Goal: Task Accomplishment & Management: Complete application form

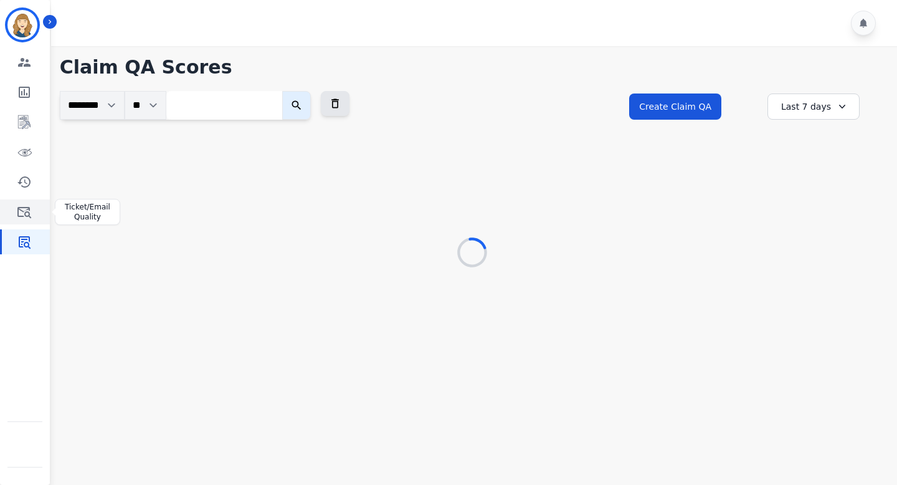
click at [23, 211] on icon "Sidebar" at bounding box center [24, 212] width 14 height 11
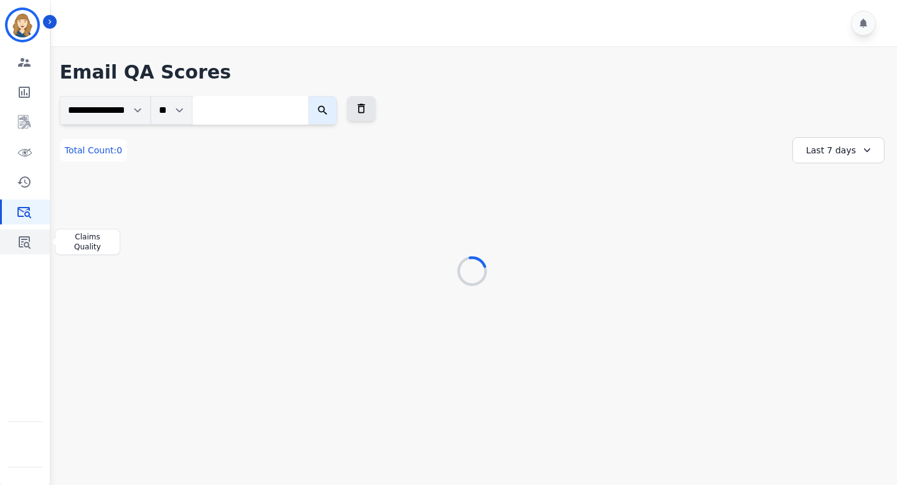
click at [26, 249] on icon "Sidebar" at bounding box center [24, 241] width 15 height 15
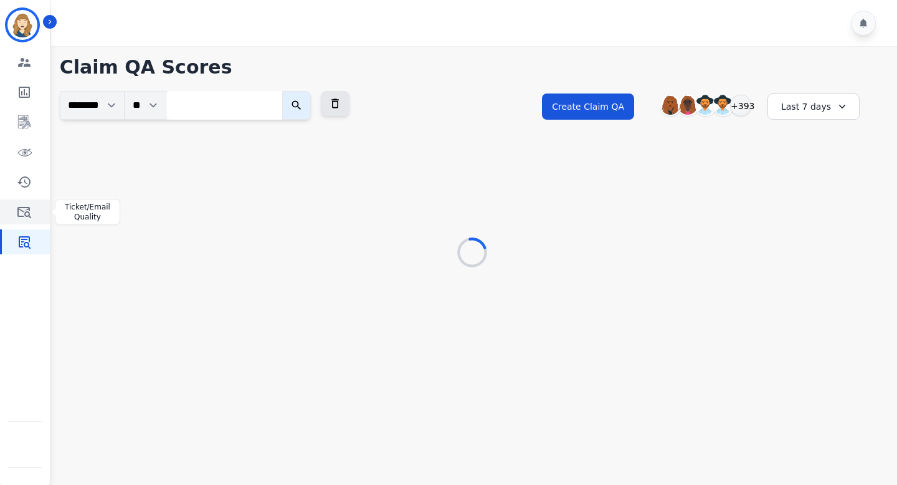
click at [17, 209] on icon "Sidebar" at bounding box center [24, 212] width 14 height 11
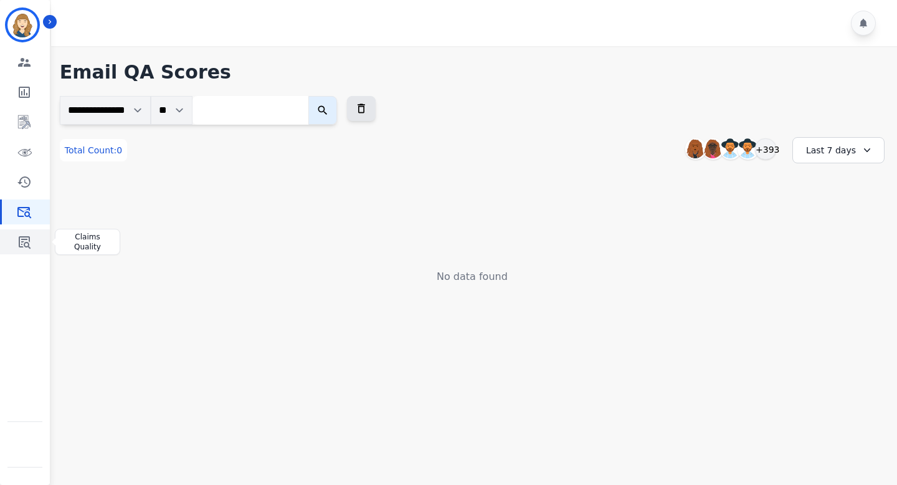
click at [27, 239] on icon "Sidebar" at bounding box center [25, 242] width 12 height 12
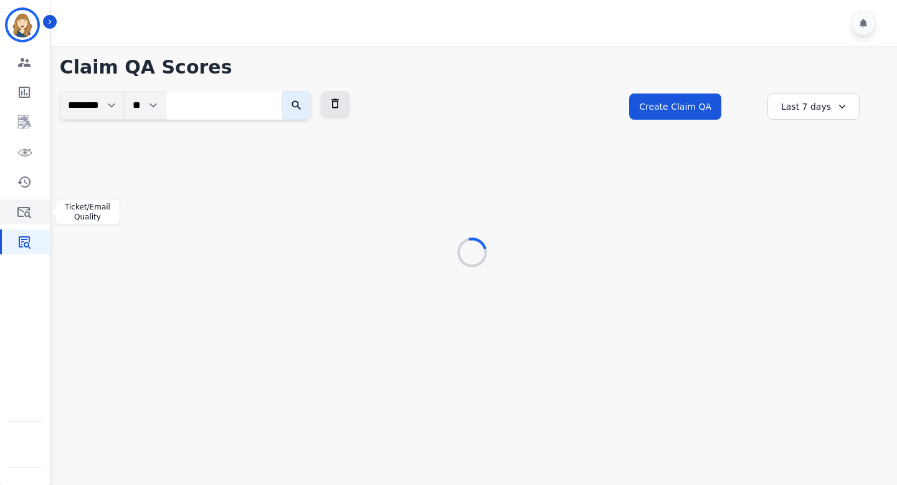
click at [30, 205] on icon "Sidebar" at bounding box center [24, 211] width 15 height 15
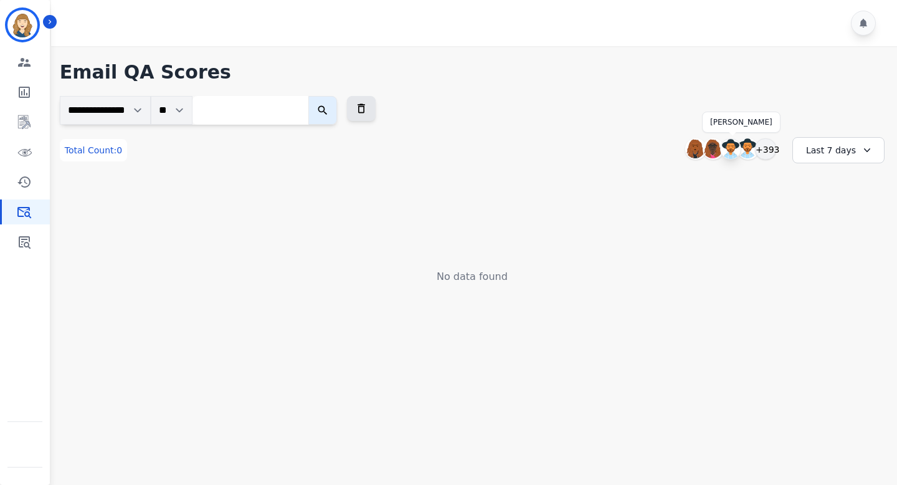
click at [730, 153] on img at bounding box center [731, 149] width 20 height 20
click at [849, 155] on div "Last 7 days" at bounding box center [839, 150] width 92 height 26
click at [841, 269] on li "Last 90 days" at bounding box center [847, 271] width 62 height 12
click at [840, 151] on div "Last 90 days" at bounding box center [839, 150] width 92 height 26
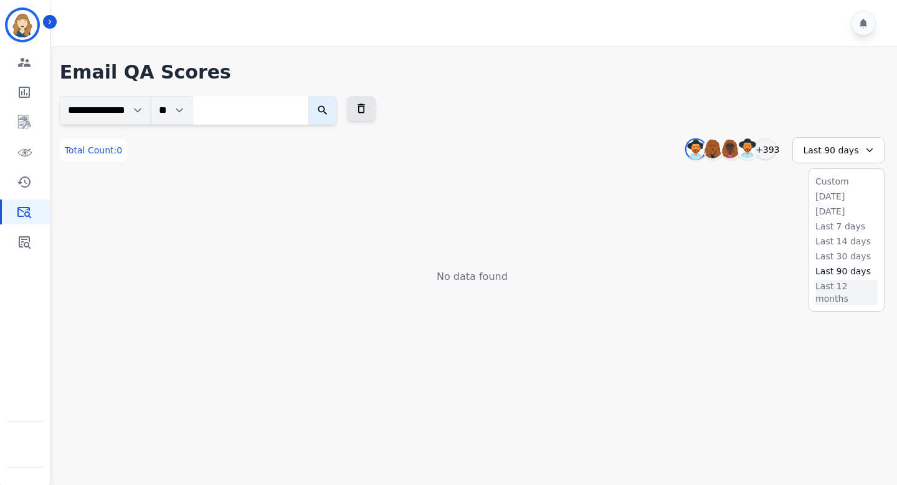
click at [832, 283] on li "Last 12 months" at bounding box center [847, 292] width 62 height 25
click at [764, 151] on div "+393" at bounding box center [761, 148] width 21 height 21
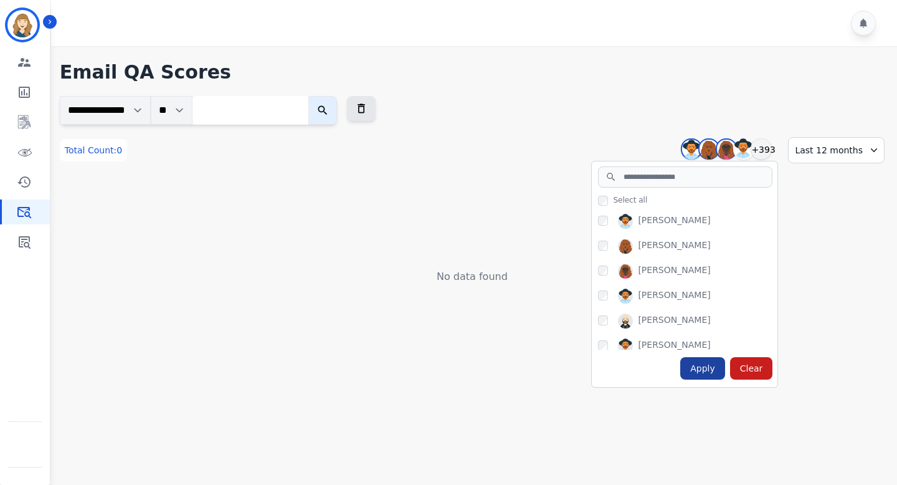
click at [706, 374] on div "Apply" at bounding box center [702, 368] width 45 height 22
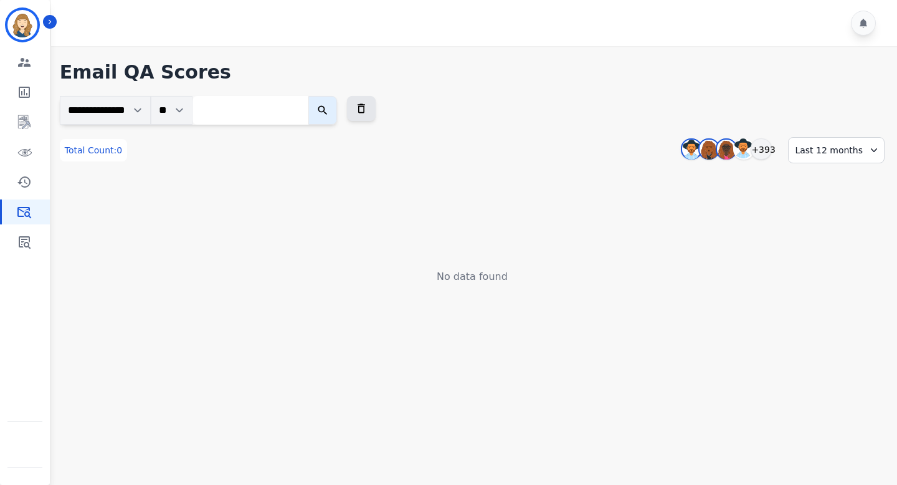
click at [817, 158] on div "Last 12 months" at bounding box center [836, 150] width 97 height 26
click at [767, 146] on div "+393" at bounding box center [761, 148] width 21 height 21
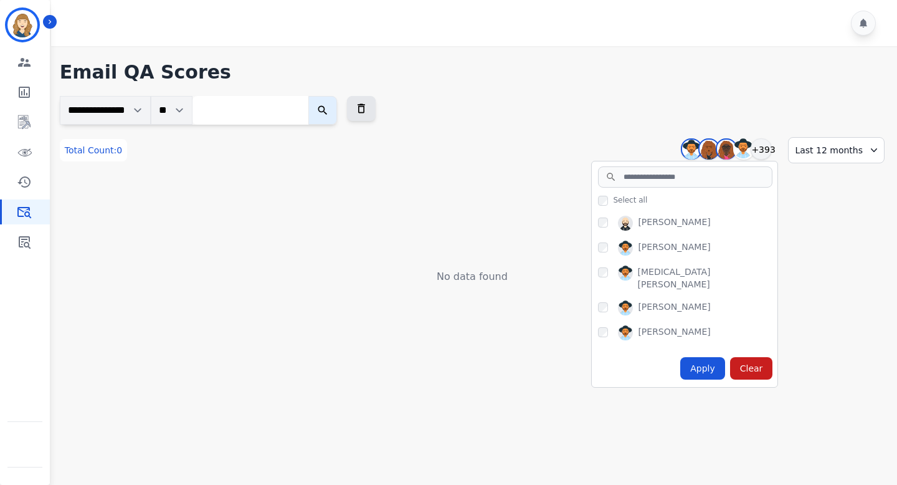
scroll to position [103, 0]
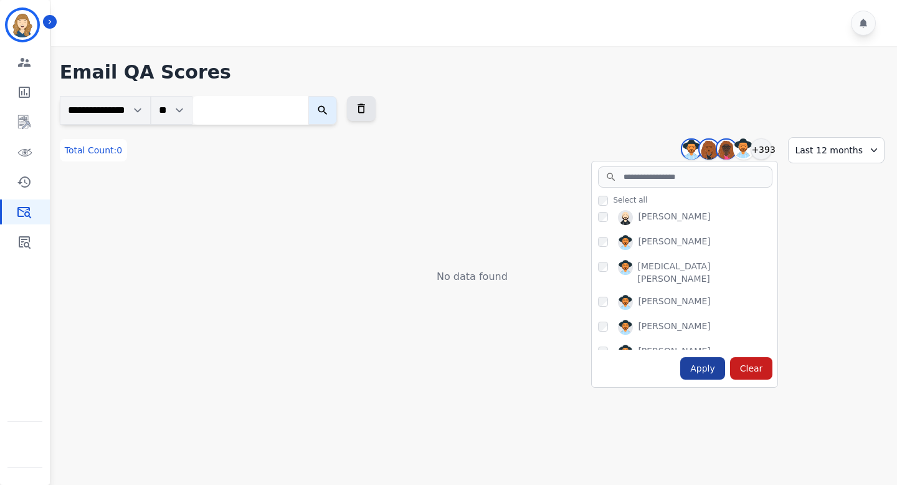
click at [709, 366] on div "Apply" at bounding box center [702, 368] width 45 height 22
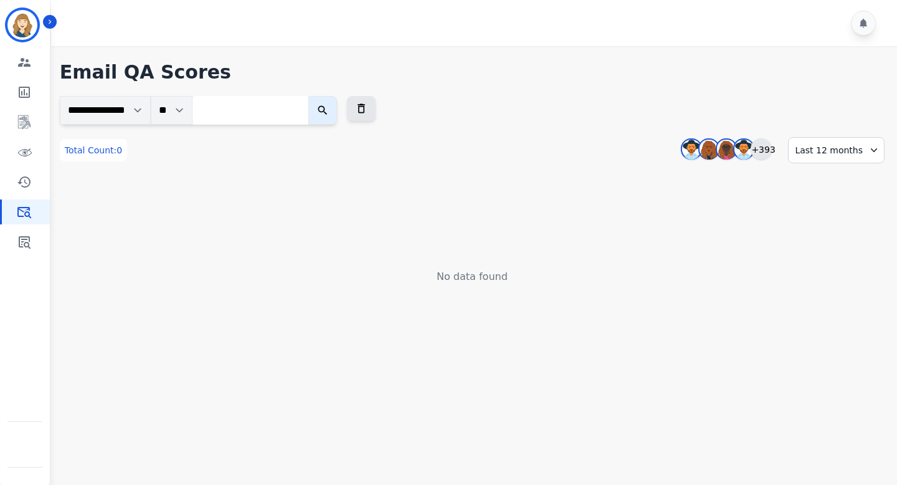
click at [767, 151] on div "+393" at bounding box center [761, 148] width 21 height 21
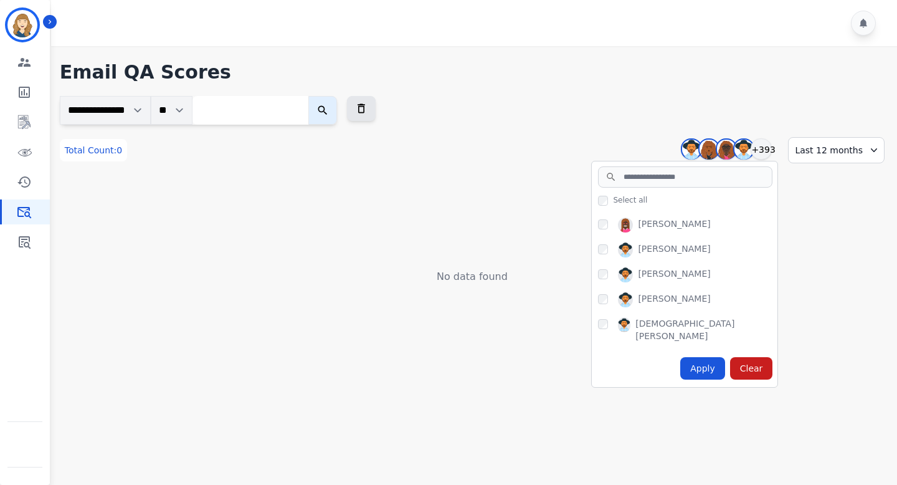
scroll to position [716, 0]
click at [614, 290] on div "[PERSON_NAME]" at bounding box center [687, 300] width 179 height 20
click at [704, 369] on div "Apply" at bounding box center [702, 368] width 45 height 22
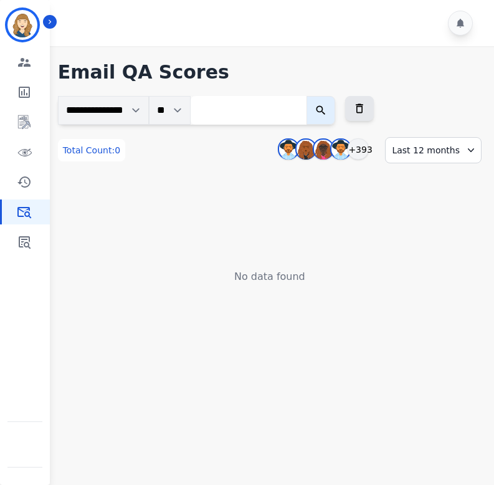
click at [446, 150] on div "Last 12 months" at bounding box center [433, 150] width 97 height 26
click at [356, 142] on div "+393" at bounding box center [358, 148] width 21 height 21
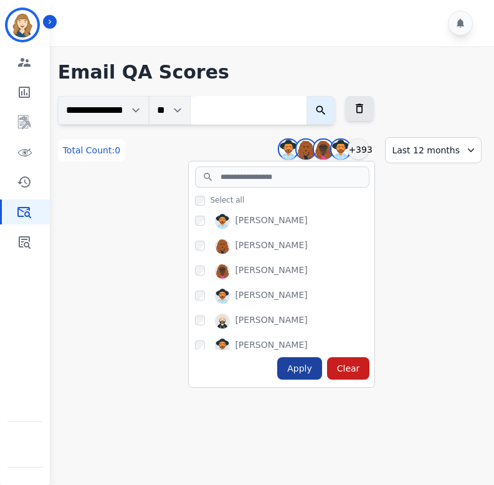
click at [298, 368] on div "Apply" at bounding box center [299, 368] width 45 height 22
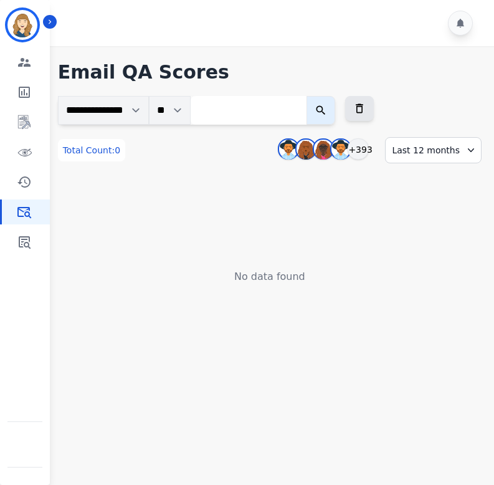
click at [433, 157] on div "Last 12 months" at bounding box center [433, 150] width 97 height 26
click at [438, 267] on li "Last 90 days" at bounding box center [443, 271] width 62 height 12
click at [418, 151] on div "Last 90 days" at bounding box center [435, 150] width 92 height 26
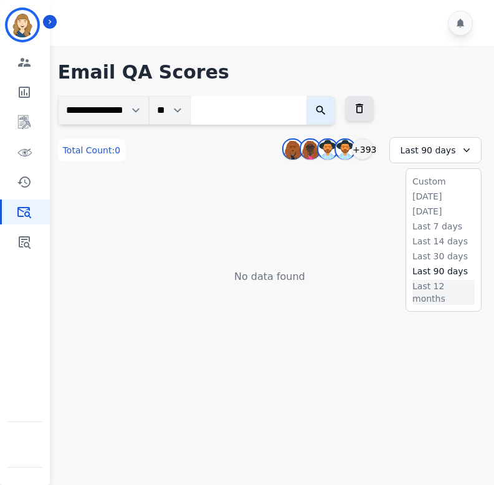
click at [431, 285] on li "Last 12 months" at bounding box center [443, 292] width 62 height 25
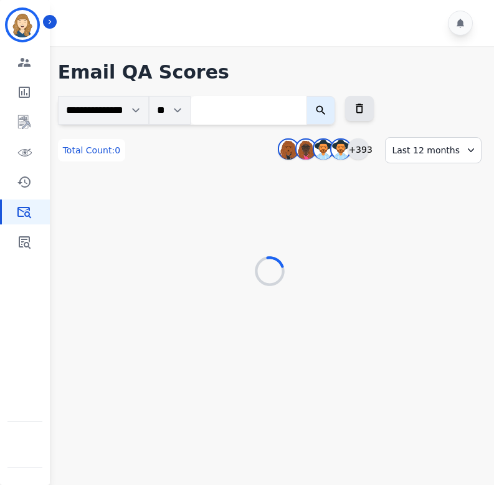
click at [363, 150] on div "+393" at bounding box center [358, 148] width 21 height 21
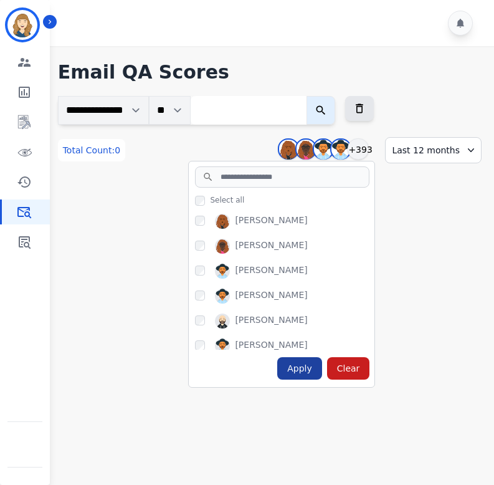
click at [303, 366] on div "Apply" at bounding box center [299, 368] width 45 height 22
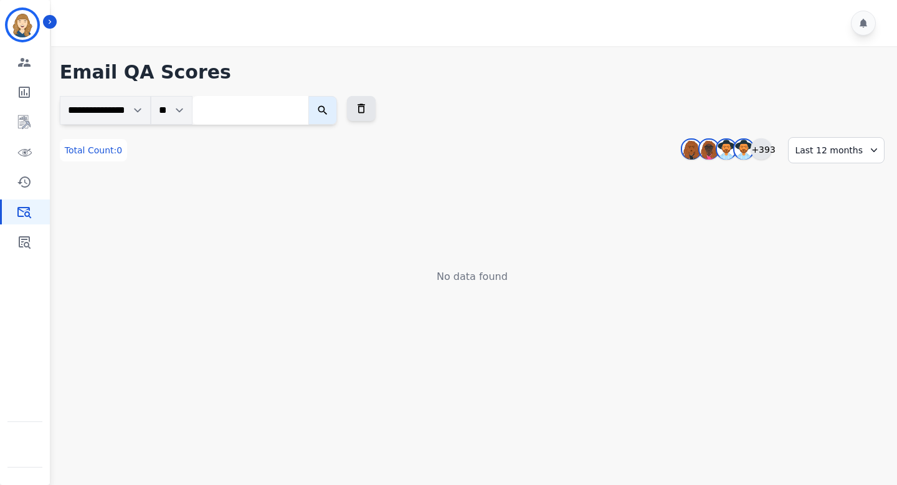
click at [772, 150] on div "+393" at bounding box center [761, 148] width 21 height 21
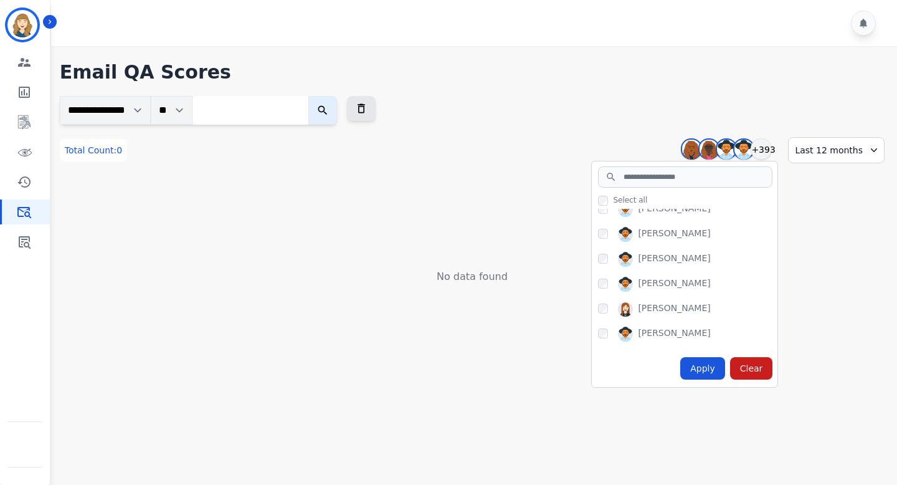
scroll to position [1074, 0]
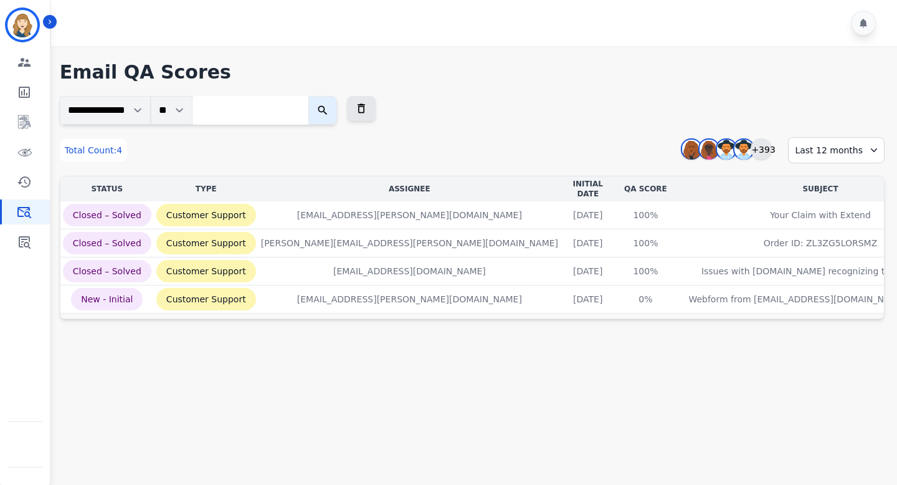
click at [771, 148] on div "+393" at bounding box center [761, 148] width 21 height 21
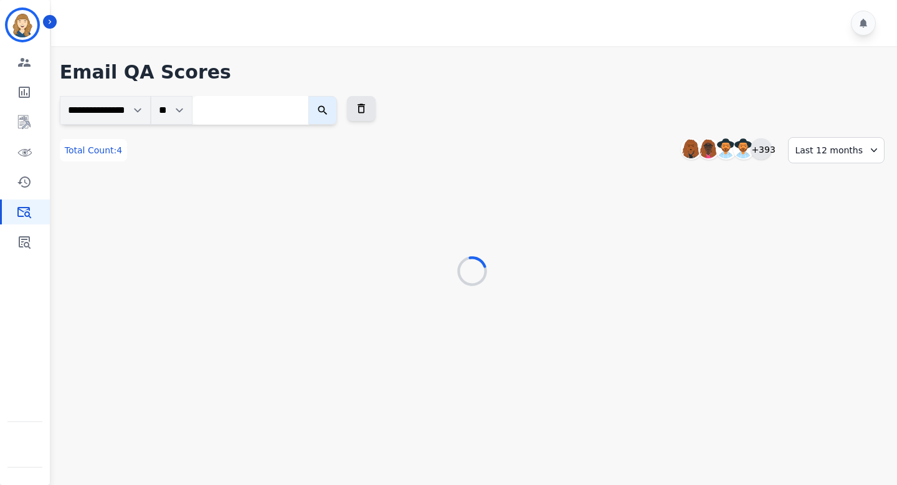
click at [769, 147] on div "+393" at bounding box center [761, 148] width 21 height 21
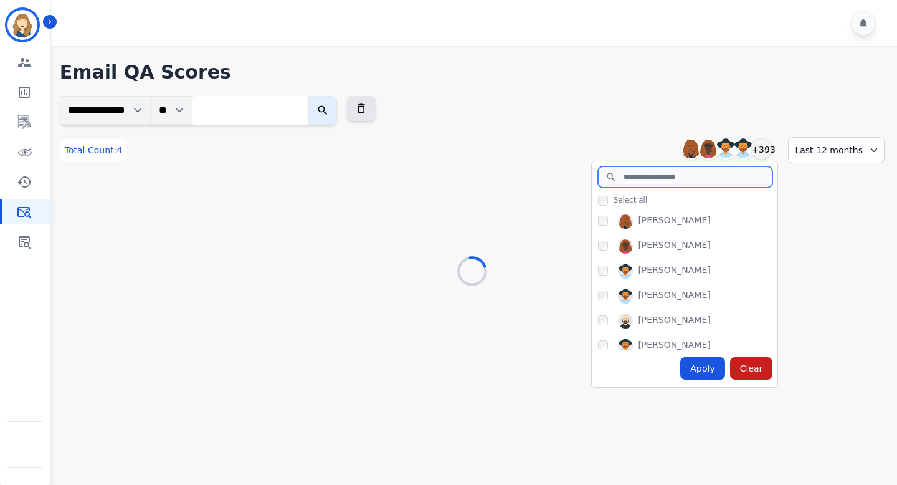
click at [679, 174] on input "search" at bounding box center [685, 176] width 174 height 21
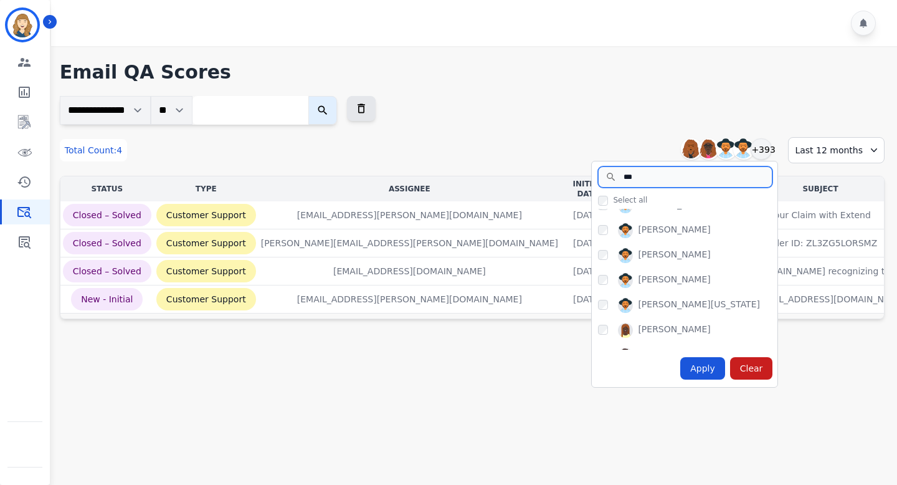
scroll to position [0, 0]
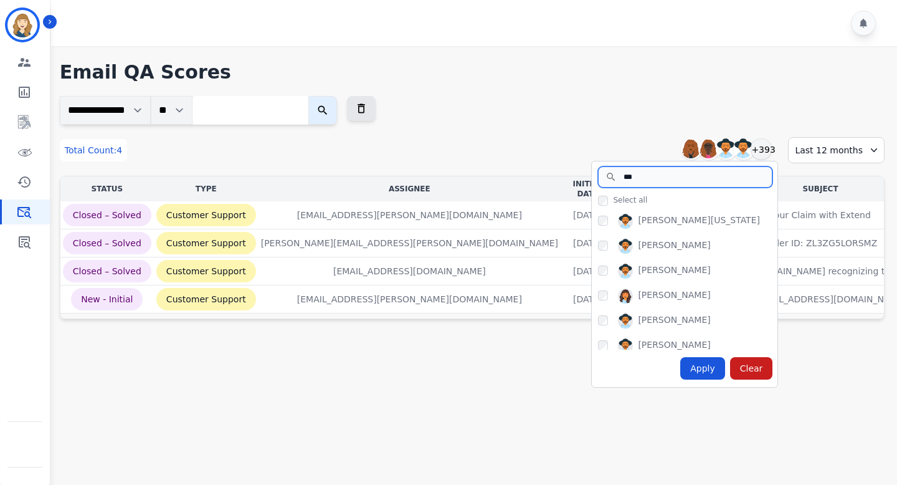
type input "***"
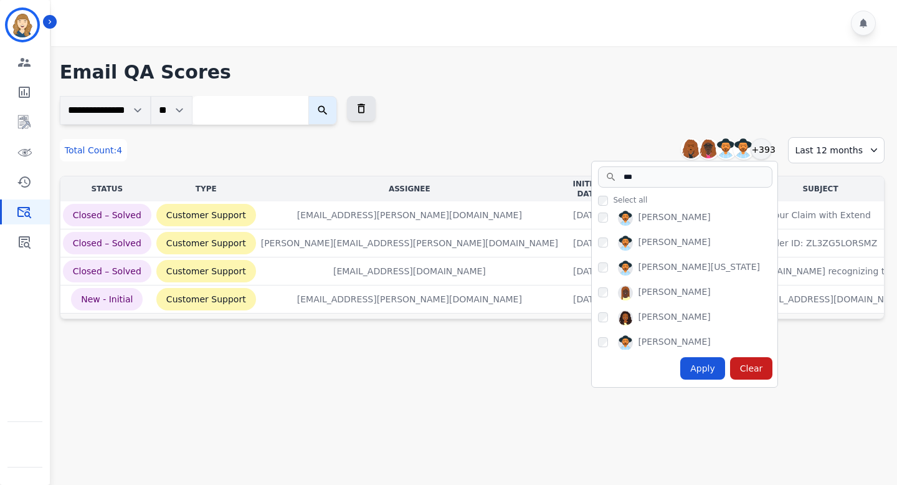
scroll to position [209, 0]
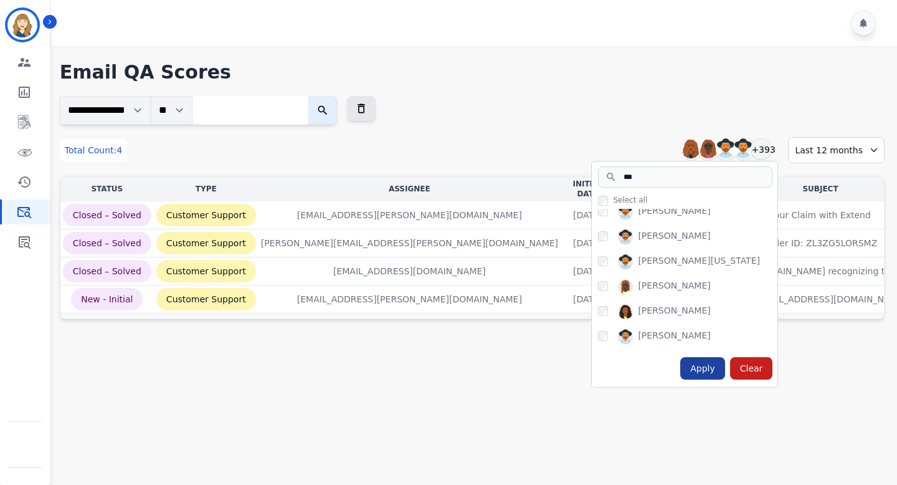
click at [710, 378] on div "Apply" at bounding box center [702, 368] width 45 height 22
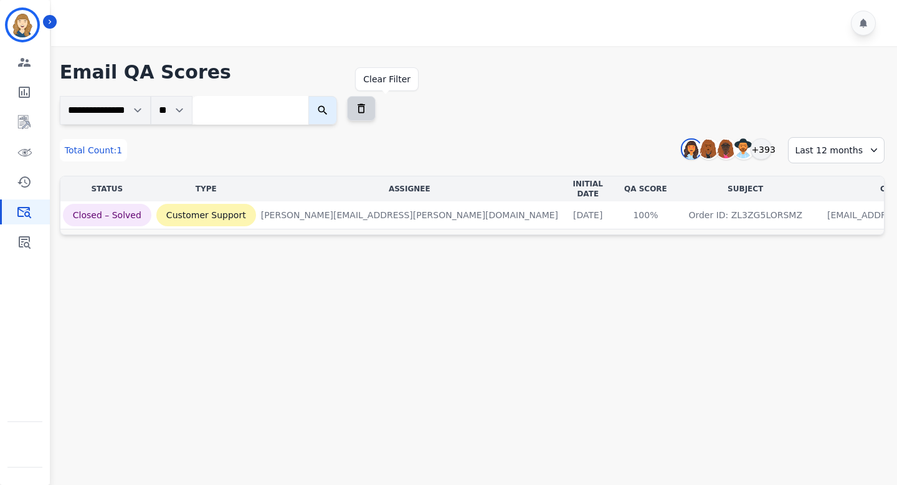
click at [365, 111] on icon at bounding box center [361, 108] width 7 height 9
click at [29, 242] on icon "Sidebar" at bounding box center [24, 241] width 15 height 15
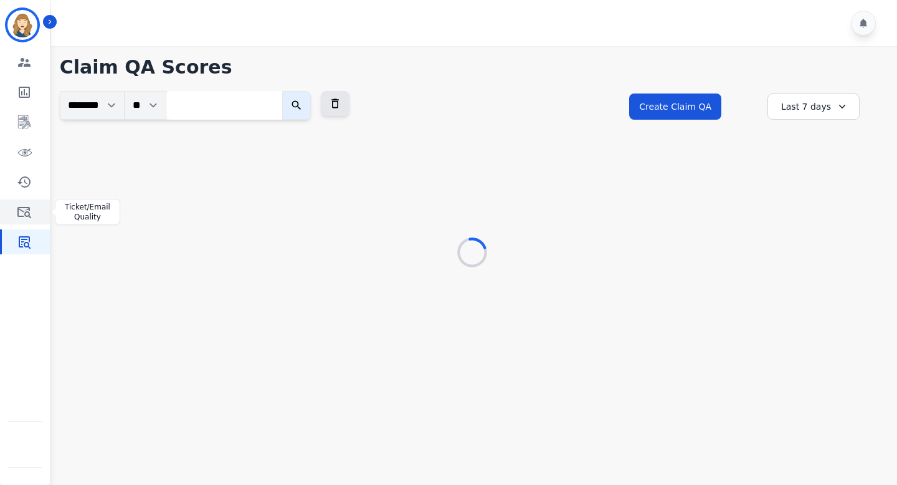
click at [26, 213] on icon "Sidebar" at bounding box center [24, 211] width 15 height 15
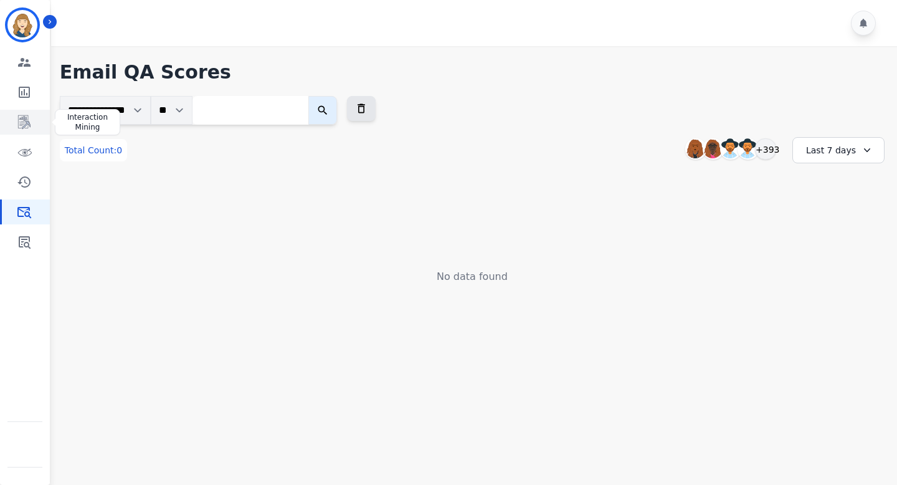
click at [26, 117] on icon "Sidebar" at bounding box center [24, 122] width 12 height 14
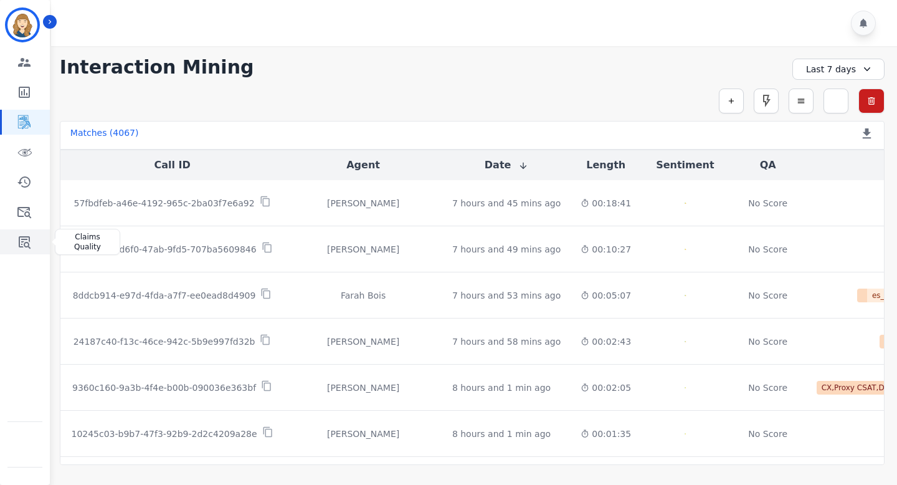
click at [22, 250] on link "Sidebar" at bounding box center [26, 241] width 48 height 25
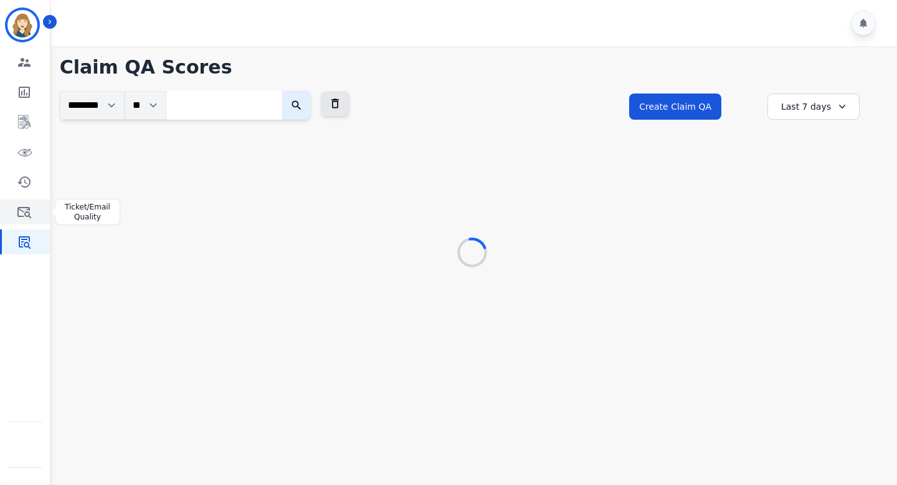
click at [22, 215] on icon "Sidebar" at bounding box center [24, 211] width 15 height 15
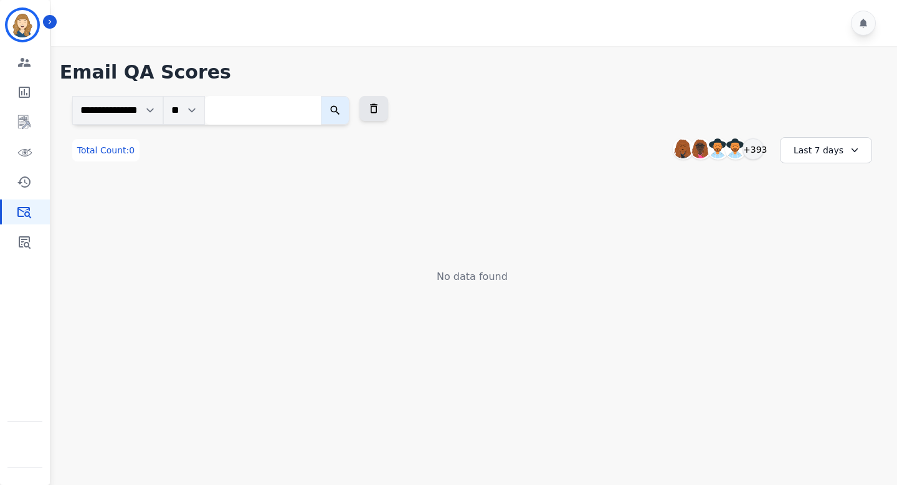
click at [245, 112] on input "search" at bounding box center [263, 110] width 116 height 29
click at [341, 109] on icon "submit" at bounding box center [335, 110] width 12 height 12
click at [340, 111] on icon "submit" at bounding box center [334, 110] width 9 height 9
click at [341, 105] on icon "submit" at bounding box center [335, 110] width 12 height 12
click at [234, 110] on input "search" at bounding box center [263, 110] width 116 height 29
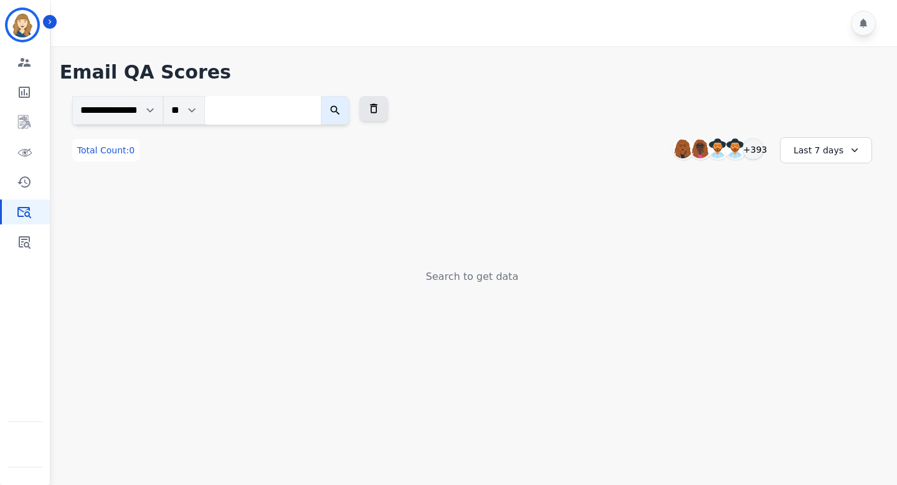
paste input "**********"
type input "**********"
click at [350, 110] on icon "submit" at bounding box center [345, 110] width 9 height 9
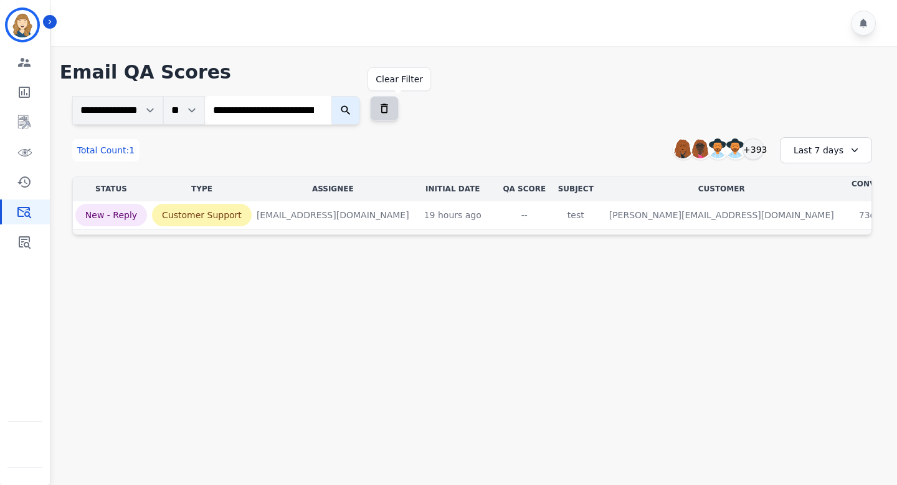
click at [391, 110] on icon at bounding box center [384, 108] width 12 height 12
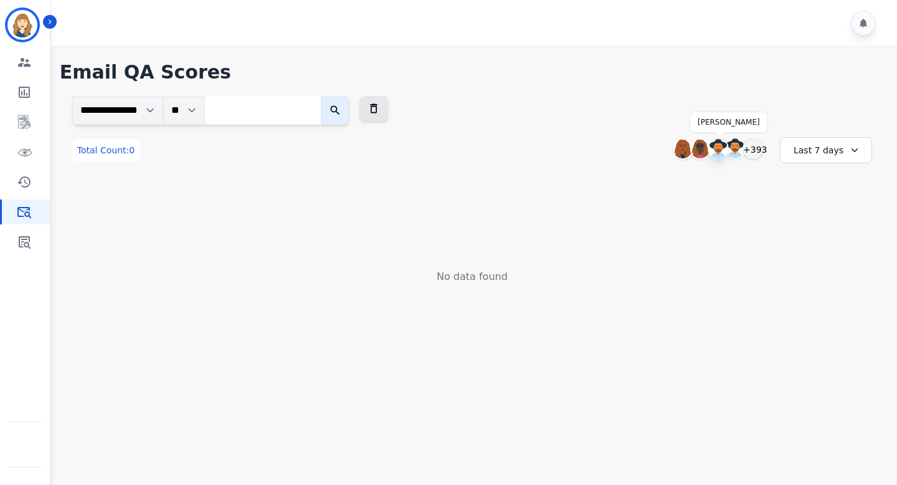
click at [721, 153] on img at bounding box center [718, 149] width 20 height 20
click at [378, 110] on icon at bounding box center [373, 108] width 7 height 9
click at [838, 152] on div "Last 7 days" at bounding box center [826, 150] width 92 height 26
click at [812, 242] on li "Last 14 days" at bounding box center [834, 241] width 62 height 12
click at [698, 144] on img at bounding box center [701, 149] width 20 height 20
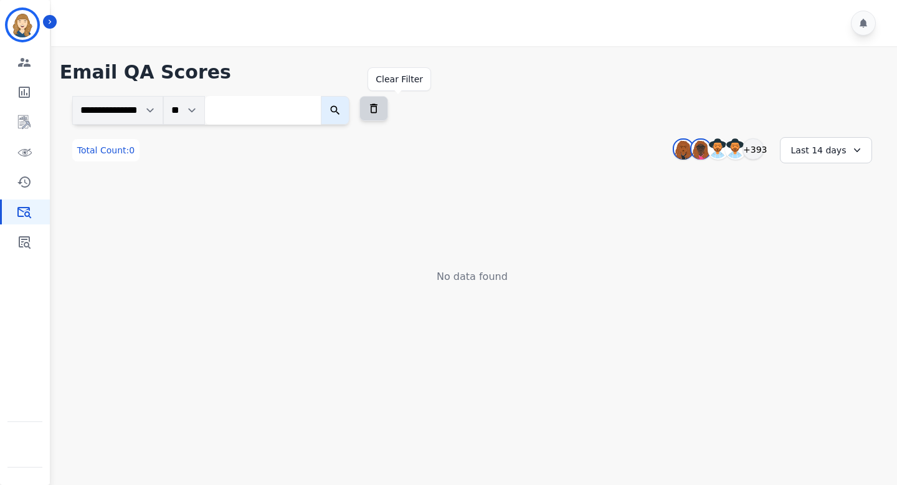
click at [380, 111] on icon at bounding box center [374, 108] width 12 height 12
click at [295, 113] on input "search" at bounding box center [263, 110] width 116 height 29
paste input "**********"
type input "**********"
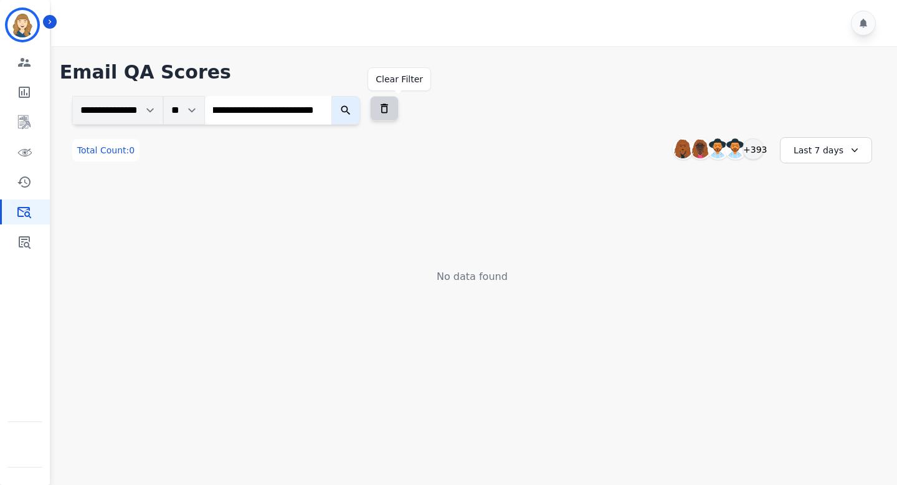
click at [388, 110] on icon at bounding box center [384, 108] width 7 height 9
click at [287, 112] on input "search" at bounding box center [268, 110] width 126 height 28
paste input "**********"
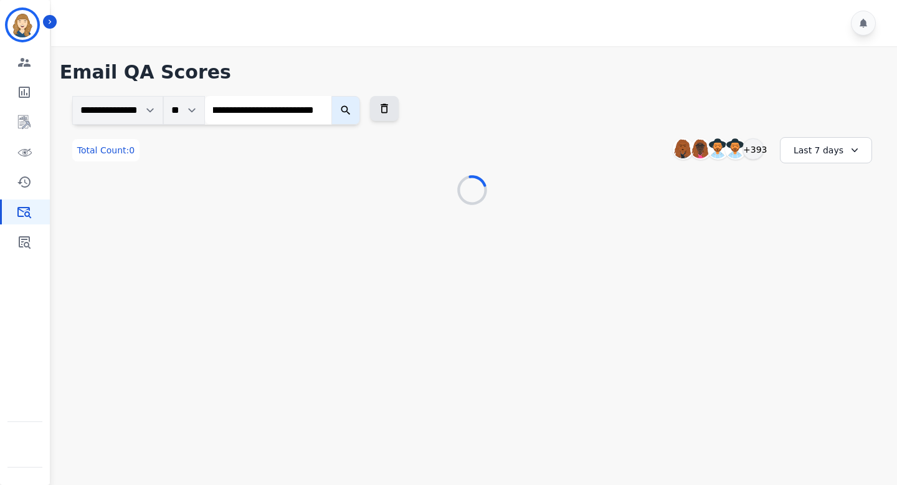
type input "**********"
click at [352, 105] on icon "submit" at bounding box center [346, 110] width 12 height 12
click at [352, 104] on icon "submit" at bounding box center [346, 110] width 12 height 12
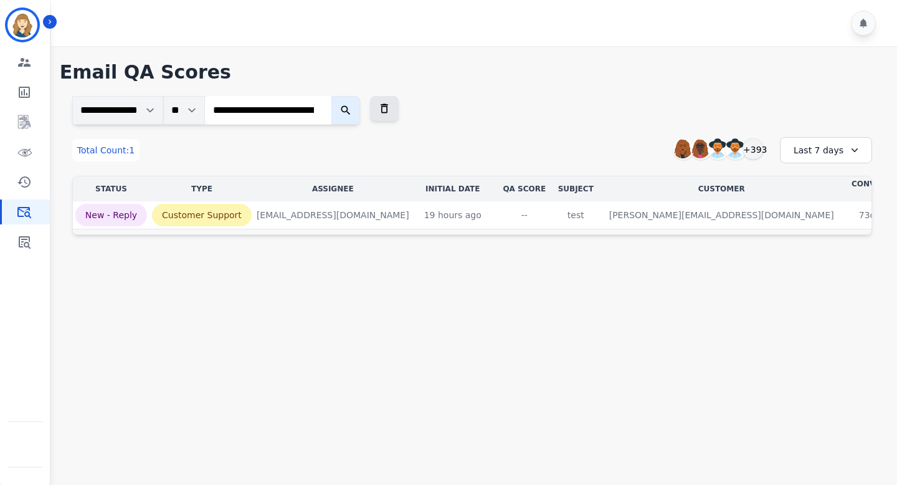
click at [809, 146] on div "Last 7 days" at bounding box center [826, 150] width 92 height 26
click at [821, 243] on li "Last 14 days" at bounding box center [834, 241] width 62 height 12
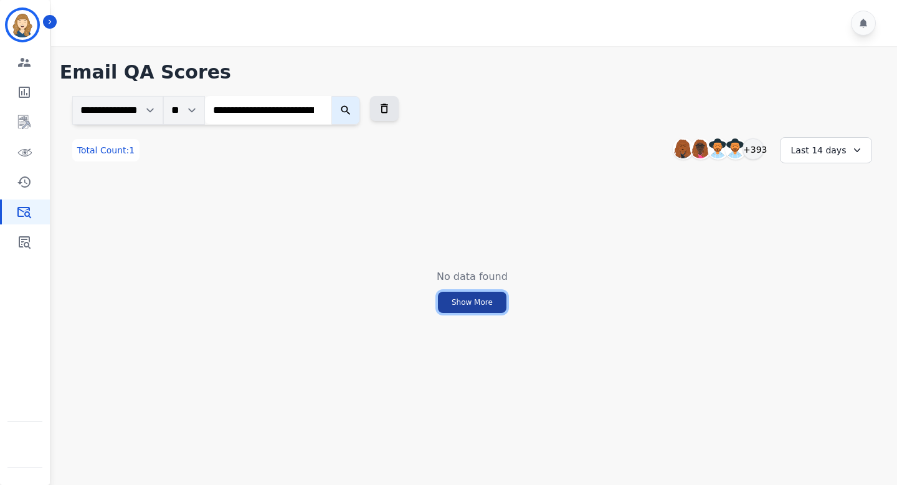
click at [498, 303] on button "Show More" at bounding box center [472, 302] width 69 height 21
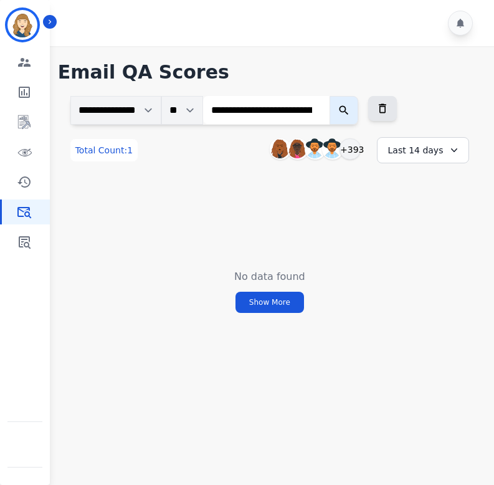
click at [350, 110] on icon "submit" at bounding box center [344, 110] width 12 height 12
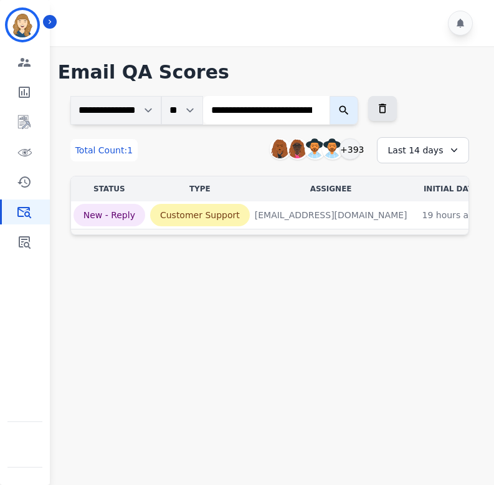
click at [427, 146] on div "Last 14 days" at bounding box center [423, 150] width 92 height 26
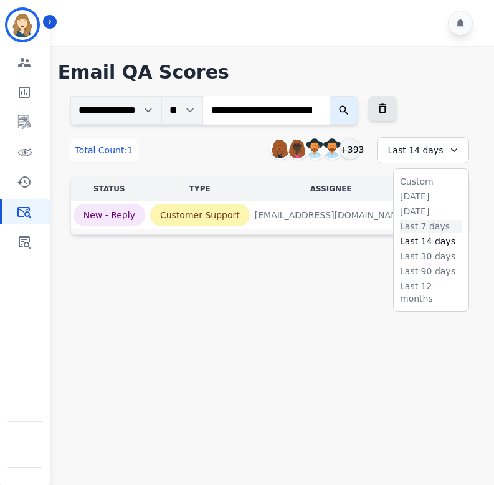
click at [412, 227] on li "Last 7 days" at bounding box center [431, 226] width 62 height 12
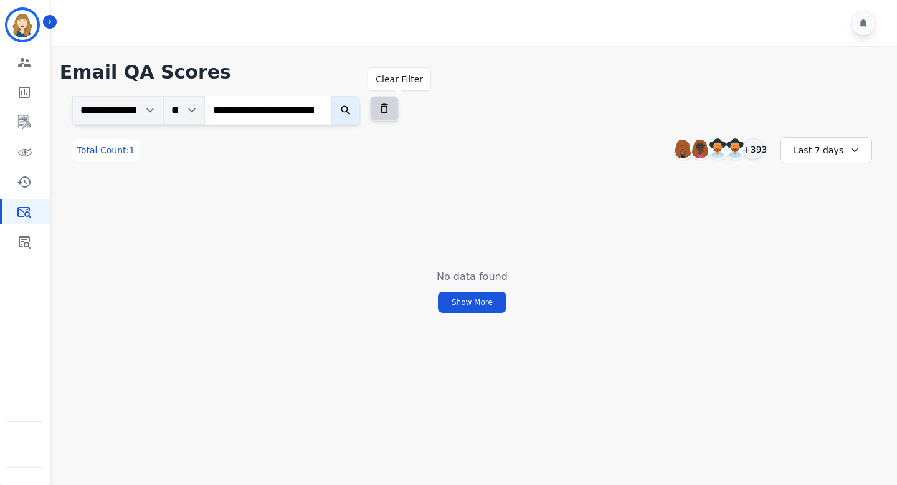
click at [391, 108] on icon at bounding box center [384, 108] width 12 height 12
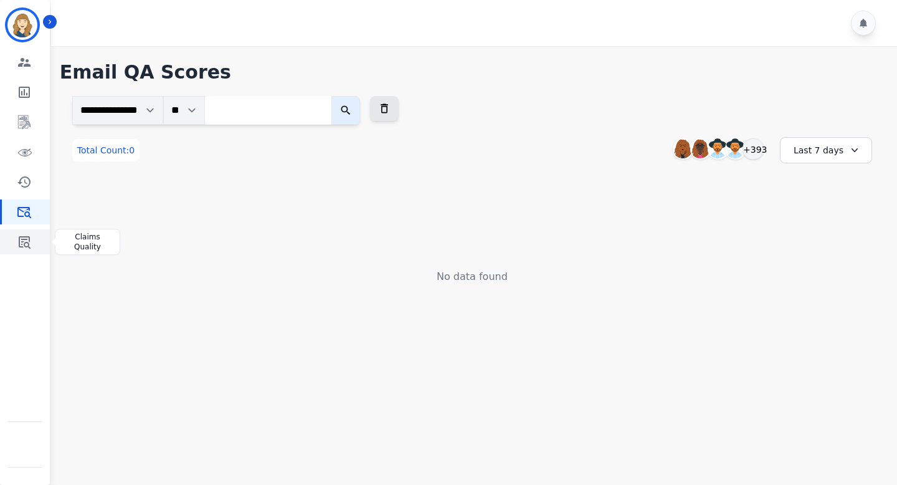
click at [21, 237] on icon "Sidebar" at bounding box center [24, 241] width 15 height 15
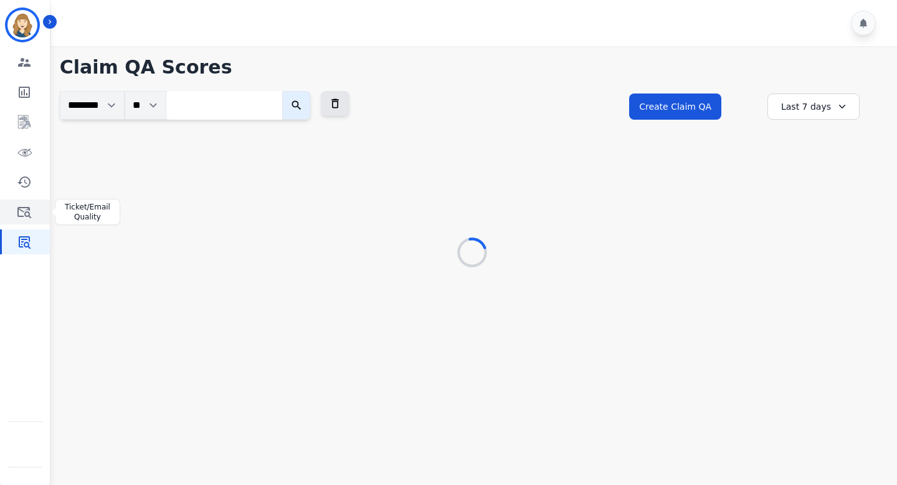
click at [29, 210] on icon "Sidebar" at bounding box center [24, 212] width 14 height 11
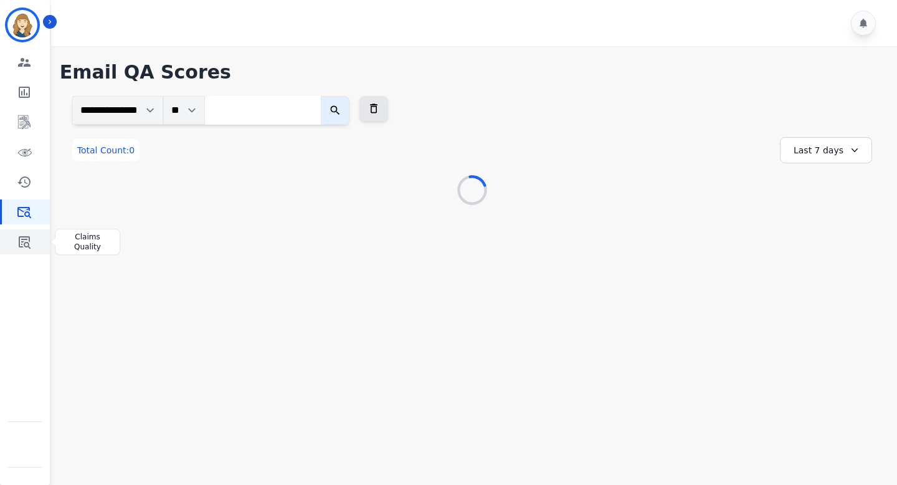
click at [26, 242] on icon "Sidebar" at bounding box center [25, 242] width 12 height 12
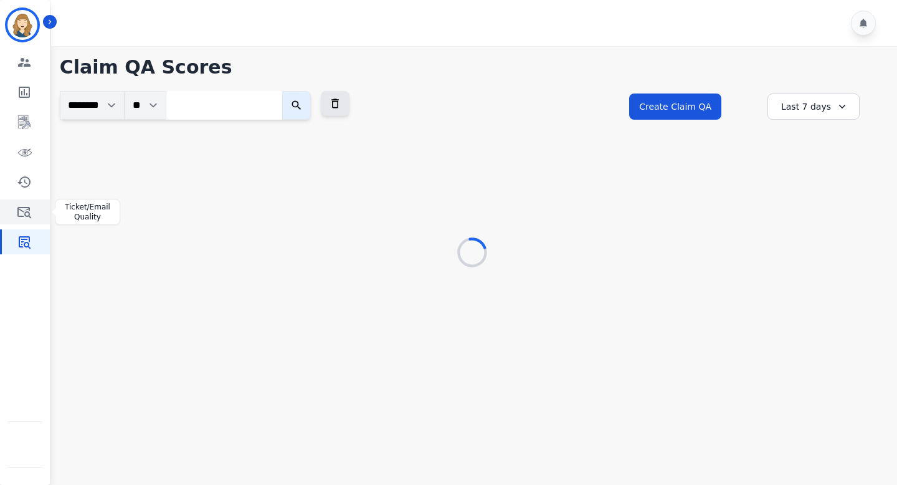
click at [24, 211] on icon "Sidebar" at bounding box center [24, 211] width 15 height 15
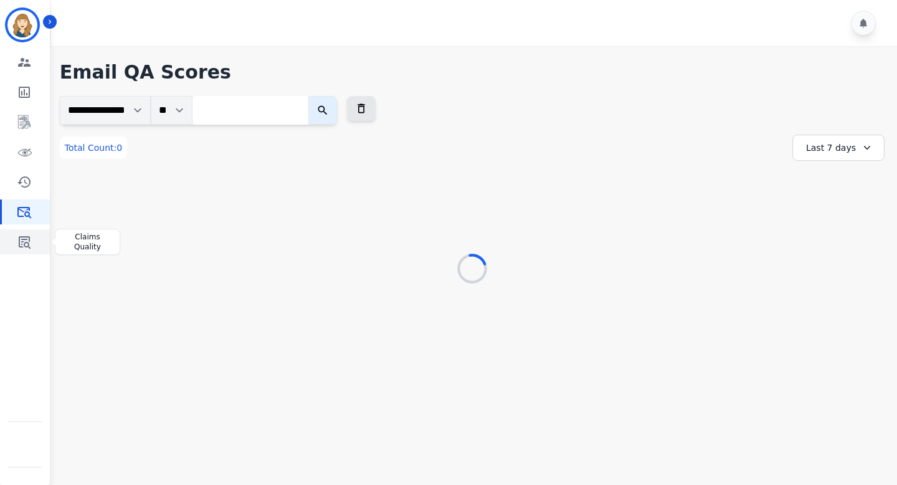
click at [26, 234] on icon "Sidebar" at bounding box center [24, 241] width 15 height 15
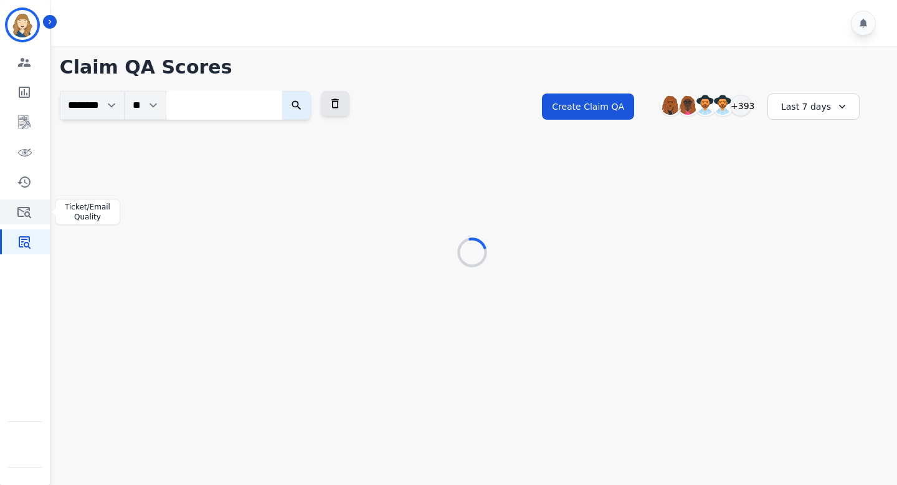
click at [21, 214] on icon "Sidebar" at bounding box center [24, 211] width 15 height 15
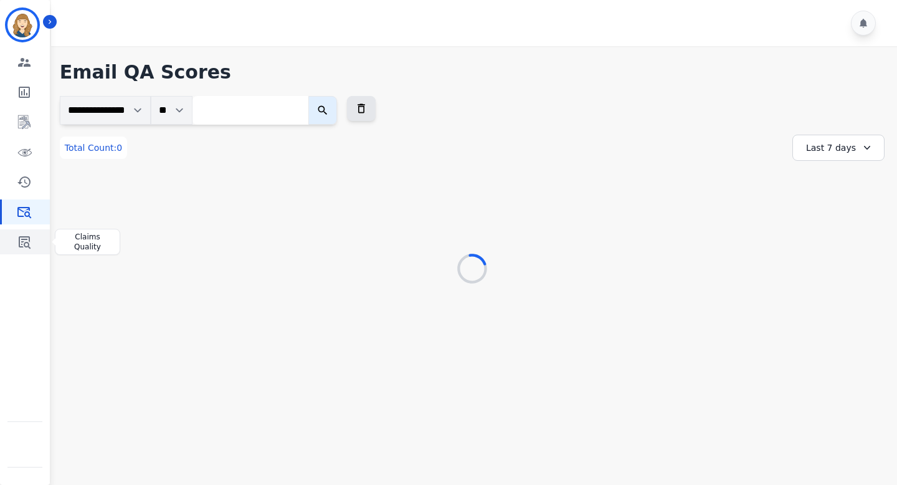
click at [22, 238] on icon "Sidebar" at bounding box center [24, 241] width 15 height 15
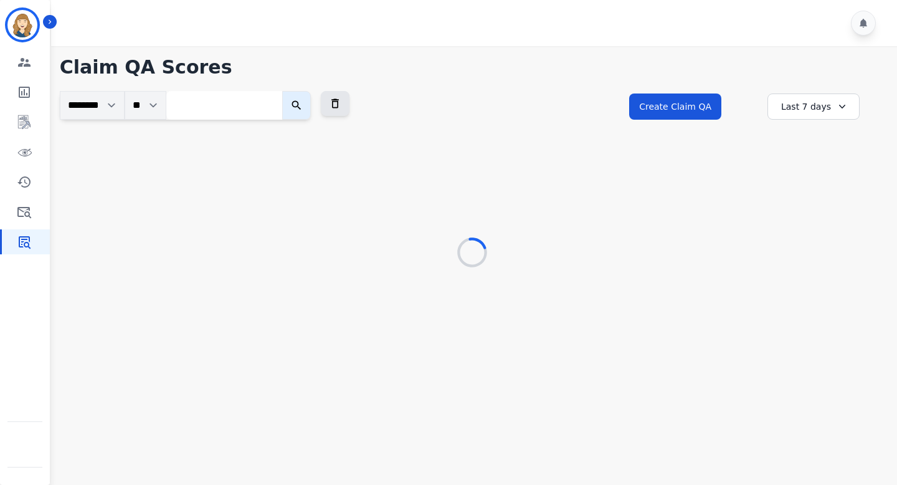
click at [23, 224] on div "Engagement Team Metrics Interaction Mining Virtual Floor Coaching History Ticke…" at bounding box center [25, 152] width 50 height 204
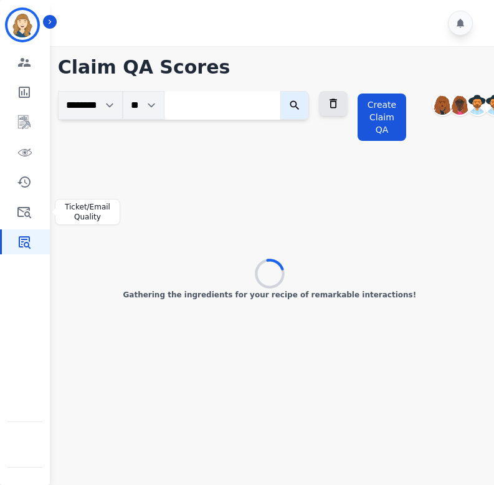
click at [22, 214] on icon "Sidebar" at bounding box center [24, 211] width 15 height 15
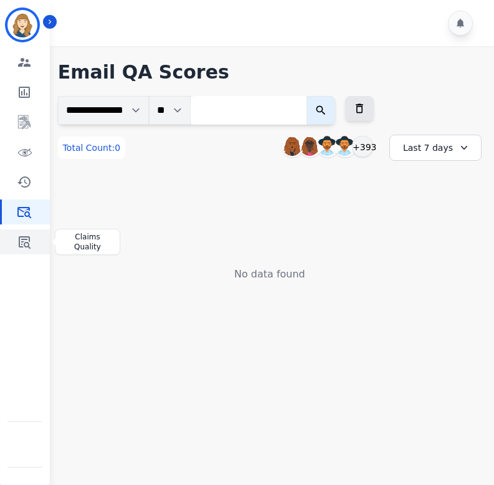
click at [24, 246] on icon "Sidebar" at bounding box center [25, 242] width 12 height 12
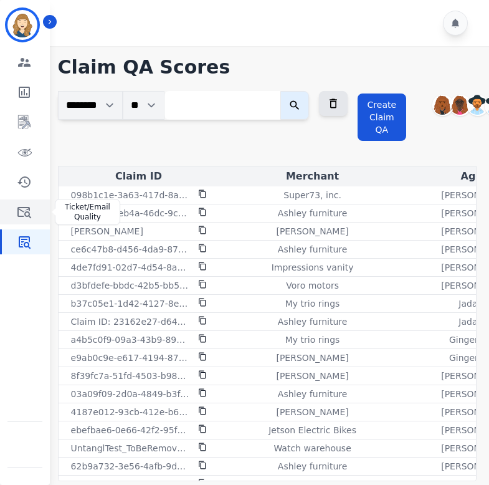
click at [25, 209] on icon "Sidebar" at bounding box center [24, 211] width 15 height 15
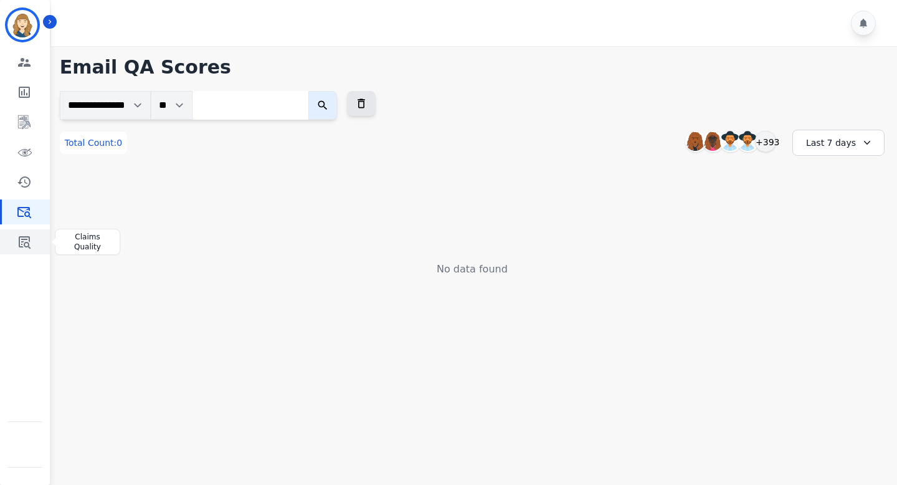
click at [31, 234] on link "Sidebar" at bounding box center [26, 241] width 48 height 25
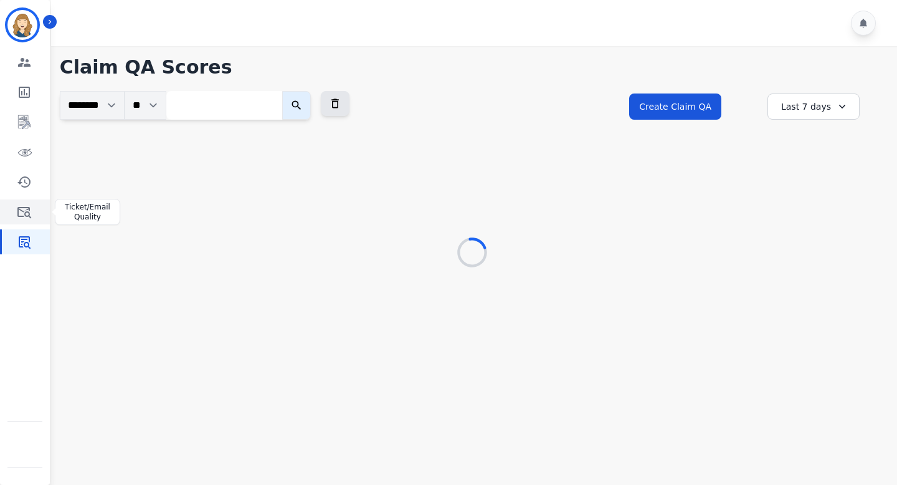
click at [24, 210] on icon "Sidebar" at bounding box center [24, 211] width 15 height 15
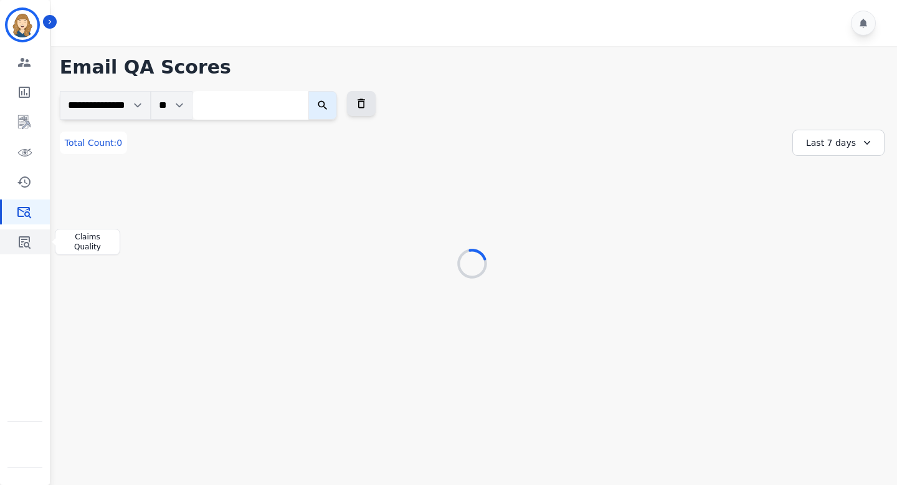
click at [24, 241] on icon "Sidebar" at bounding box center [24, 241] width 15 height 15
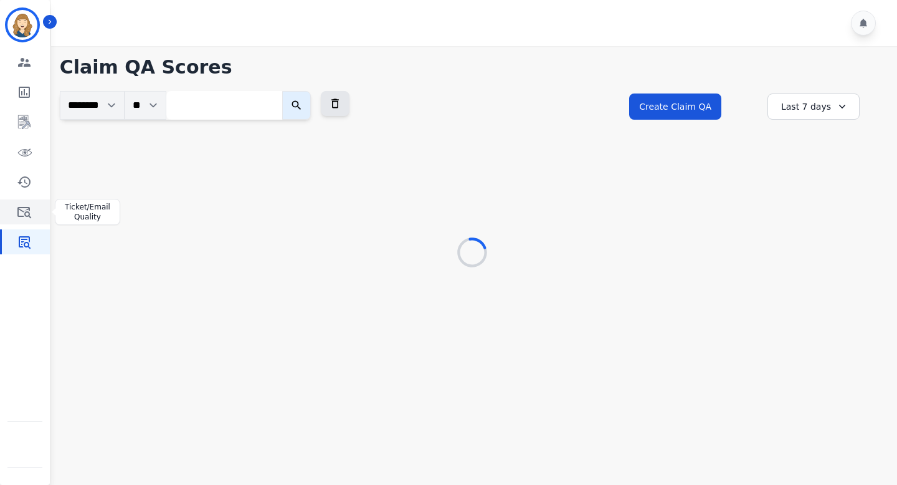
click at [24, 217] on icon "Sidebar" at bounding box center [24, 211] width 15 height 15
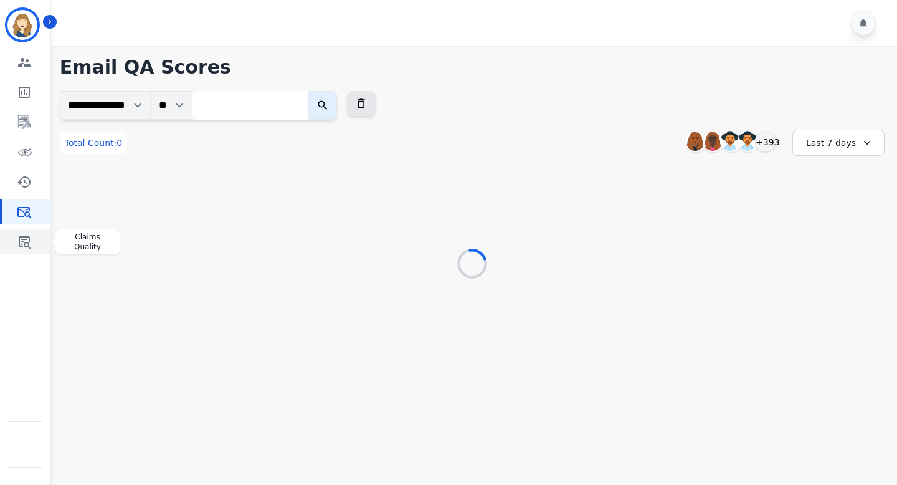
click at [23, 245] on icon "Sidebar" at bounding box center [24, 241] width 15 height 15
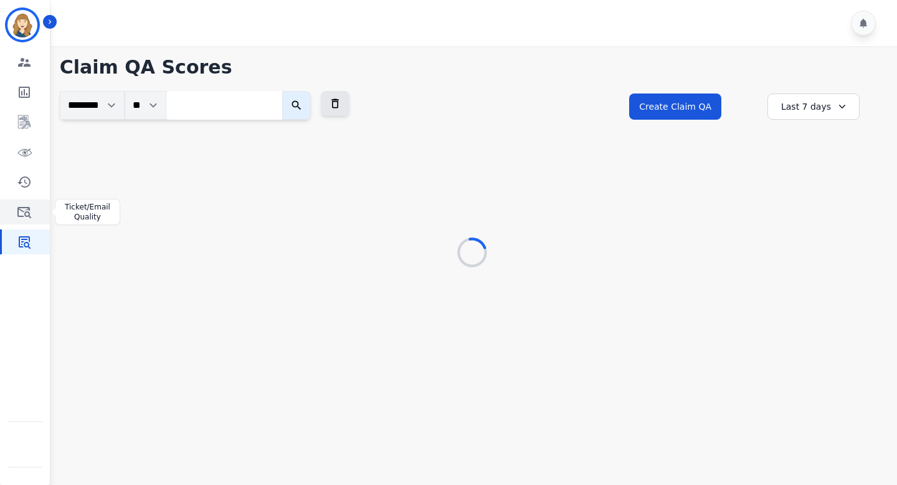
click at [21, 222] on link "Sidebar" at bounding box center [26, 211] width 48 height 25
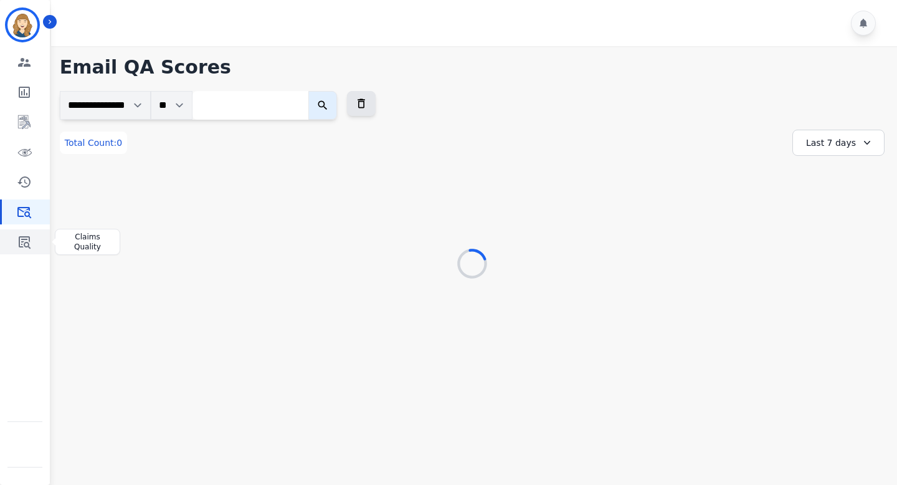
click at [20, 242] on icon "Sidebar" at bounding box center [24, 241] width 15 height 15
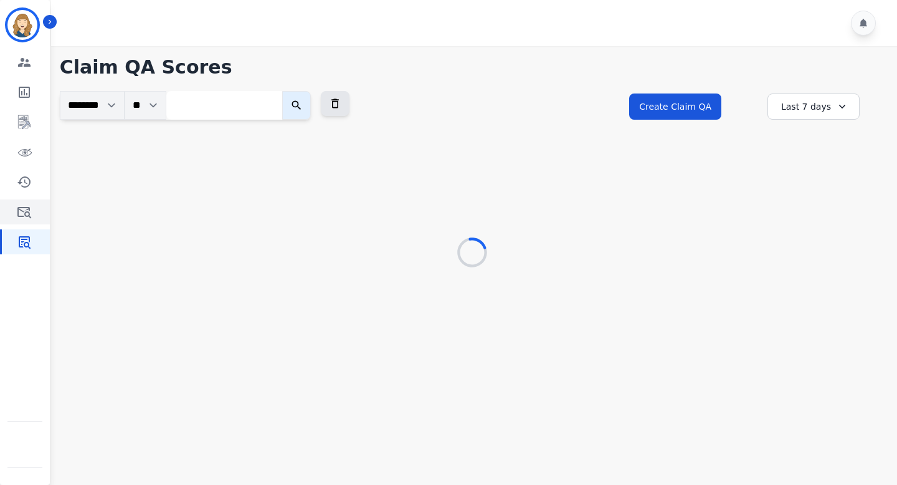
click at [22, 223] on link "Sidebar" at bounding box center [26, 211] width 48 height 25
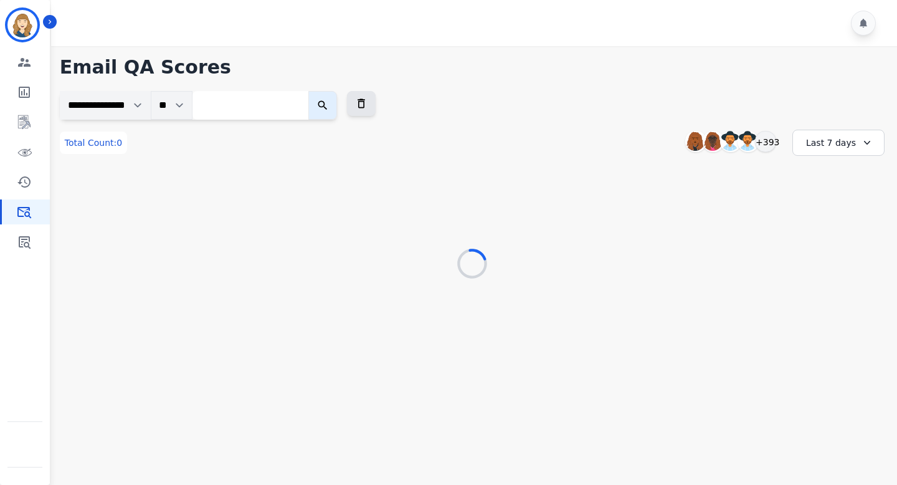
click at [126, 102] on select "**********" at bounding box center [105, 105] width 91 height 29
click at [179, 103] on select "**" at bounding box center [172, 105] width 42 height 29
click at [29, 242] on icon "Sidebar" at bounding box center [24, 241] width 15 height 15
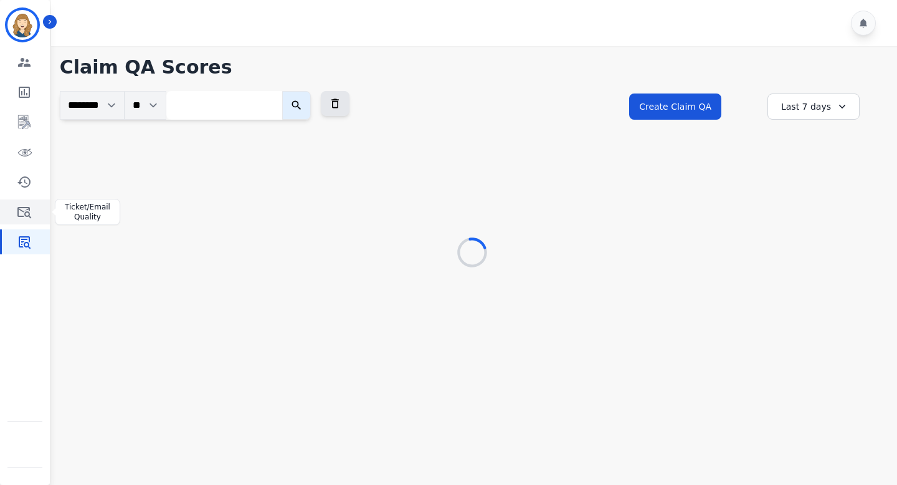
click at [17, 209] on icon "Sidebar" at bounding box center [24, 212] width 14 height 11
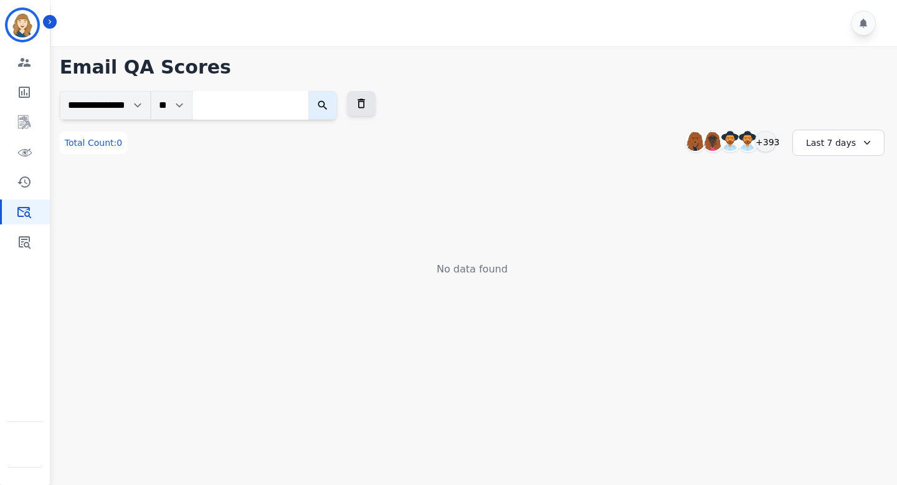
click at [247, 105] on input "search" at bounding box center [251, 105] width 116 height 29
paste input "**********"
type input "**********"
click at [340, 103] on icon "submit" at bounding box center [333, 105] width 12 height 12
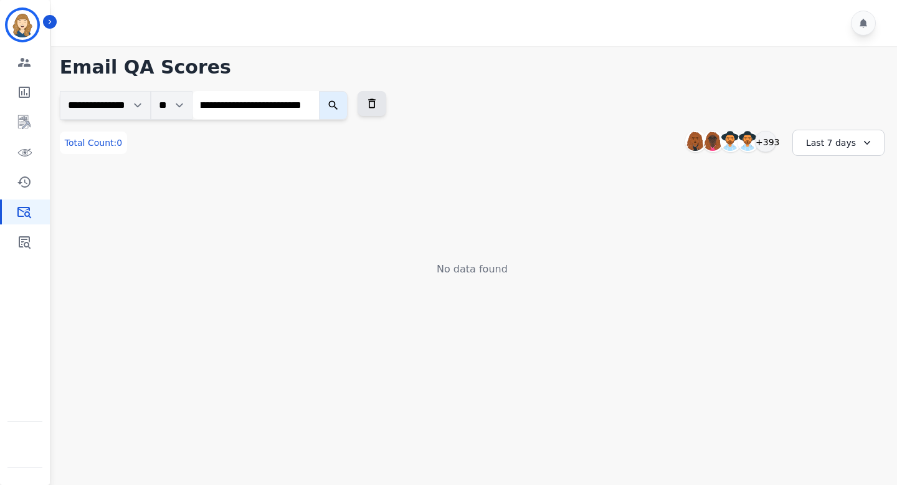
scroll to position [0, 0]
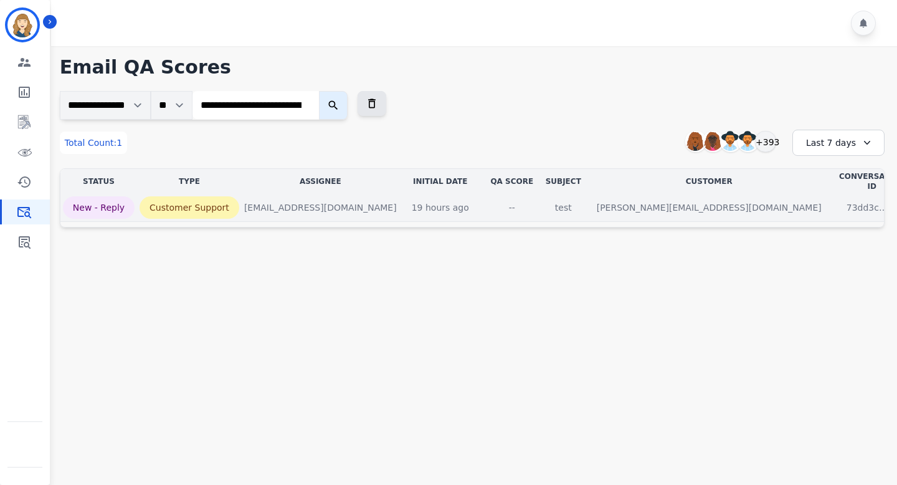
click at [540, 201] on div "--" at bounding box center [512, 207] width 56 height 12
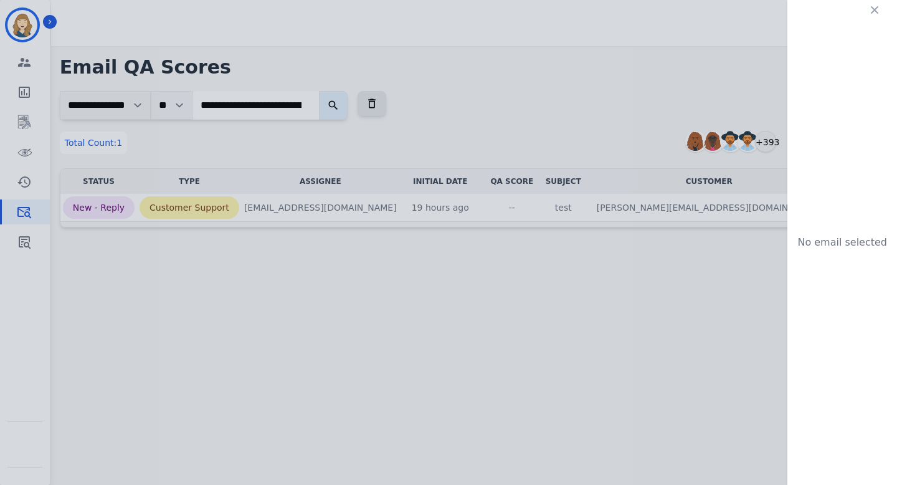
click at [553, 233] on div "No email selected" at bounding box center [448, 242] width 897 height 485
click at [871, 6] on icon "button" at bounding box center [875, 10] width 12 height 12
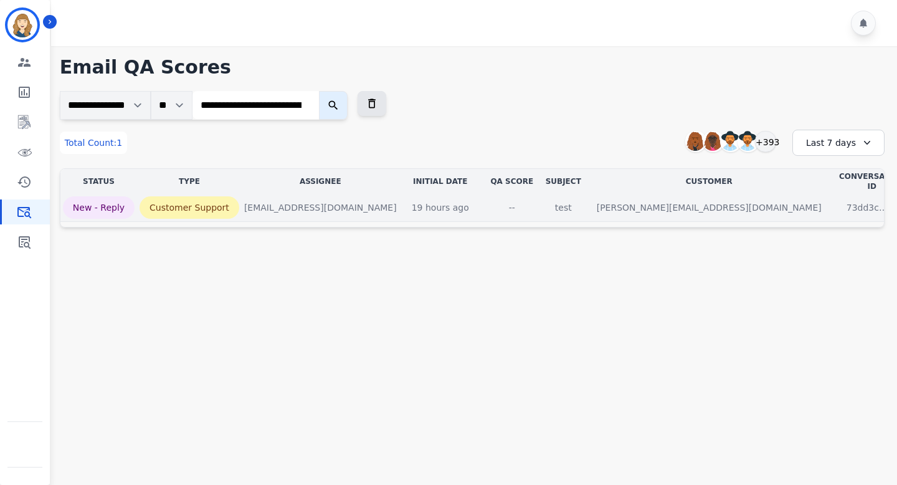
click at [582, 204] on p "test" at bounding box center [563, 207] width 37 height 22
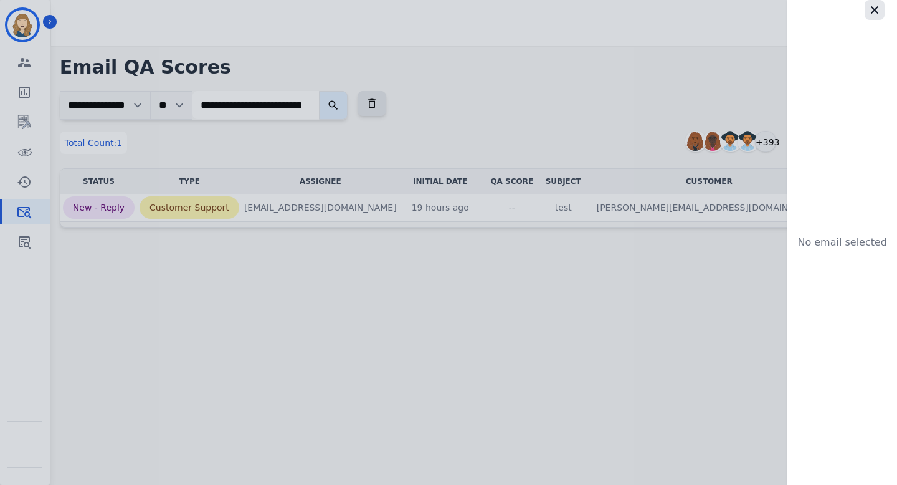
click at [872, 7] on icon "button" at bounding box center [874, 9] width 7 height 7
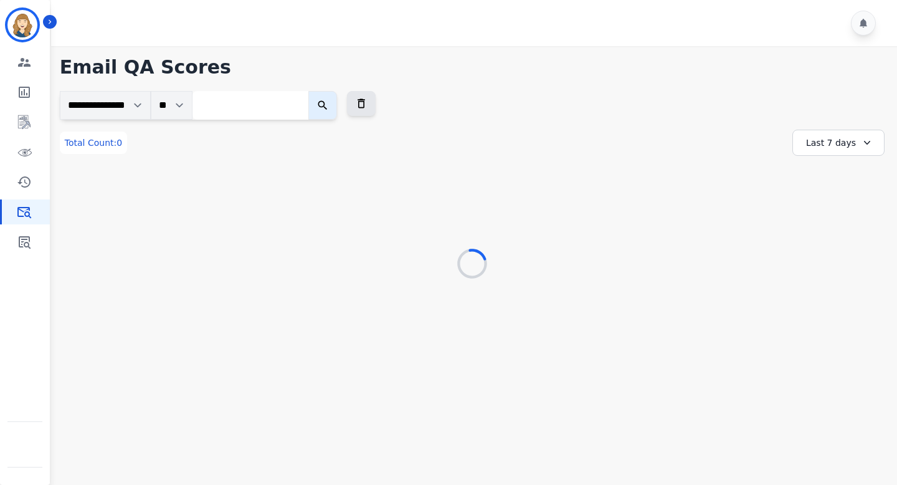
click at [283, 115] on input "search" at bounding box center [251, 105] width 116 height 29
paste input "**********"
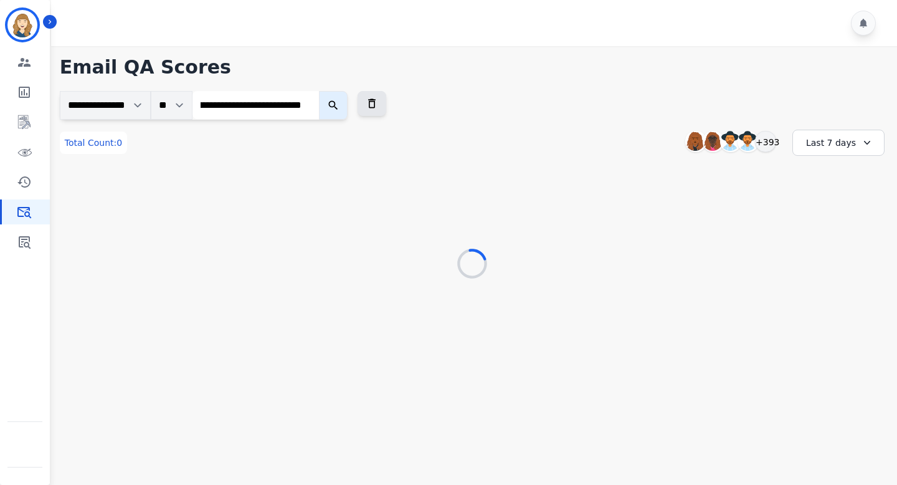
type input "**********"
click at [338, 105] on icon "submit" at bounding box center [332, 105] width 9 height 9
click at [338, 107] on icon "submit" at bounding box center [332, 105] width 9 height 9
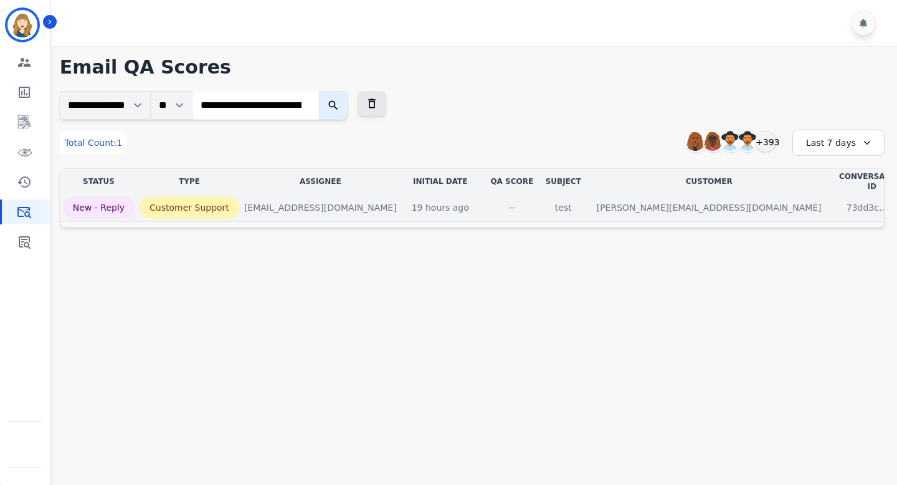
click at [540, 201] on div "--" at bounding box center [512, 207] width 56 height 12
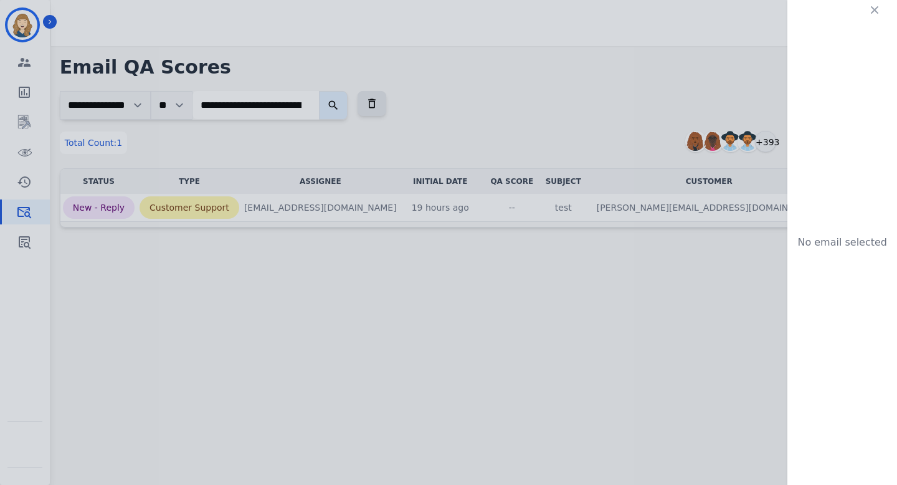
click at [556, 255] on div "No email selected" at bounding box center [448, 242] width 897 height 485
click at [871, 9] on icon "button" at bounding box center [875, 10] width 12 height 12
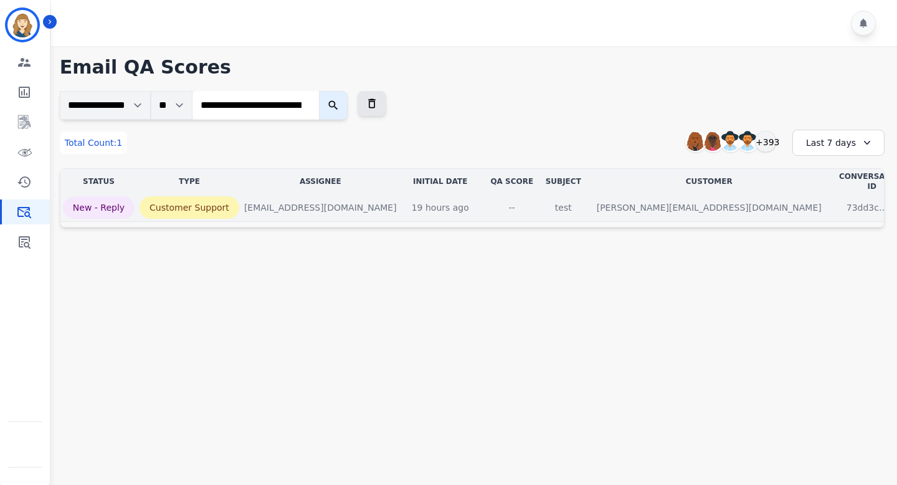
click at [582, 197] on p "test" at bounding box center [563, 207] width 37 height 22
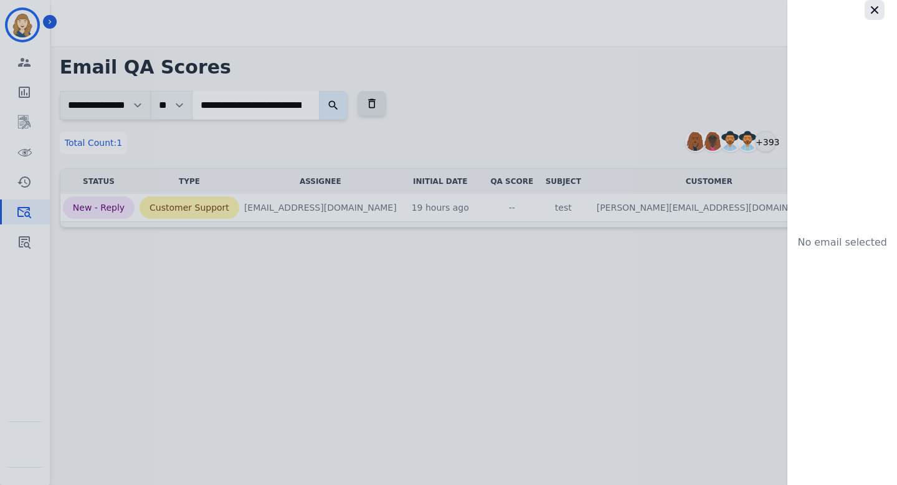
click at [878, 9] on icon "button" at bounding box center [875, 10] width 12 height 12
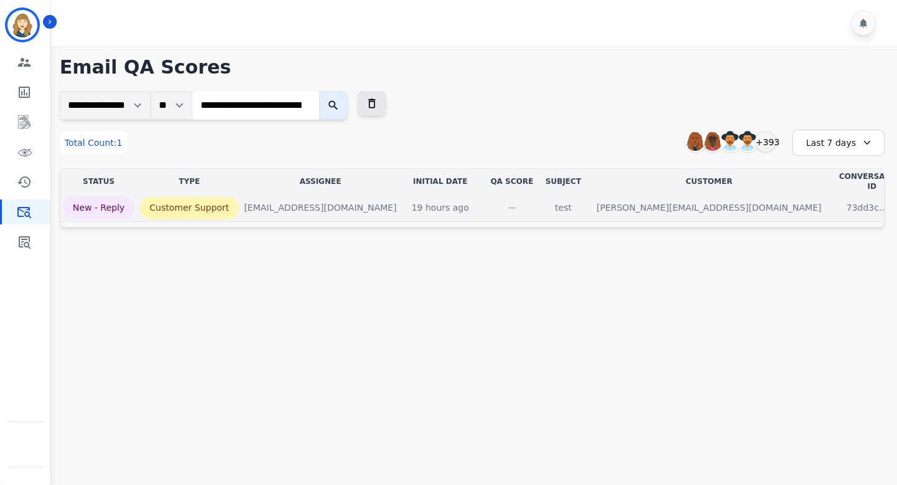
click at [582, 201] on p "test" at bounding box center [563, 207] width 37 height 22
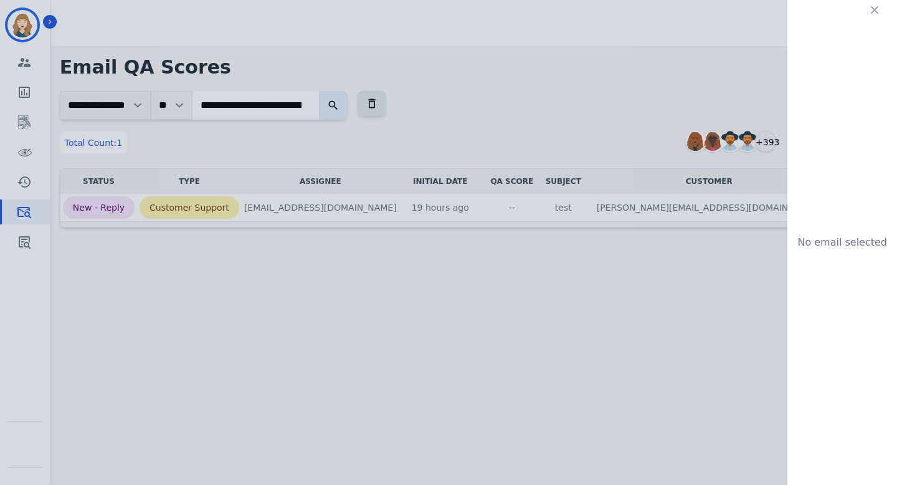
click at [582, 260] on div "No email selected" at bounding box center [448, 242] width 897 height 485
click at [864, 12] on div "No email selected" at bounding box center [843, 242] width 110 height 485
click at [876, 12] on icon "button" at bounding box center [875, 10] width 12 height 12
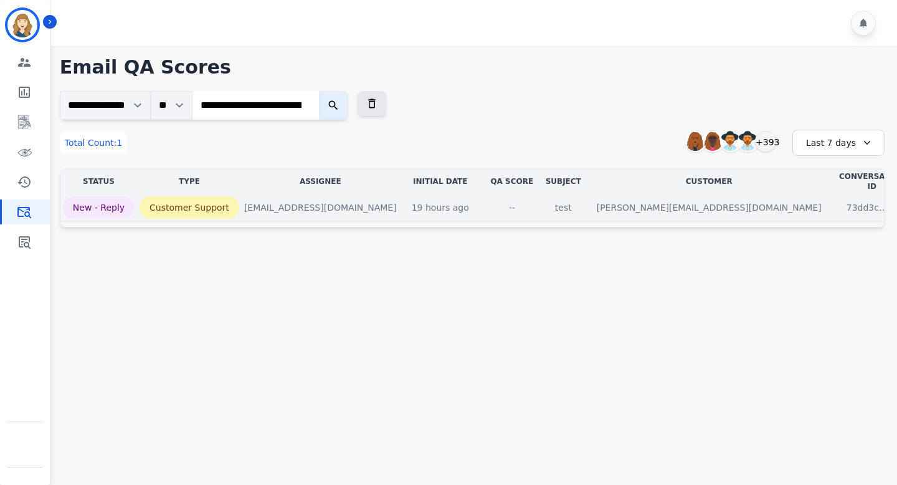
click at [540, 201] on div "--" at bounding box center [512, 207] width 56 height 12
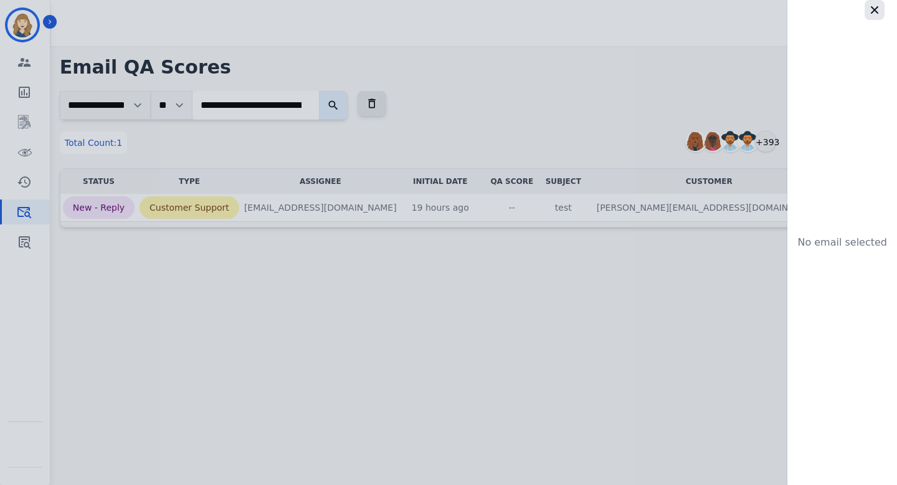
click at [872, 8] on icon "button" at bounding box center [875, 10] width 12 height 12
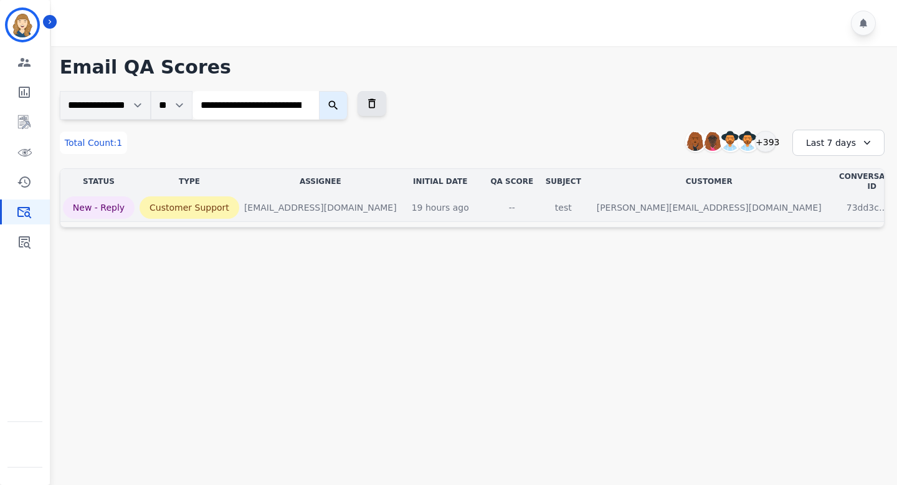
click at [379, 201] on div "untangl.dev1@extend.com" at bounding box center [320, 207] width 153 height 12
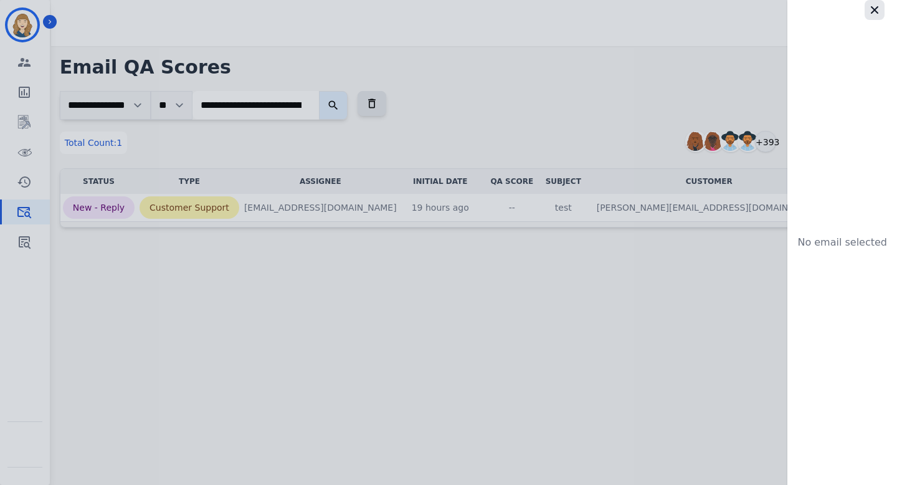
click at [875, 15] on icon "button" at bounding box center [875, 10] width 12 height 12
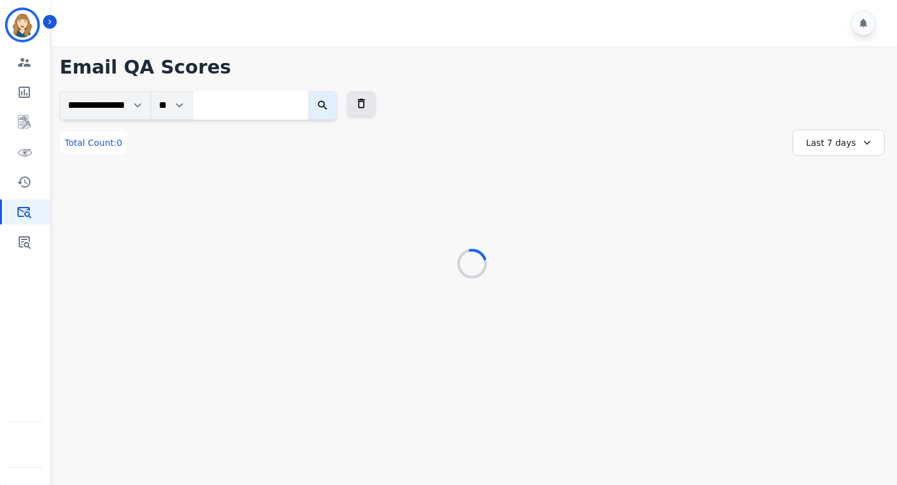
click at [292, 100] on input "search" at bounding box center [251, 105] width 116 height 29
paste input "**********"
type input "**********"
click at [308, 105] on input "**********" at bounding box center [251, 105] width 116 height 29
paste input "**********"
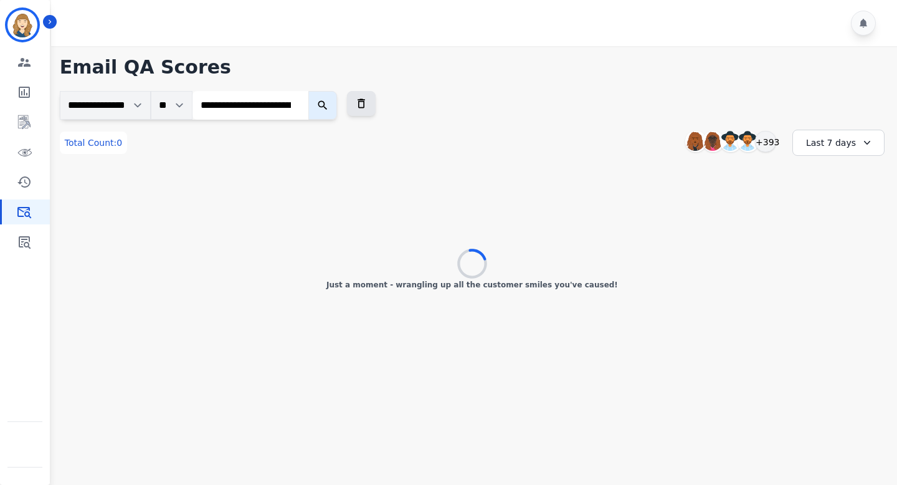
scroll to position [0, 98]
type input "**********"
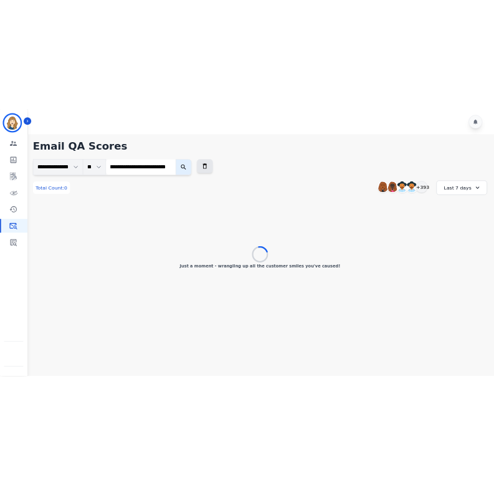
scroll to position [0, 0]
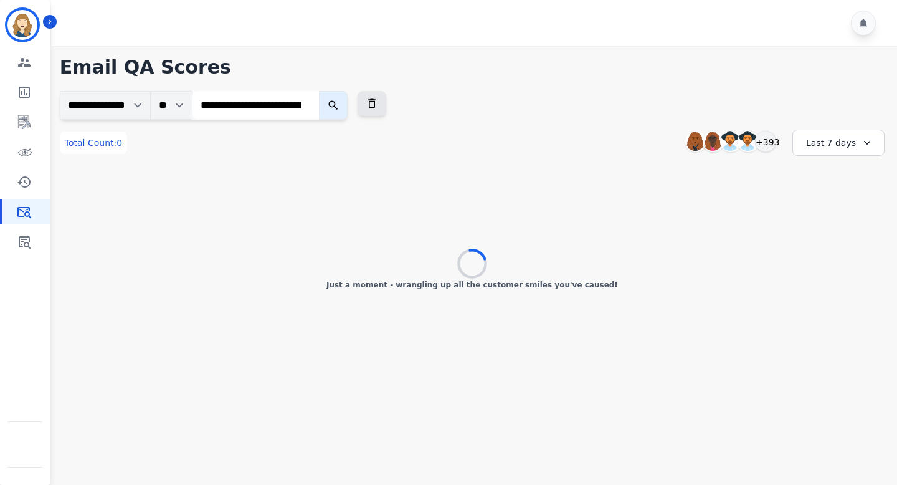
click at [340, 99] on icon "submit" at bounding box center [333, 105] width 12 height 12
click at [342, 112] on button "submit" at bounding box center [333, 105] width 29 height 29
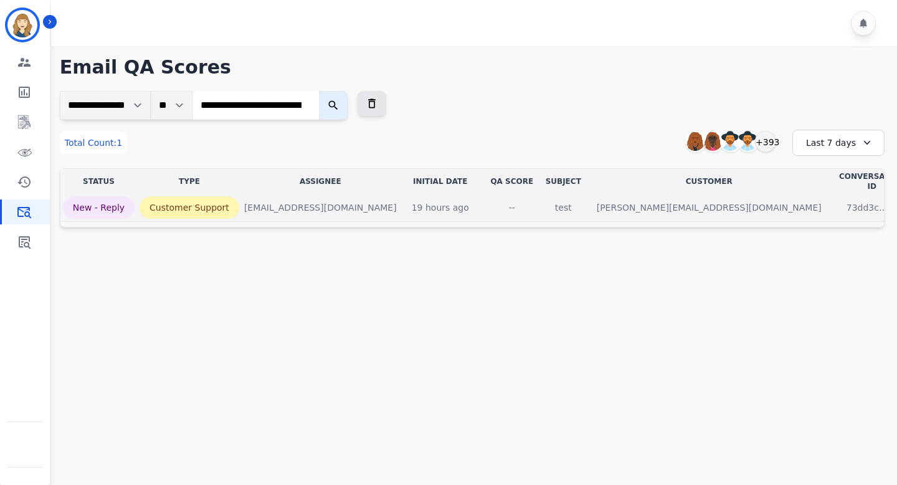
click at [540, 201] on div "--" at bounding box center [512, 207] width 56 height 12
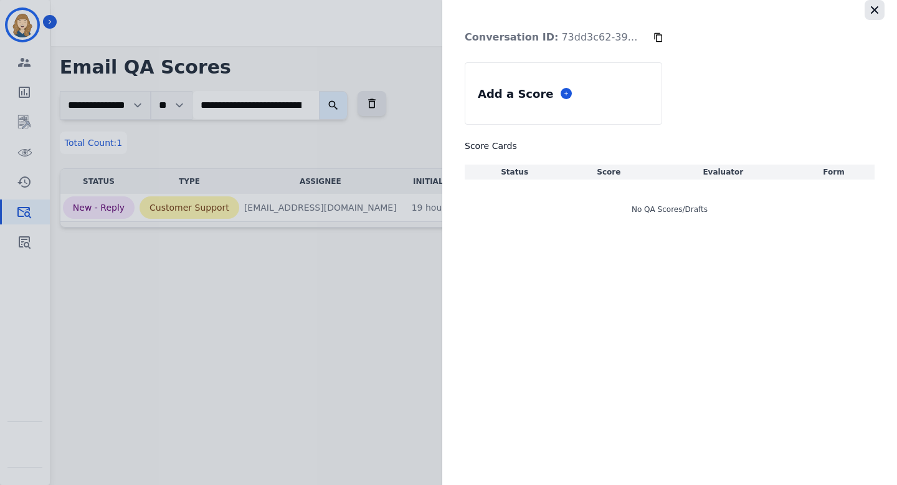
click at [880, 8] on icon "button" at bounding box center [875, 10] width 12 height 12
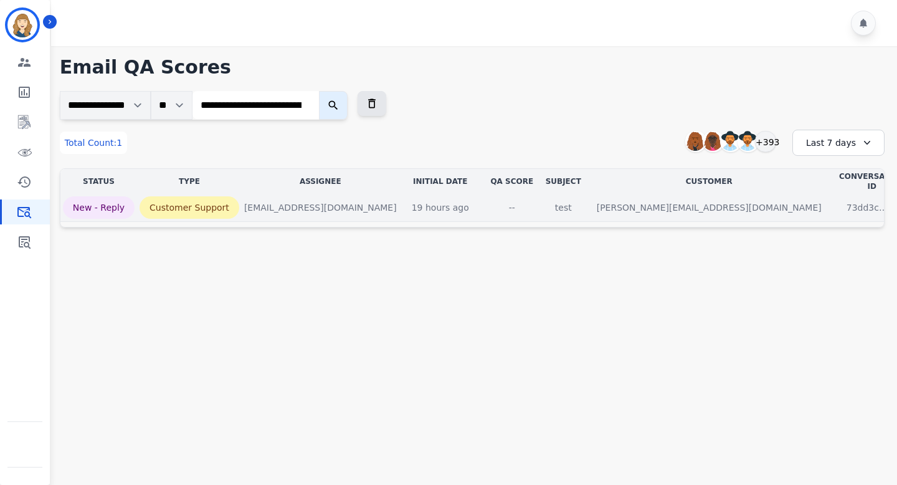
click at [582, 196] on p "test" at bounding box center [563, 207] width 37 height 22
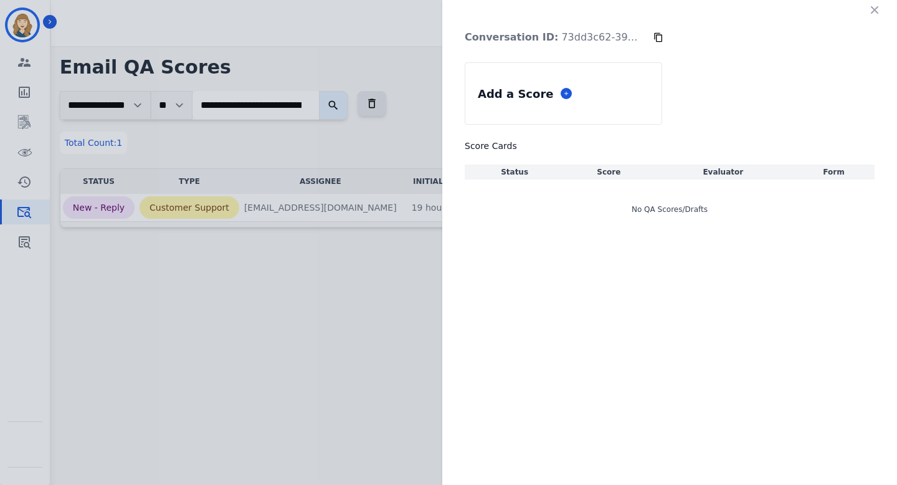
click at [876, 9] on icon "button" at bounding box center [874, 9] width 7 height 7
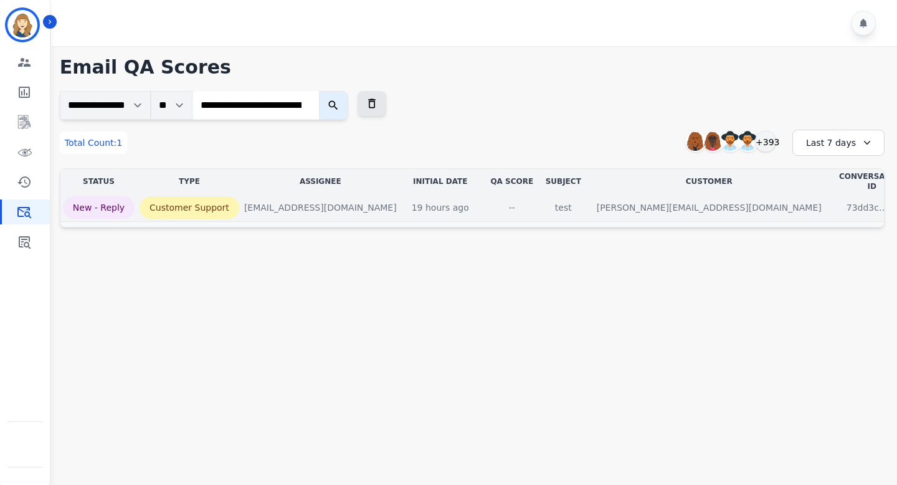
click at [540, 201] on div "--" at bounding box center [512, 207] width 56 height 12
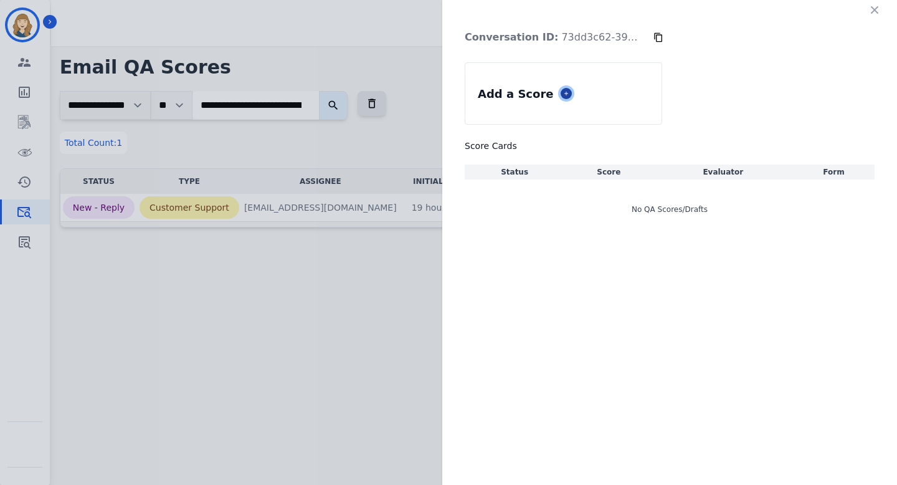
click at [563, 93] on icon at bounding box center [566, 93] width 6 height 6
click at [875, 10] on icon "button" at bounding box center [875, 10] width 12 height 12
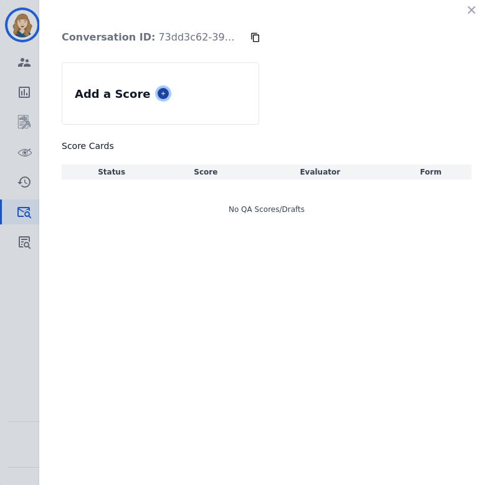
click at [160, 91] on icon at bounding box center [163, 93] width 6 height 6
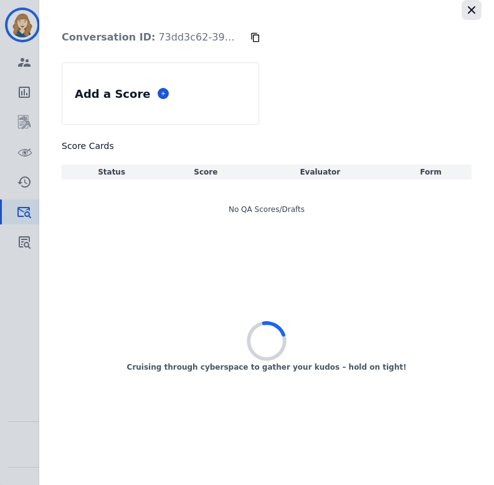
click at [475, 7] on icon "button" at bounding box center [471, 9] width 7 height 7
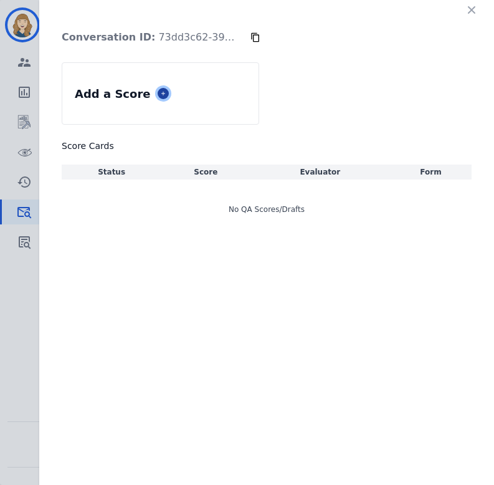
click at [160, 90] on icon at bounding box center [163, 93] width 6 height 6
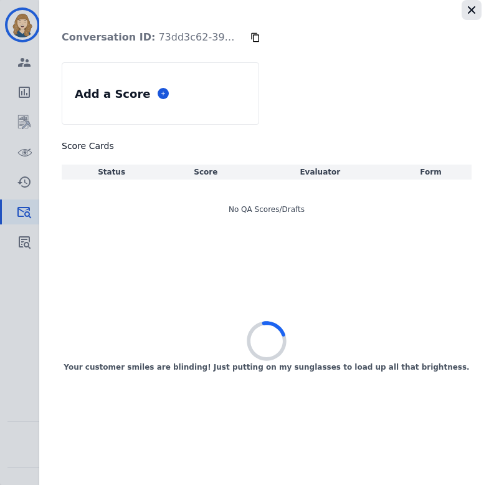
click at [471, 5] on icon "button" at bounding box center [471, 10] width 12 height 12
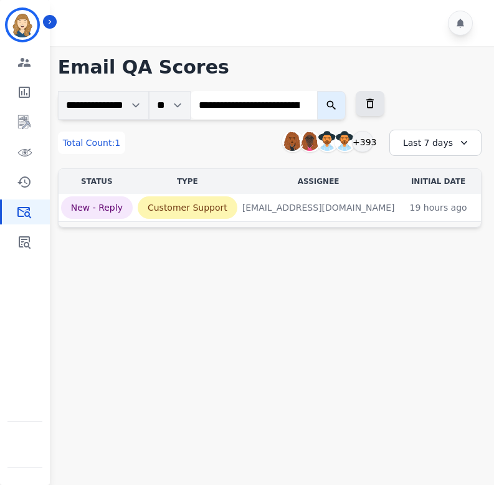
click at [338, 105] on icon "submit" at bounding box center [331, 105] width 12 height 12
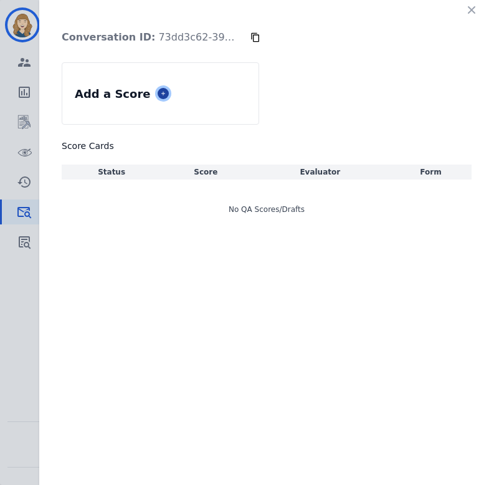
click at [160, 93] on icon at bounding box center [163, 93] width 6 height 6
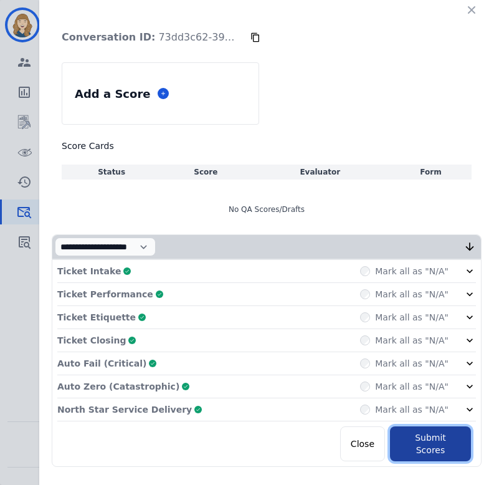
click at [430, 431] on button "Submit Scores" at bounding box center [430, 443] width 81 height 35
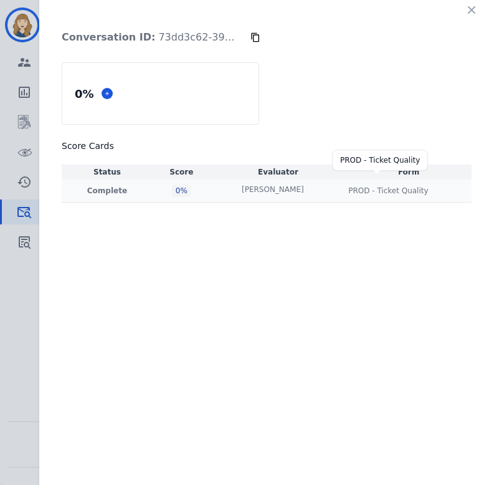
click at [358, 189] on div "PROD - Ticket Quality" at bounding box center [388, 191] width 80 height 10
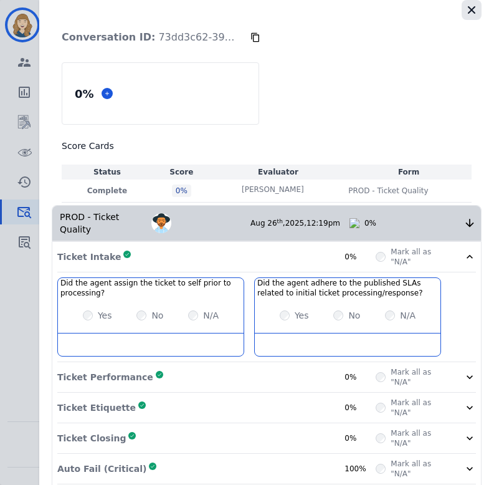
click at [465, 4] on icon "button" at bounding box center [471, 10] width 12 height 12
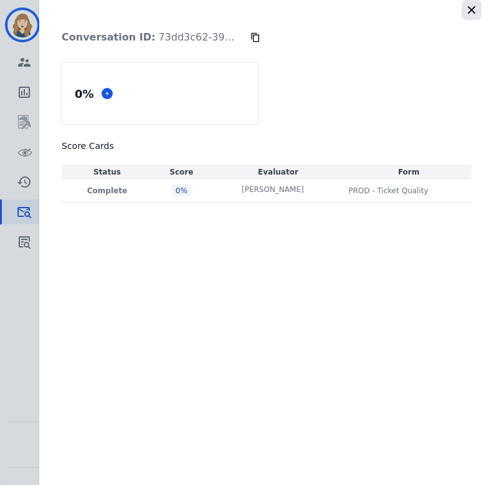
click at [474, 4] on icon "button" at bounding box center [471, 10] width 12 height 12
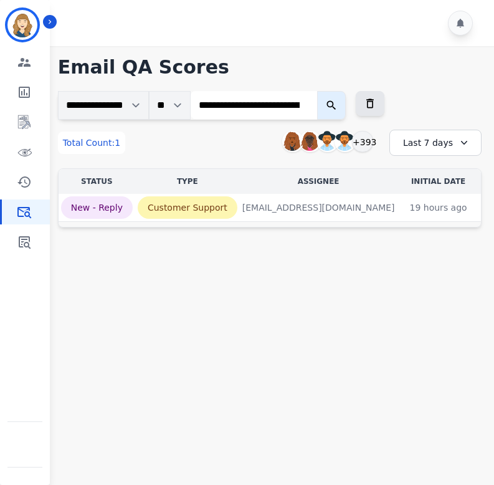
click at [346, 108] on button "submit" at bounding box center [331, 105] width 29 height 29
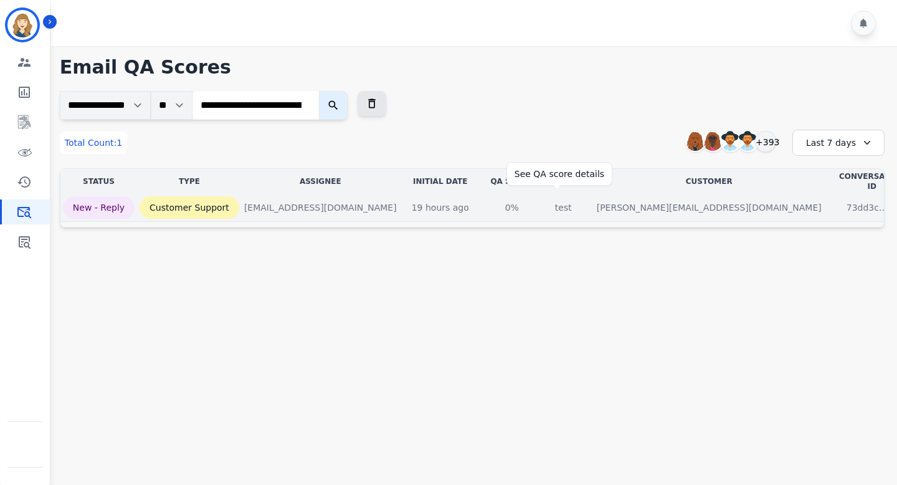
click at [540, 201] on div "0%" at bounding box center [512, 207] width 56 height 12
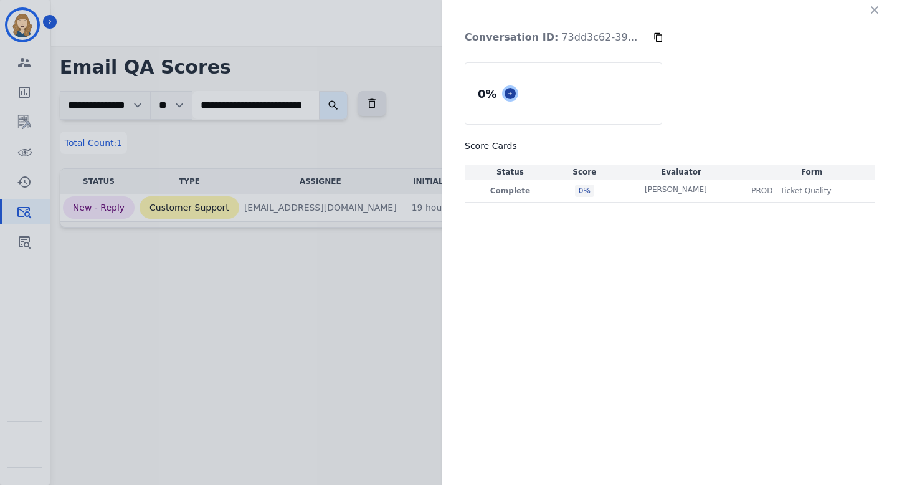
click at [510, 95] on icon at bounding box center [510, 93] width 6 height 6
select select "*"
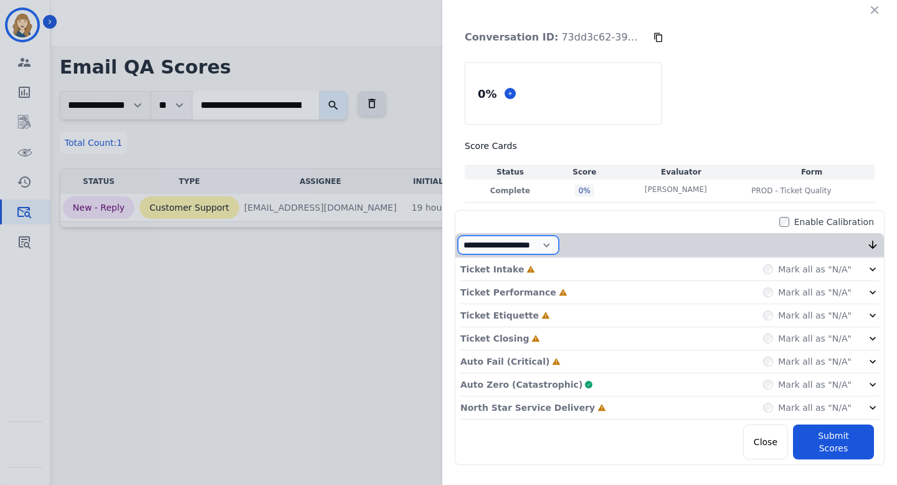
click at [559, 244] on select "**********" at bounding box center [508, 245] width 101 height 19
click at [876, 9] on icon "button" at bounding box center [875, 10] width 12 height 12
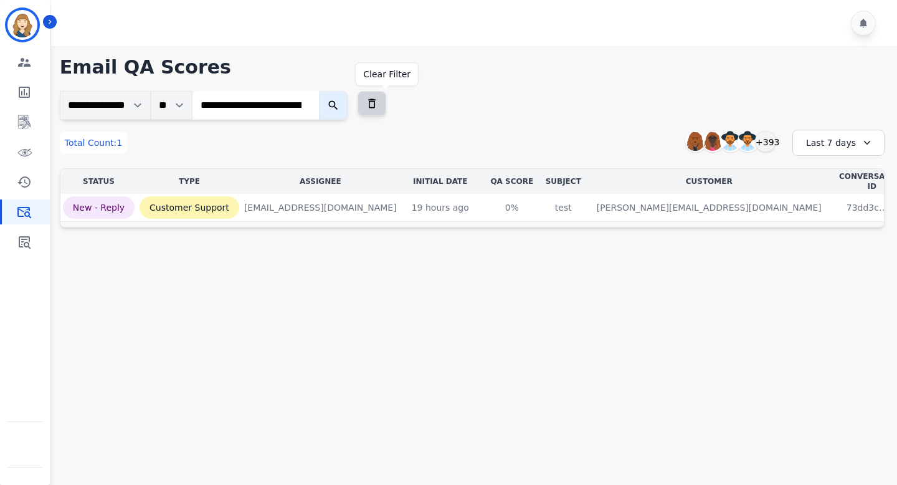
click at [378, 105] on icon at bounding box center [372, 103] width 12 height 12
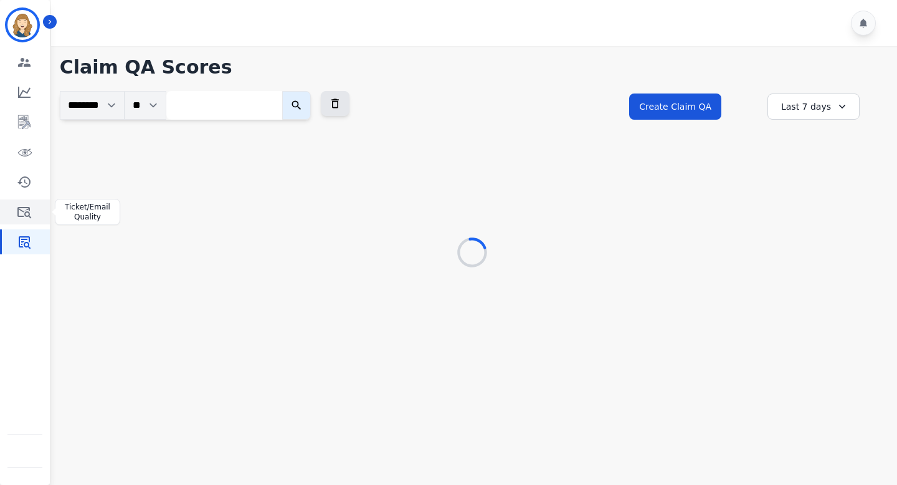
click at [27, 202] on link "Sidebar" at bounding box center [26, 211] width 48 height 25
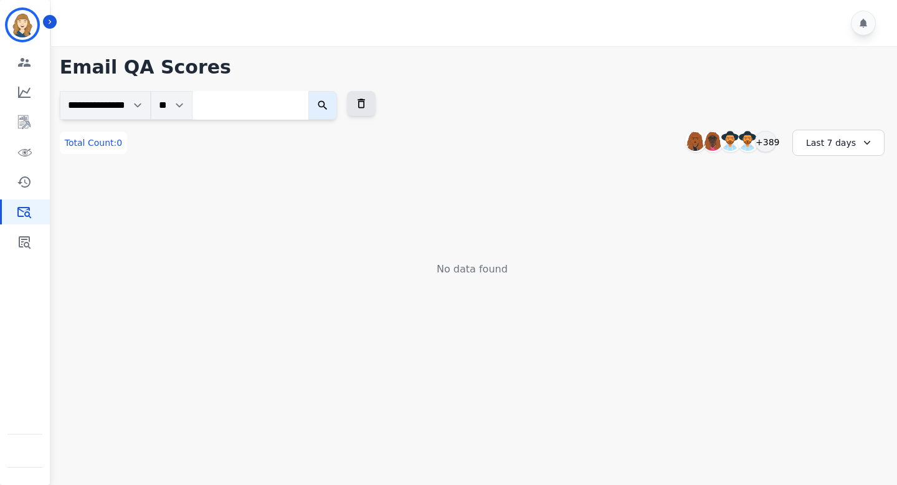
click at [283, 102] on input "search" at bounding box center [251, 105] width 116 height 29
paste input "**********"
type input "**********"
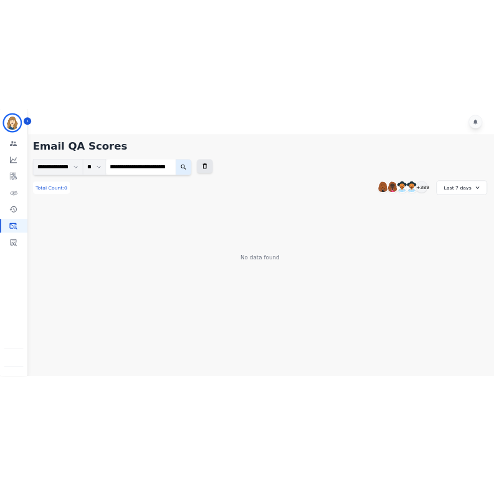
scroll to position [0, 0]
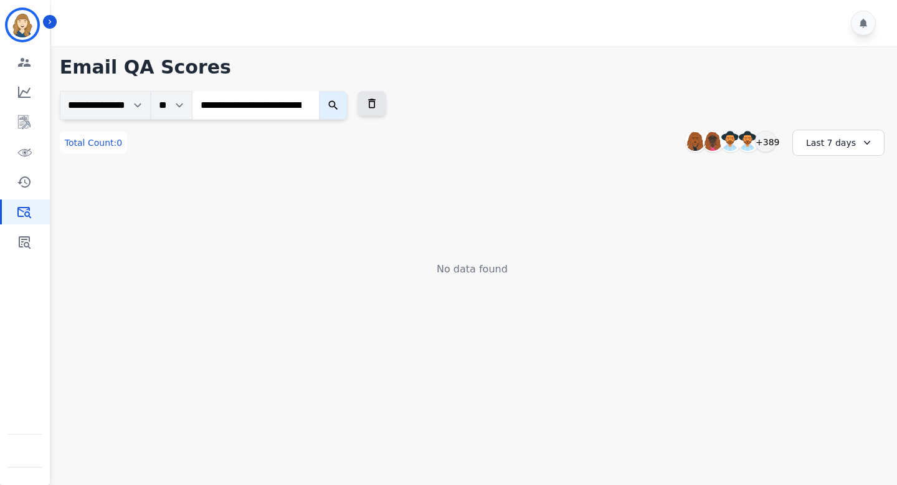
click at [340, 103] on icon "submit" at bounding box center [333, 105] width 12 height 12
click at [340, 104] on icon "submit" at bounding box center [333, 105] width 12 height 12
click at [338, 102] on icon "submit" at bounding box center [332, 105] width 9 height 9
click at [338, 103] on icon "submit" at bounding box center [332, 105] width 9 height 9
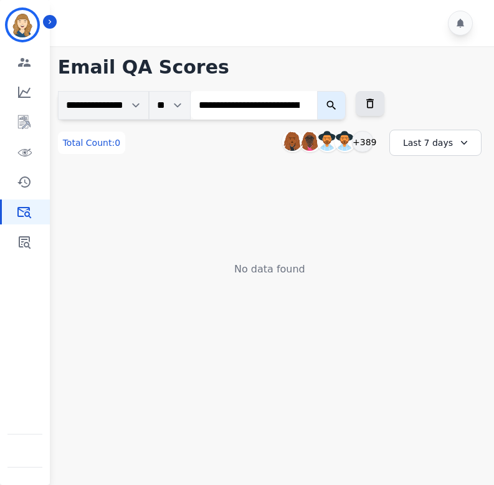
click at [317, 105] on input "**********" at bounding box center [254, 105] width 126 height 28
paste input "**********"
type input "**********"
click at [338, 110] on icon "submit" at bounding box center [331, 105] width 12 height 12
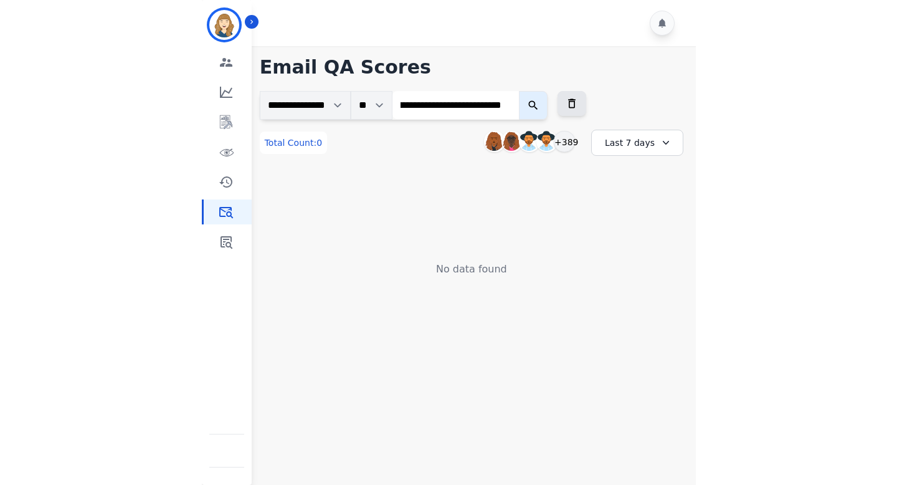
scroll to position [0, 0]
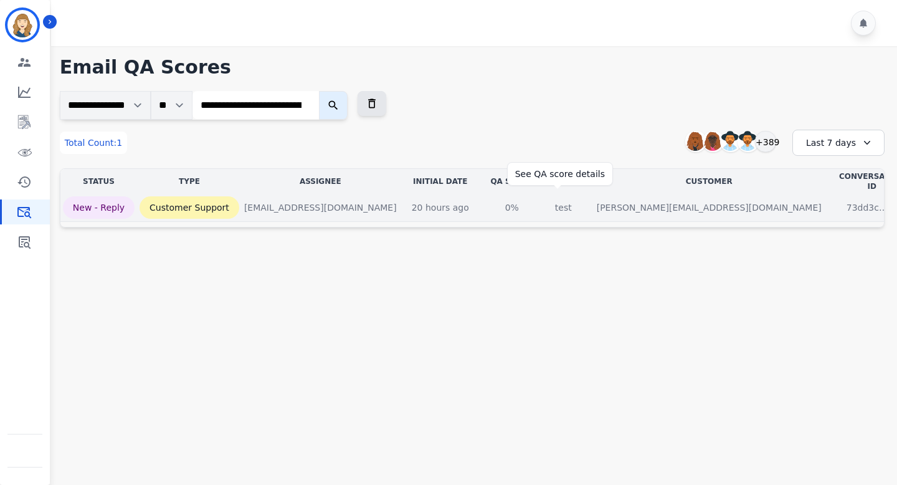
click at [540, 201] on div "0%" at bounding box center [512, 207] width 56 height 12
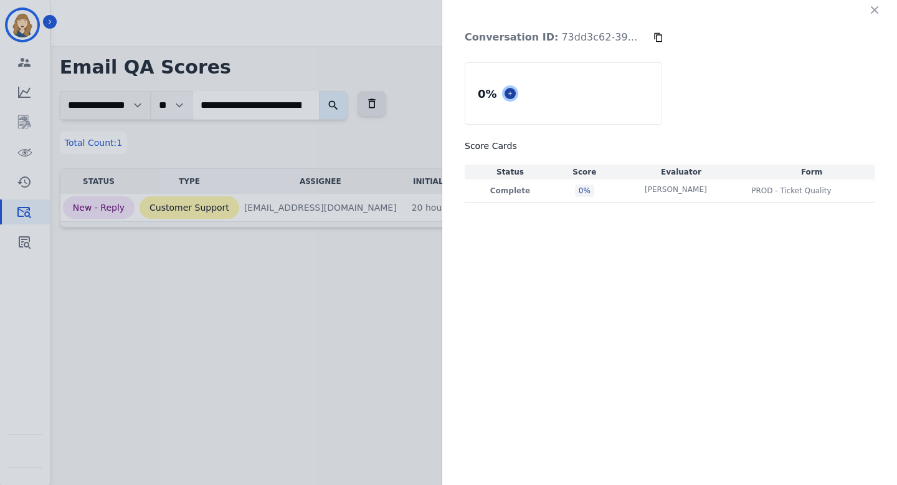
click at [510, 95] on icon at bounding box center [510, 93] width 6 height 6
select select "*"
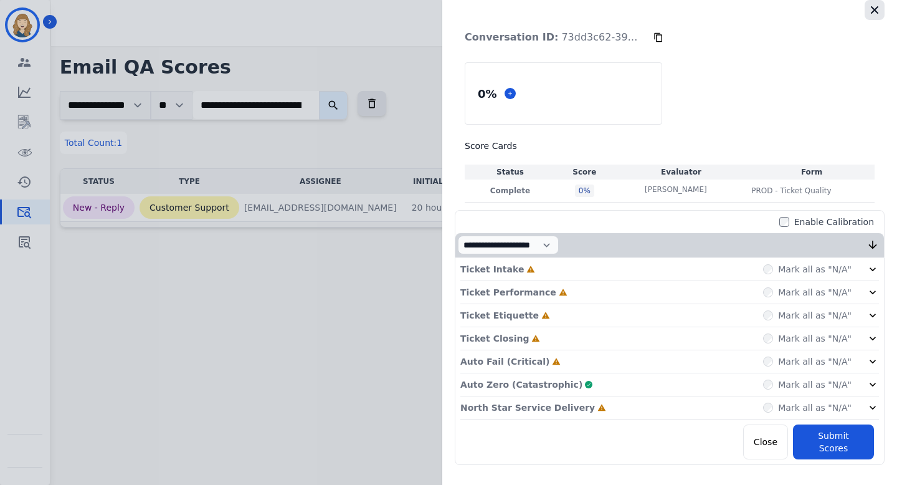
click at [876, 8] on icon "button" at bounding box center [874, 9] width 7 height 7
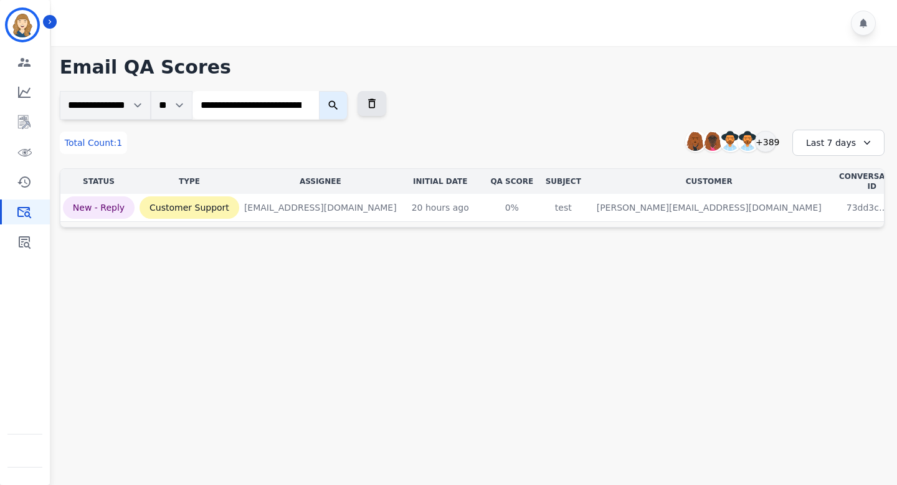
click at [819, 137] on div "Last 7 days" at bounding box center [839, 143] width 92 height 26
click at [824, 229] on li "Last 14 days" at bounding box center [847, 233] width 62 height 12
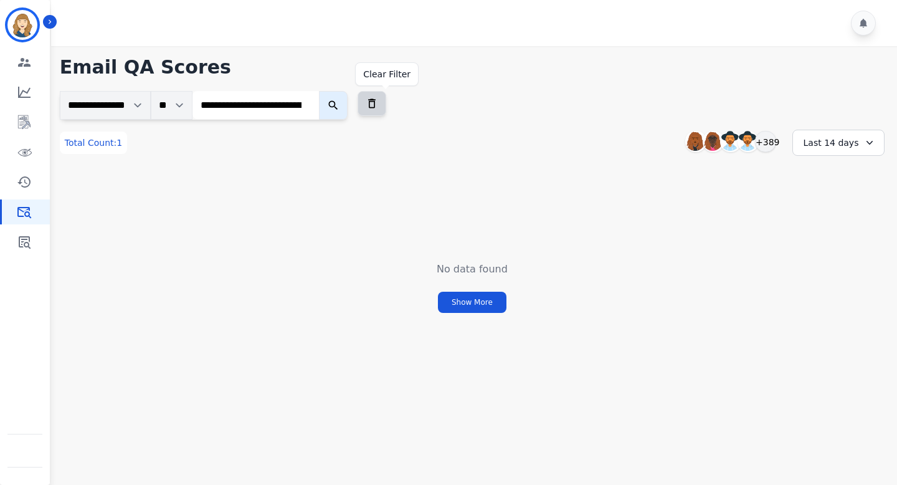
click at [376, 99] on icon at bounding box center [371, 103] width 7 height 9
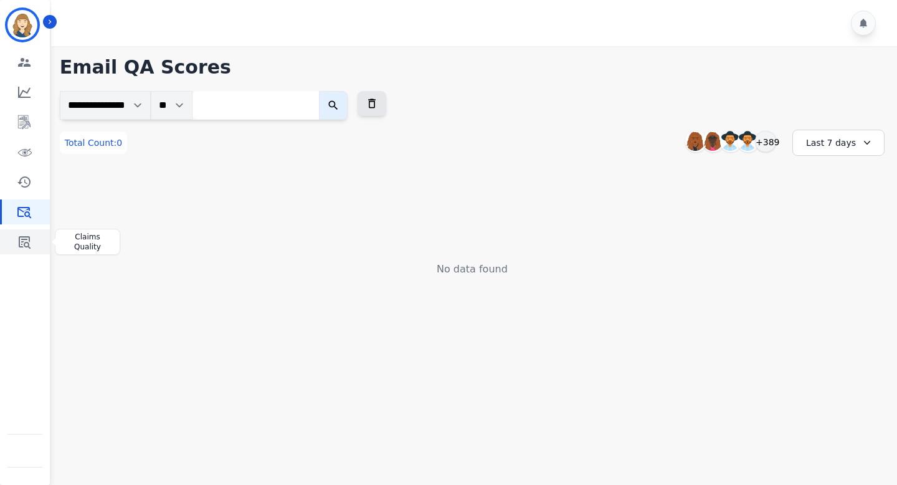
click at [16, 250] on link "Sidebar" at bounding box center [26, 241] width 48 height 25
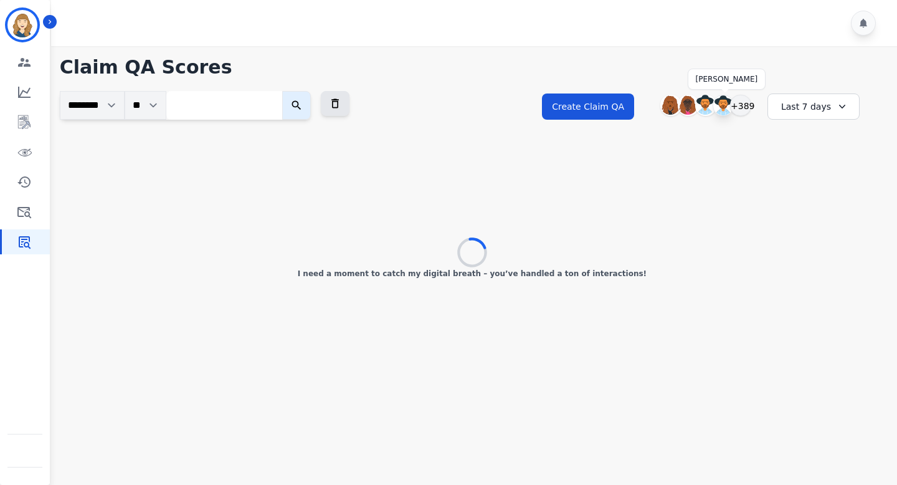
click at [722, 104] on img at bounding box center [723, 105] width 20 height 20
click at [711, 105] on img at bounding box center [706, 105] width 20 height 20
click at [719, 105] on img at bounding box center [723, 105] width 20 height 20
click at [341, 108] on icon at bounding box center [335, 103] width 12 height 12
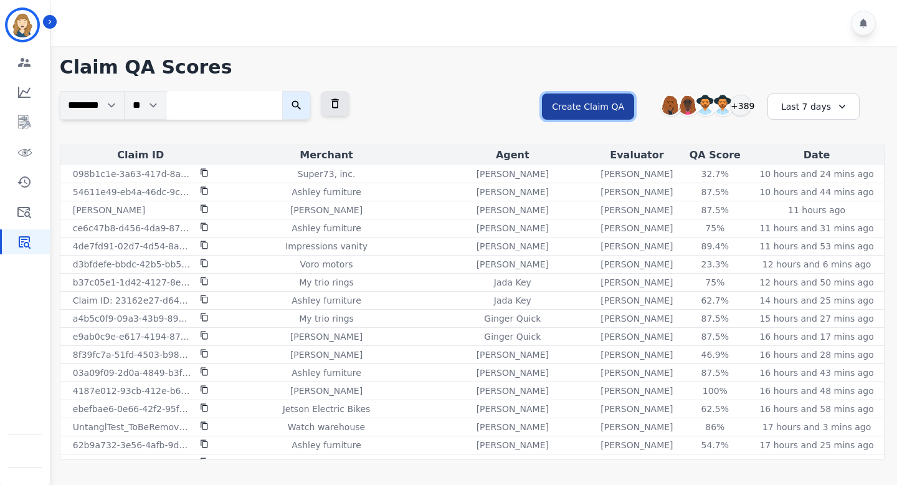
click at [604, 115] on button "Create Claim QA" at bounding box center [588, 106] width 92 height 26
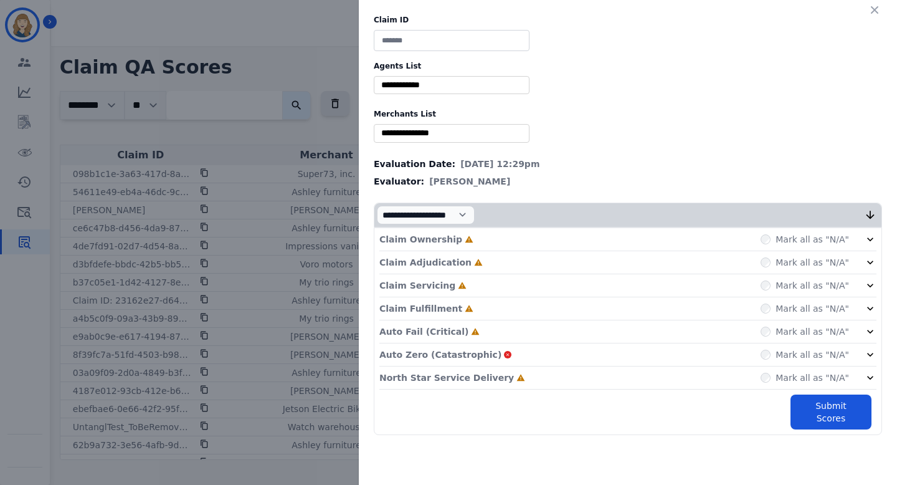
click at [305, 136] on div "Claim ID Agents List ** Abigail Joseph Alayna Sims Aleah Carroll Alejandra Wood…" at bounding box center [448, 242] width 897 height 485
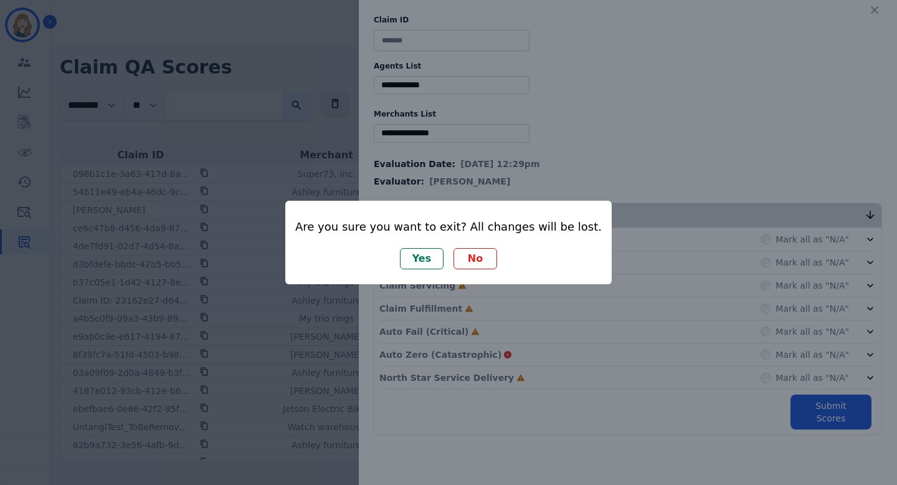
click at [477, 260] on button "No" at bounding box center [476, 258] width 44 height 21
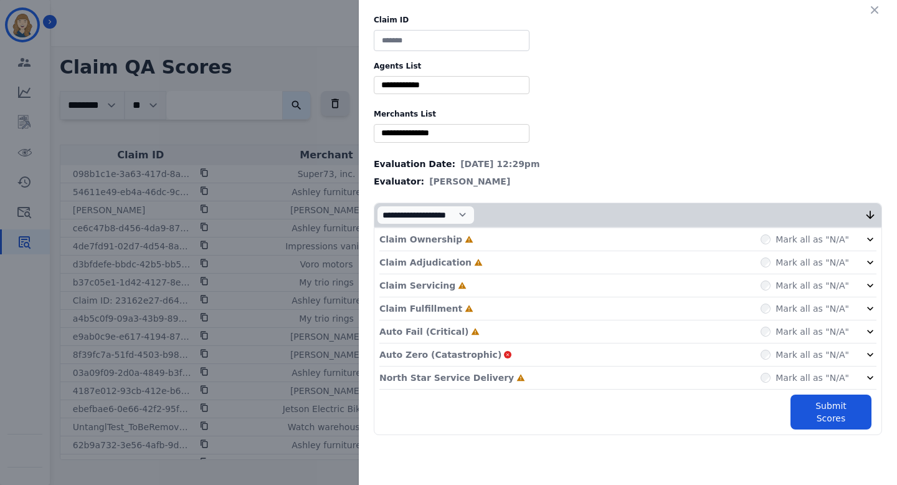
click at [343, 170] on div "Claim ID Agents List ** Abigail Joseph Alayna Sims Aleah Carroll Alejandra Wood…" at bounding box center [448, 242] width 897 height 485
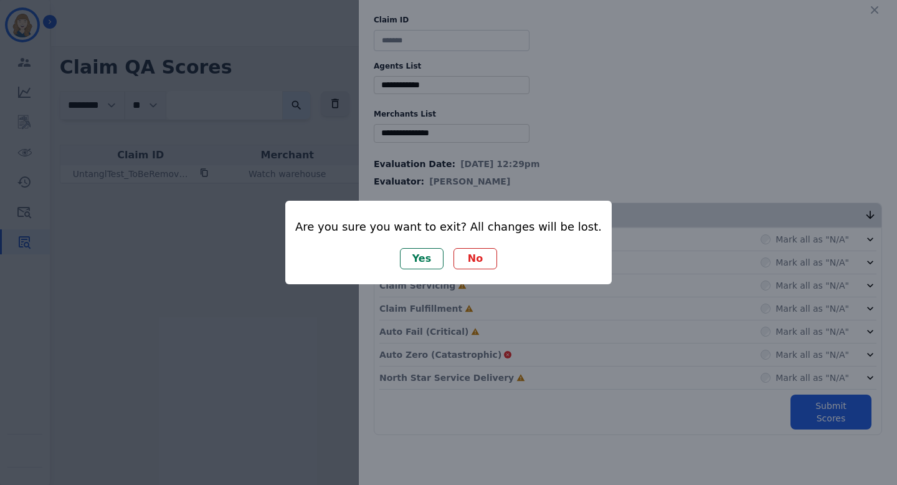
click at [427, 257] on button "Yes" at bounding box center [422, 258] width 44 height 21
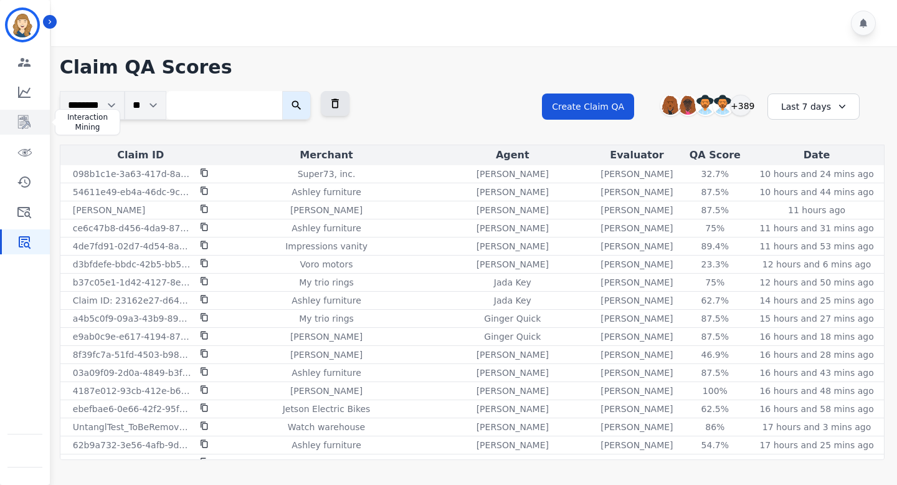
click at [26, 119] on icon "Sidebar" at bounding box center [24, 122] width 12 height 14
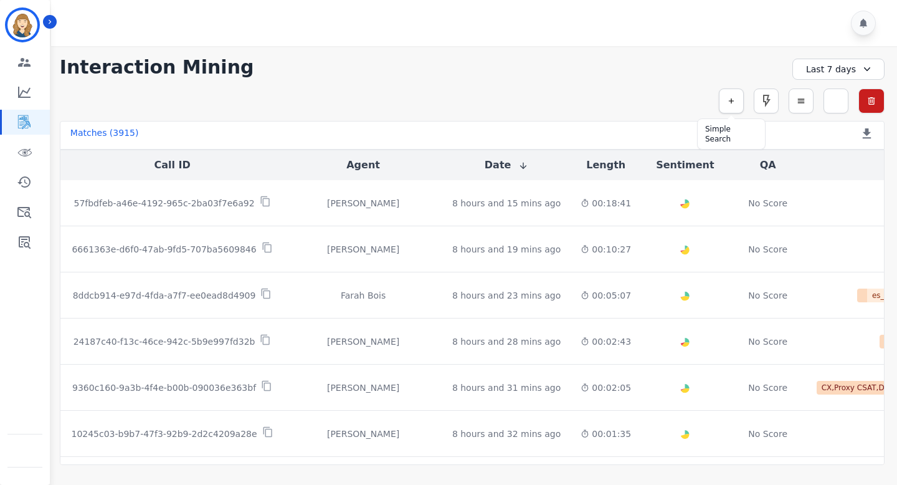
click at [735, 103] on icon "button" at bounding box center [731, 101] width 9 height 9
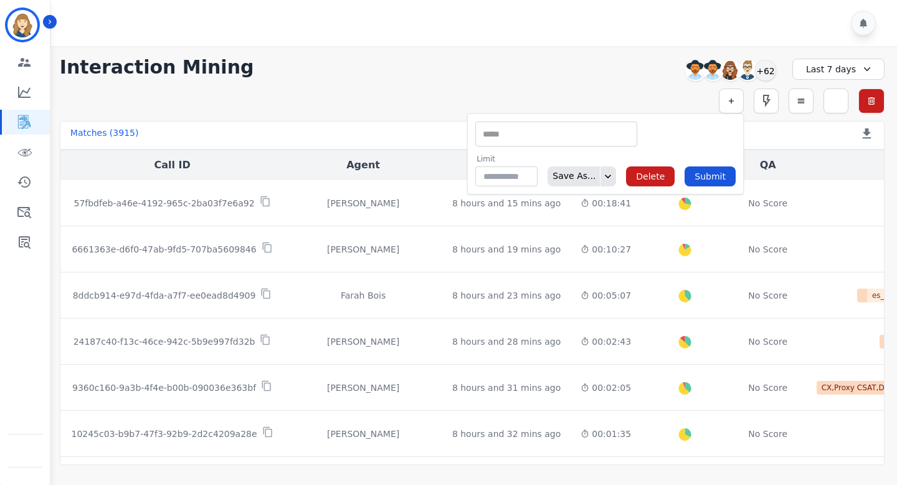
click at [478, 52] on div "**********" at bounding box center [472, 255] width 850 height 419
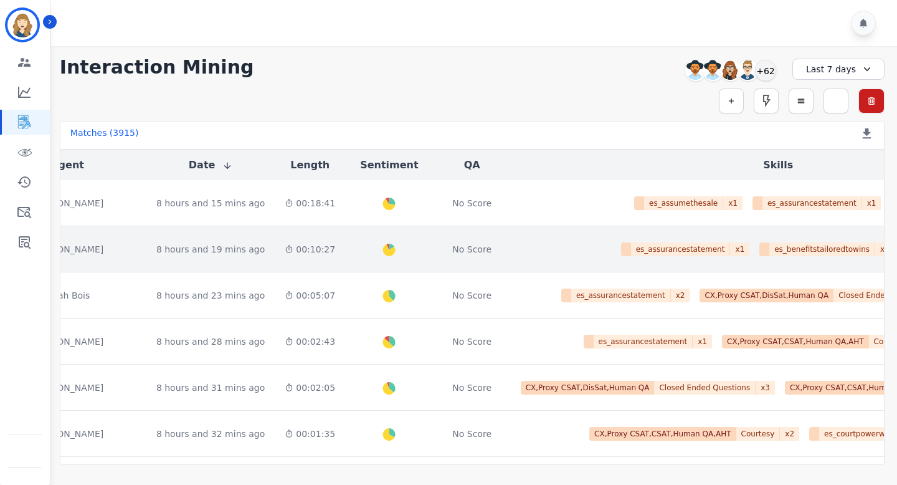
scroll to position [0, 326]
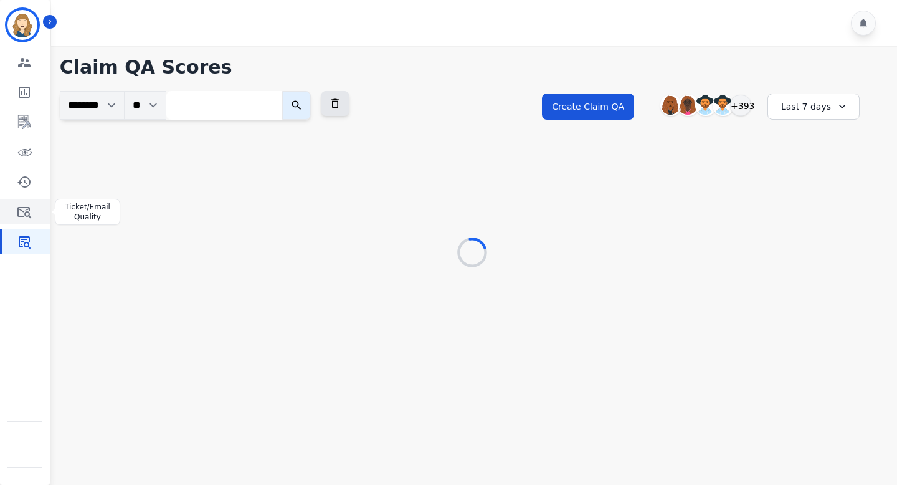
click at [29, 209] on icon "Sidebar" at bounding box center [24, 212] width 14 height 11
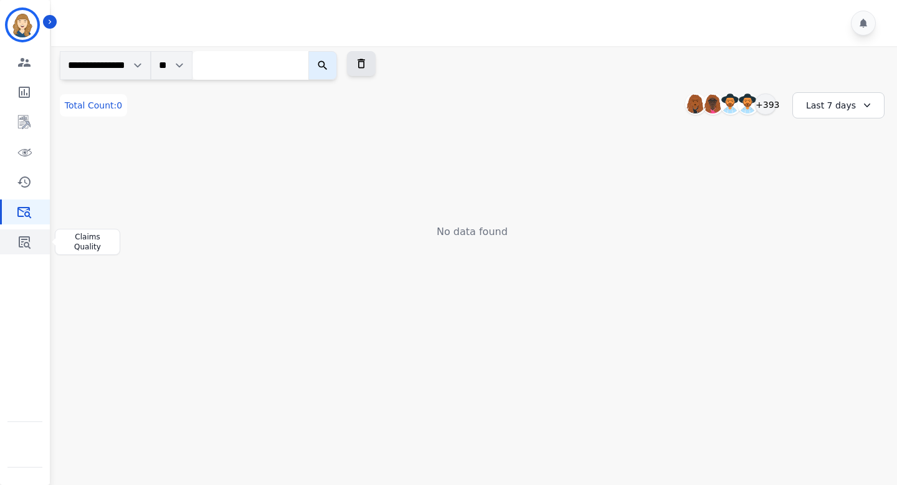
click at [31, 237] on icon "Sidebar" at bounding box center [24, 241] width 15 height 15
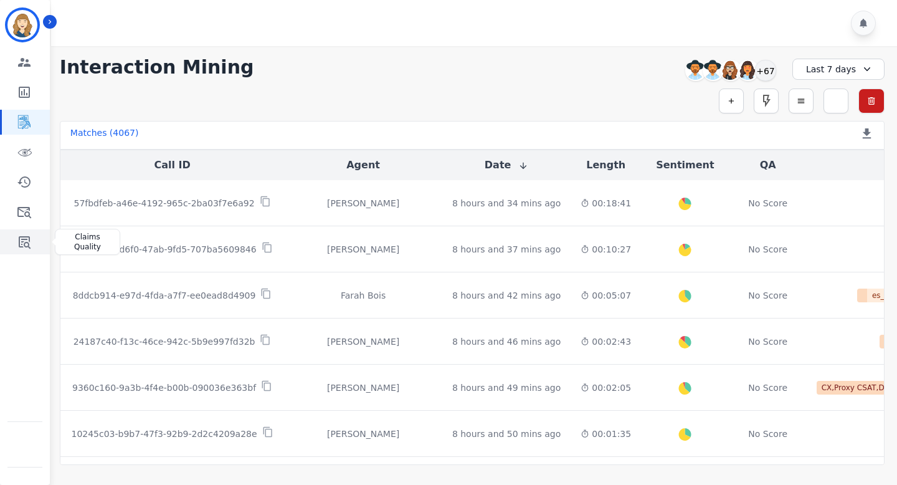
click at [31, 236] on icon "Sidebar" at bounding box center [24, 241] width 15 height 15
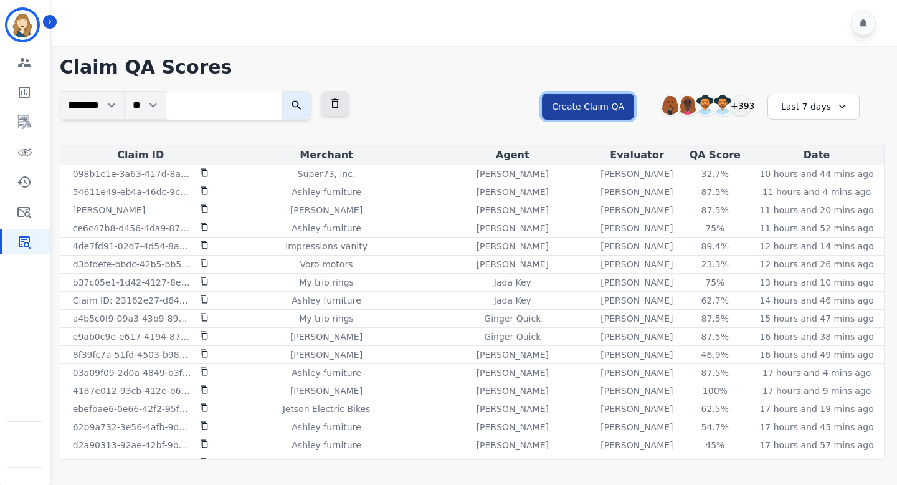
click at [606, 103] on button "Create Claim QA" at bounding box center [588, 106] width 92 height 26
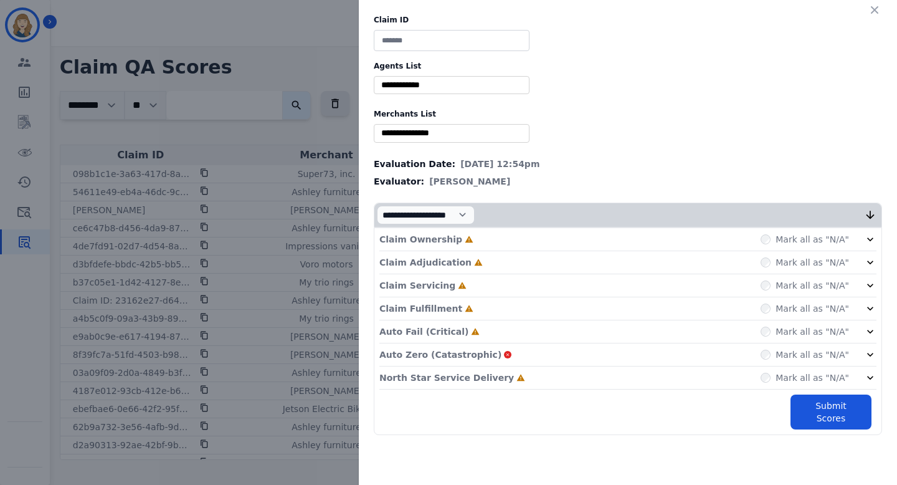
click at [484, 37] on input at bounding box center [452, 40] width 156 height 21
type input "****"
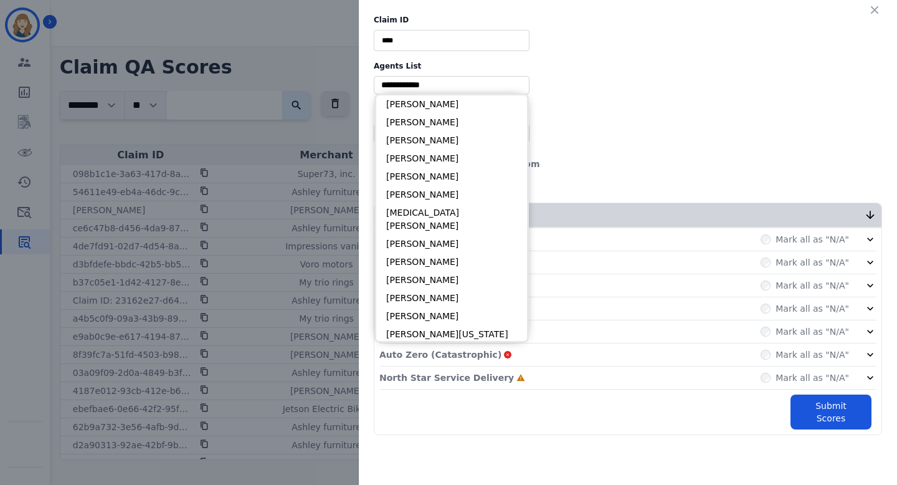
click at [444, 87] on input "selected options" at bounding box center [452, 85] width 150 height 13
click at [444, 107] on li "[PERSON_NAME]" at bounding box center [451, 104] width 151 height 18
type input "**********"
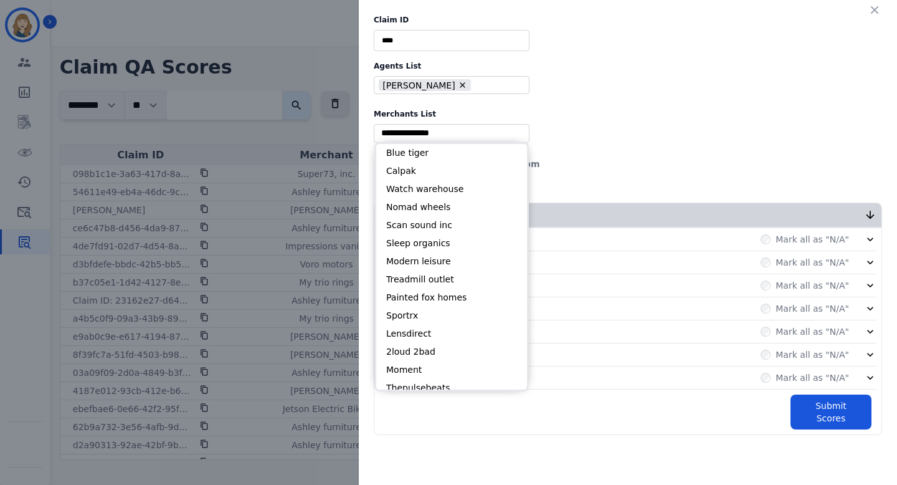
click at [437, 133] on input "selected options" at bounding box center [452, 132] width 150 height 13
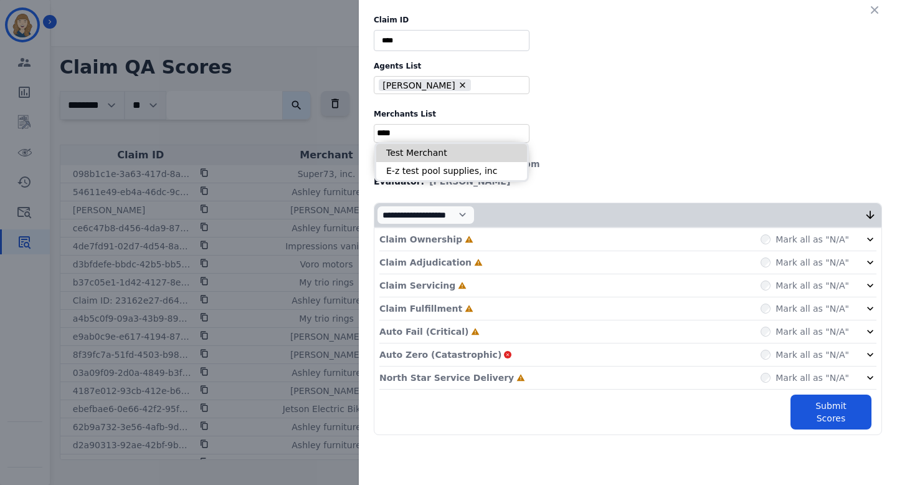
type input "****"
click at [427, 152] on li "Test Merchant" at bounding box center [451, 153] width 151 height 18
type input "**********"
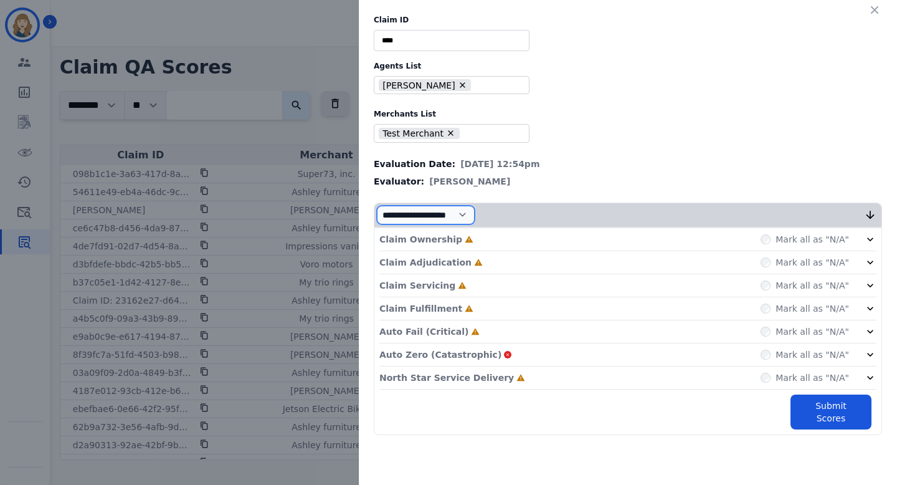
click at [475, 209] on select "**********" at bounding box center [426, 215] width 98 height 19
select select "*"
click at [377, 224] on select "**********" at bounding box center [426, 215] width 98 height 19
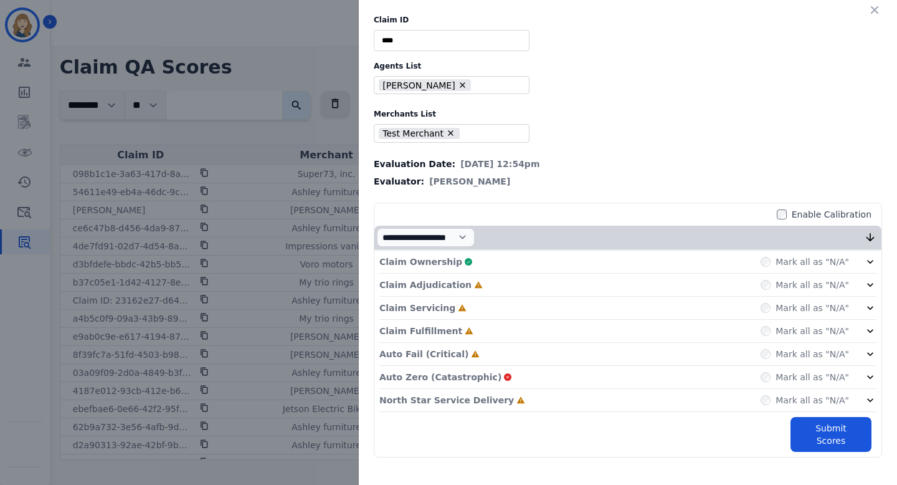
click at [768, 280] on div "Mark all as "N/A"" at bounding box center [805, 285] width 88 height 12
click at [827, 437] on button "Submit Scores" at bounding box center [831, 434] width 81 height 35
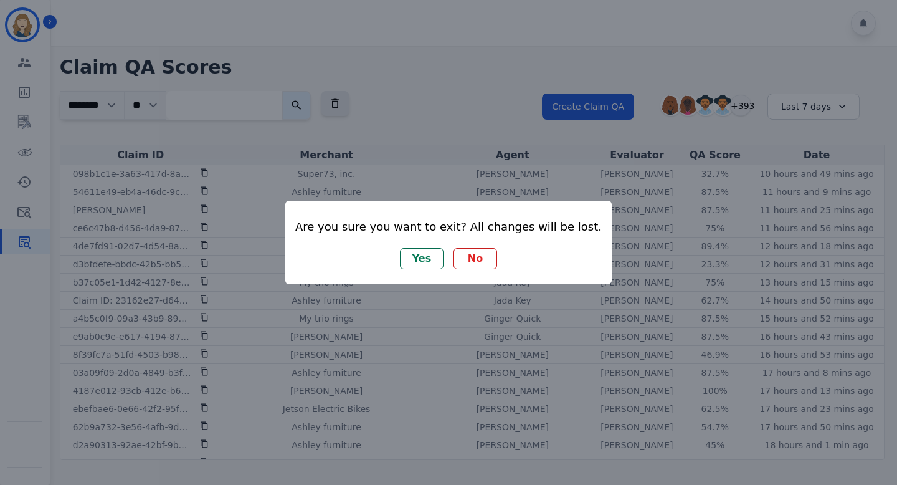
click at [426, 259] on button "Yes" at bounding box center [422, 258] width 44 height 21
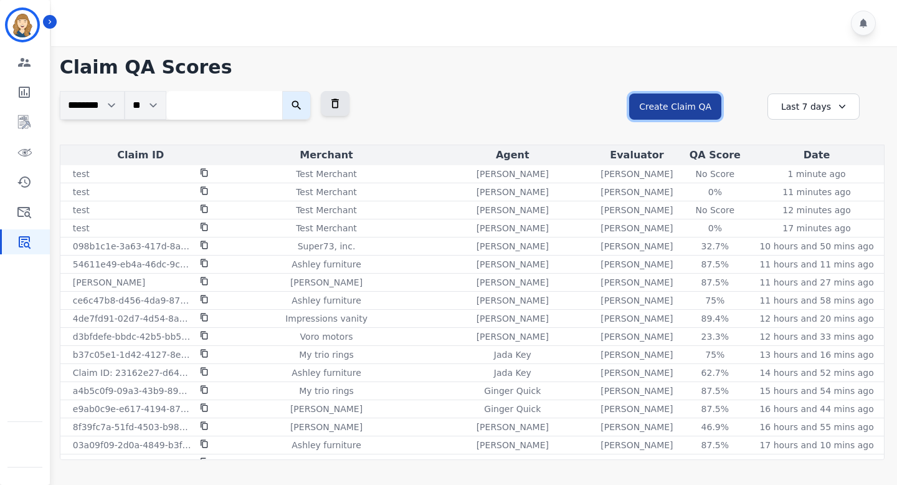
click at [705, 105] on button "Create Claim QA" at bounding box center [675, 106] width 92 height 26
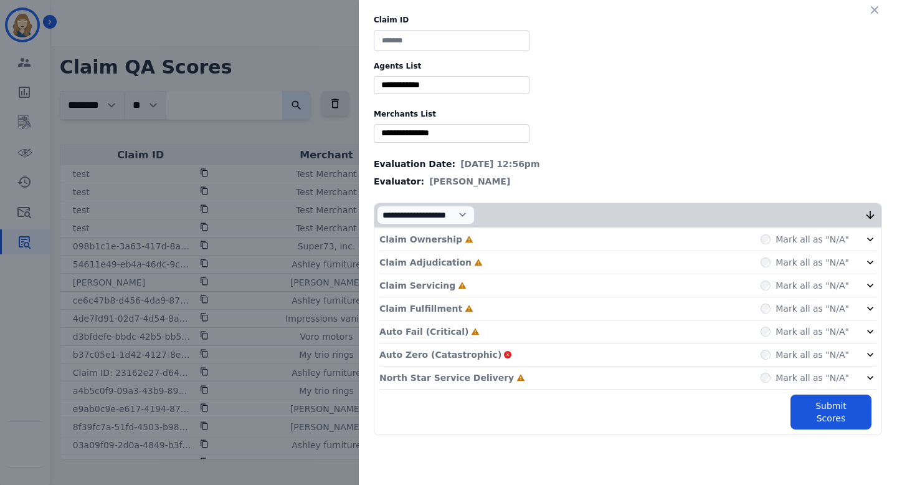
click at [449, 42] on input at bounding box center [452, 40] width 156 height 21
type input "****"
click at [423, 84] on input "selected options" at bounding box center [452, 85] width 150 height 13
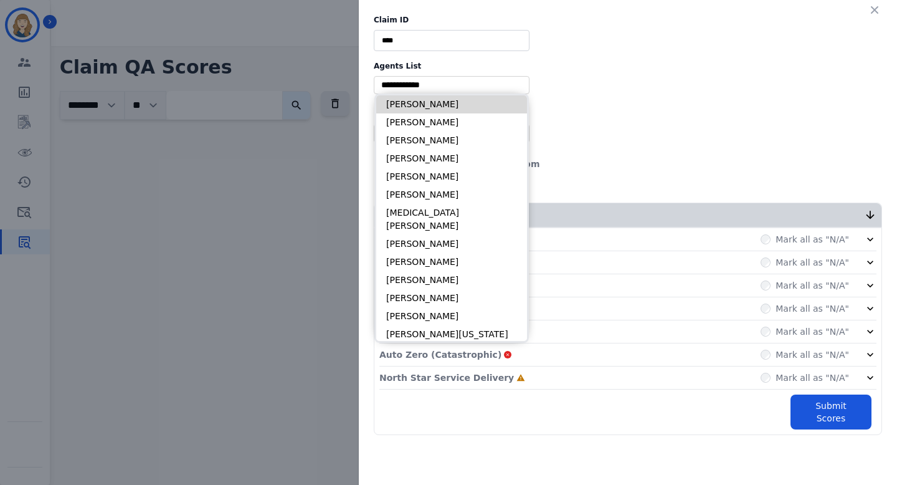
click at [419, 108] on li "[PERSON_NAME]" at bounding box center [451, 104] width 151 height 18
type input "**********"
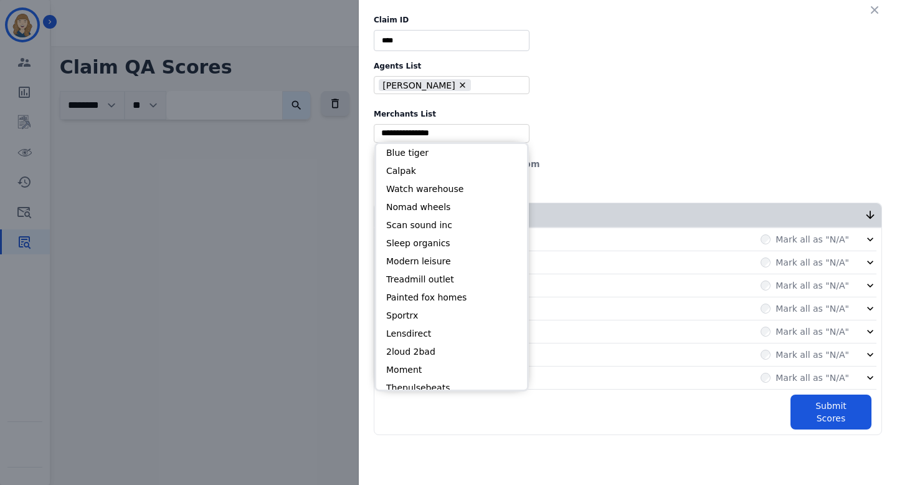
click at [409, 129] on input "selected options" at bounding box center [452, 132] width 150 height 13
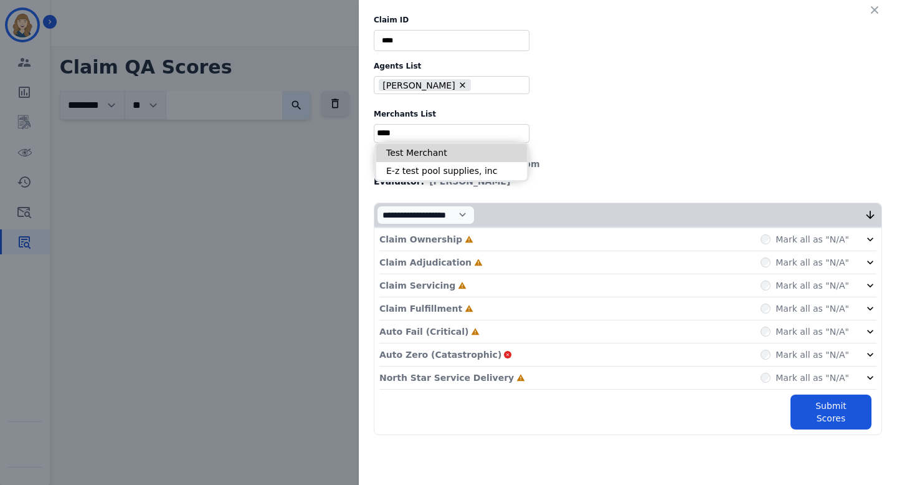
type input "****"
click at [426, 150] on li "Test Merchant" at bounding box center [451, 153] width 151 height 18
type input "**********"
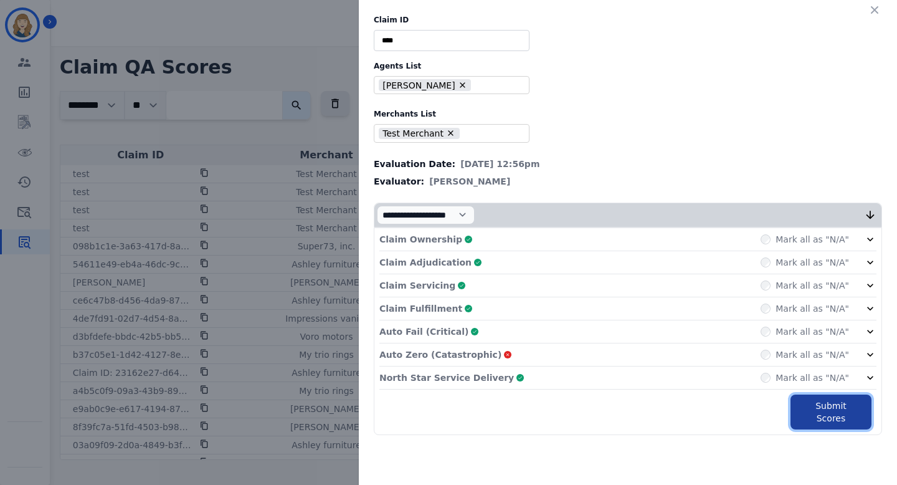
click at [821, 401] on button "Submit Scores" at bounding box center [831, 411] width 81 height 35
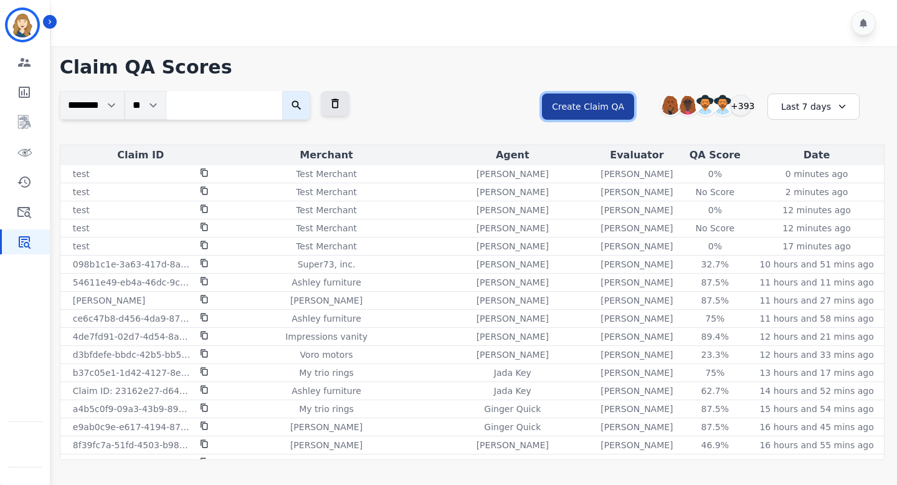
click at [611, 99] on button "Create Claim QA" at bounding box center [588, 106] width 92 height 26
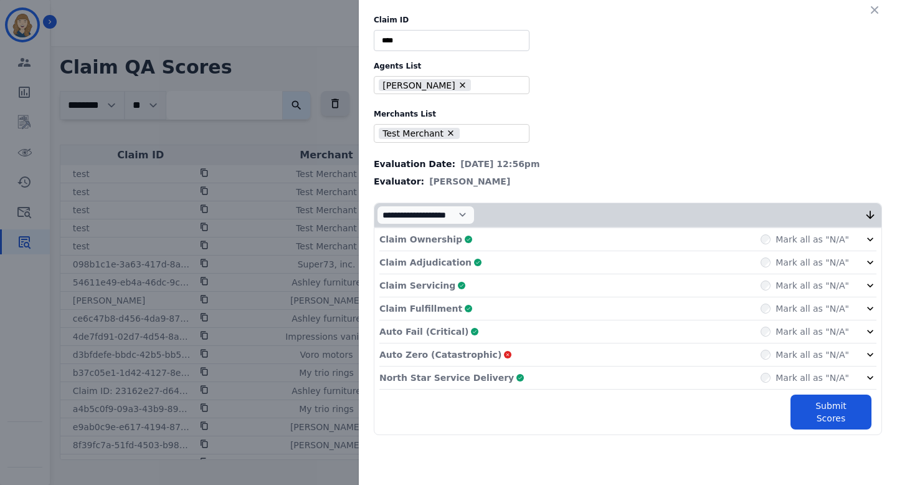
click at [309, 128] on div "**********" at bounding box center [448, 242] width 897 height 485
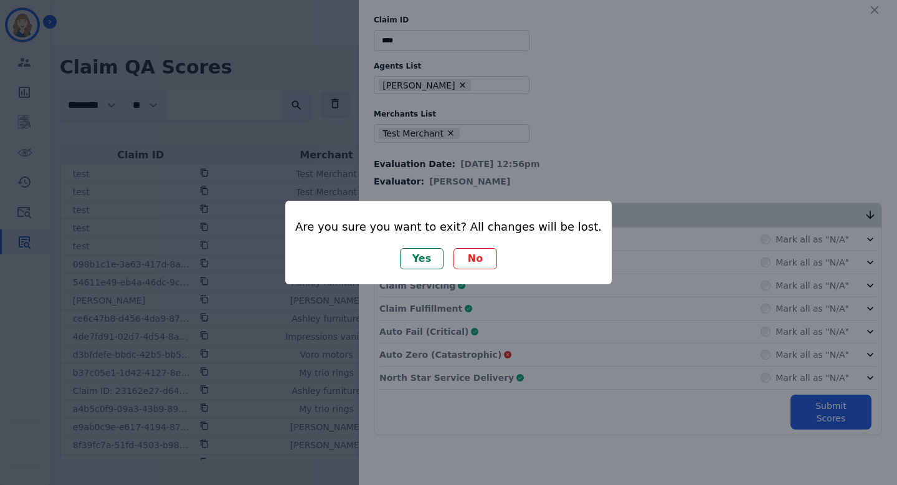
click at [510, 85] on div "Are you sure you want to exit? All changes will be lost. Yes No" at bounding box center [448, 242] width 897 height 485
click at [485, 266] on button "No" at bounding box center [476, 258] width 44 height 21
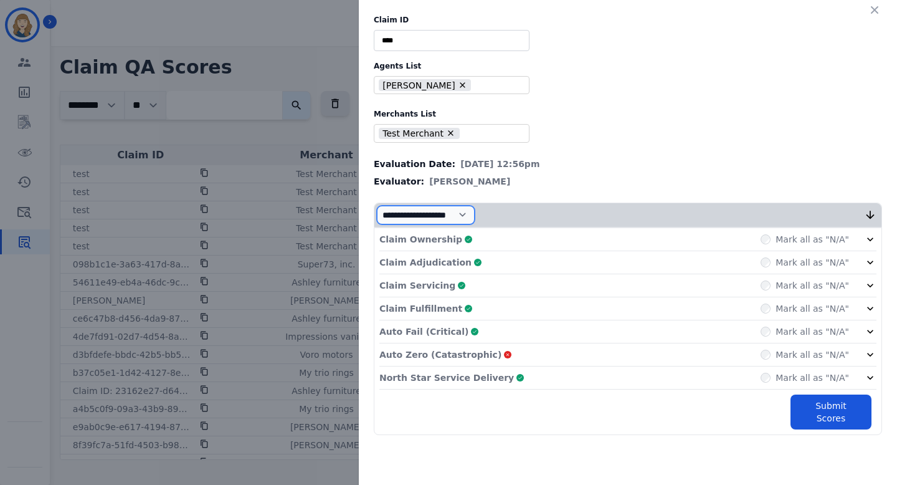
click at [470, 211] on select "**********" at bounding box center [426, 215] width 98 height 19
select select "*"
click at [377, 224] on select "**********" at bounding box center [426, 215] width 98 height 19
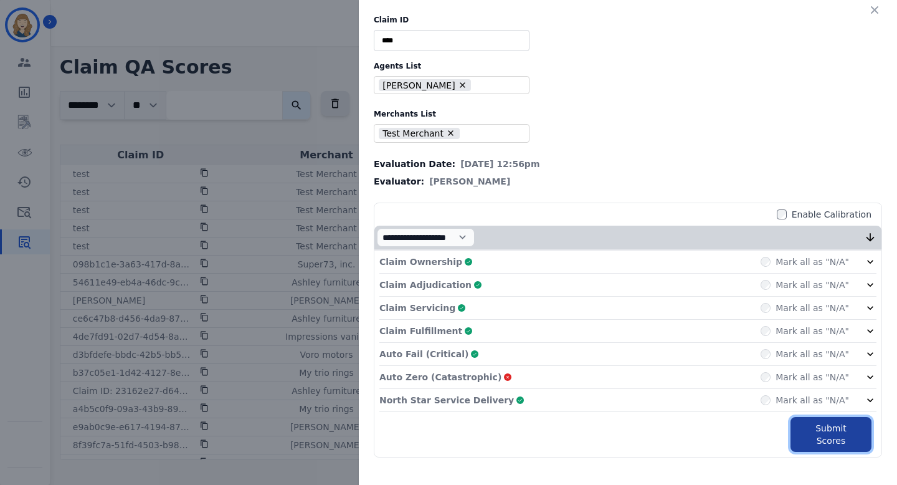
click at [822, 430] on button "Submit Scores" at bounding box center [831, 434] width 81 height 35
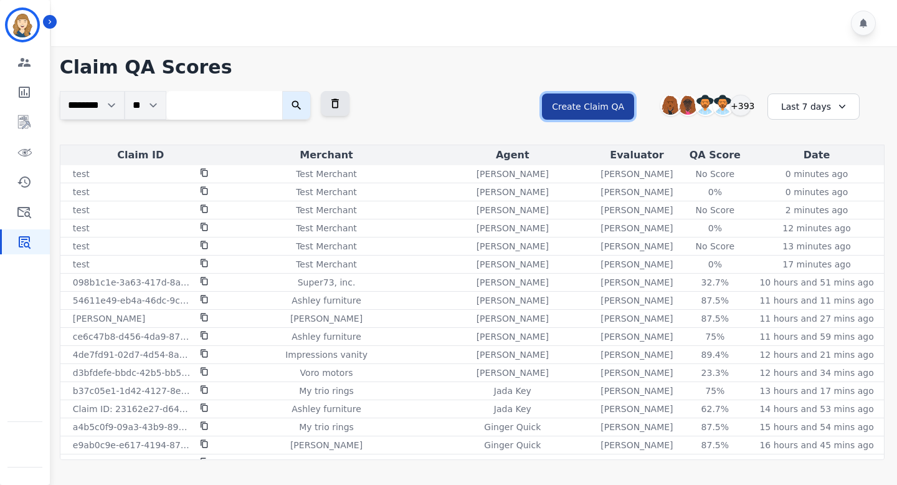
click at [578, 112] on button "Create Claim QA" at bounding box center [588, 106] width 92 height 26
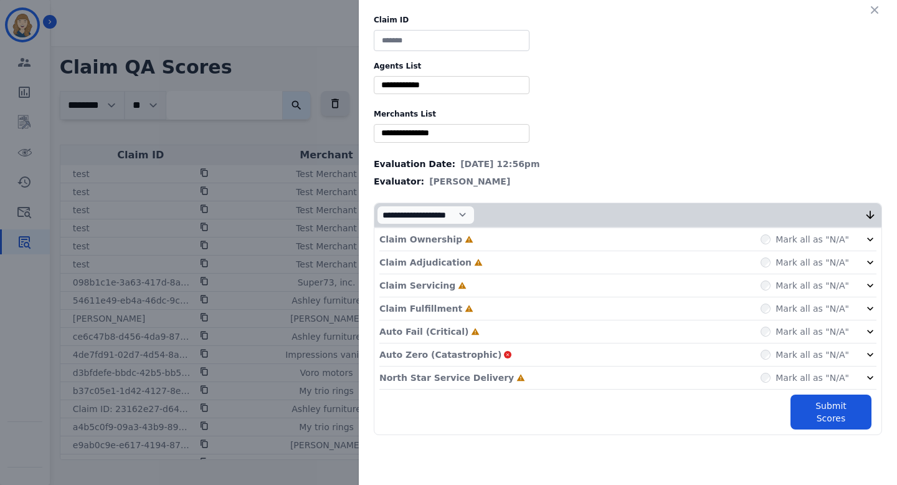
click at [306, 145] on div "Claim ID Agents List ** Abigail Joseph Alayna Sims Aleah Carroll Alejandra Wood…" at bounding box center [448, 242] width 897 height 485
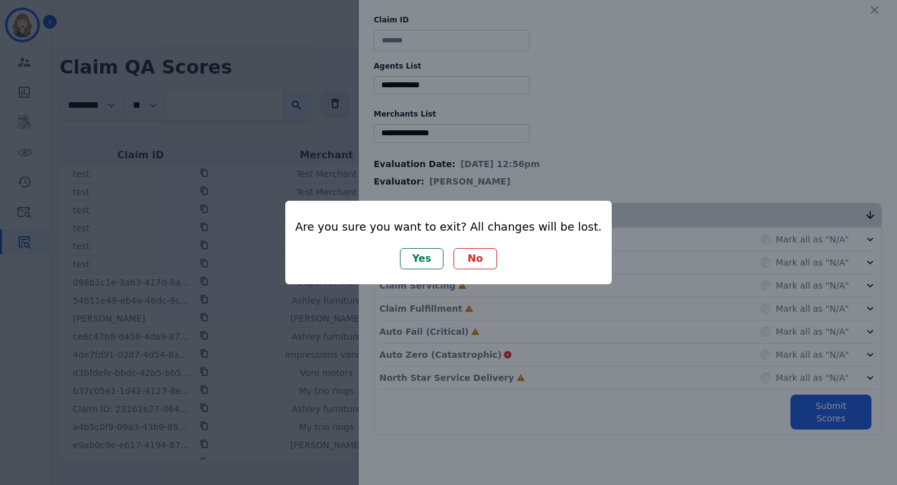
click at [429, 261] on button "Yes" at bounding box center [422, 258] width 44 height 21
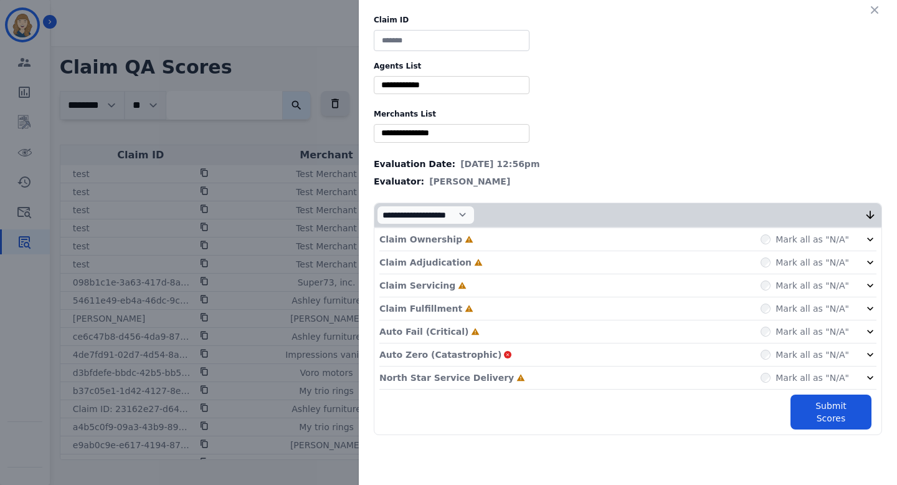
click at [323, 136] on div "Claim ID Agents List ** Abigail Joseph Alayna Sims Aleah Carroll Alejandra Wood…" at bounding box center [448, 242] width 897 height 485
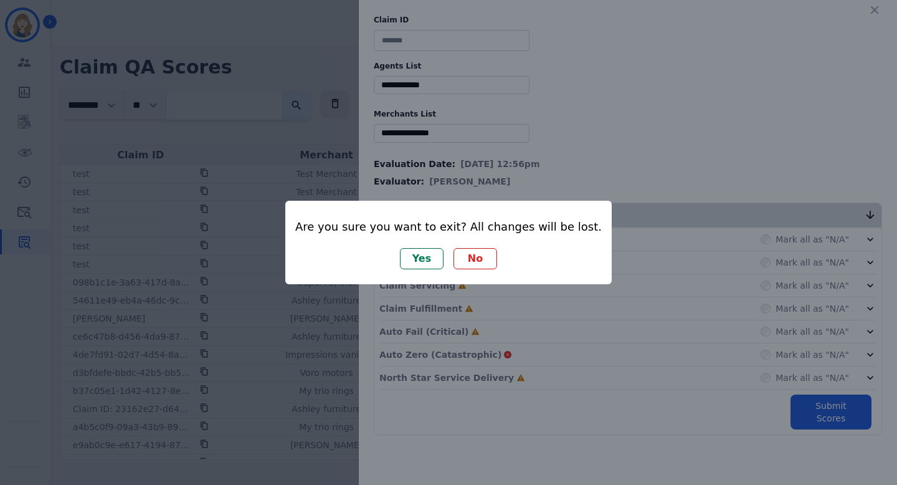
click at [406, 255] on button "Yes" at bounding box center [422, 258] width 44 height 21
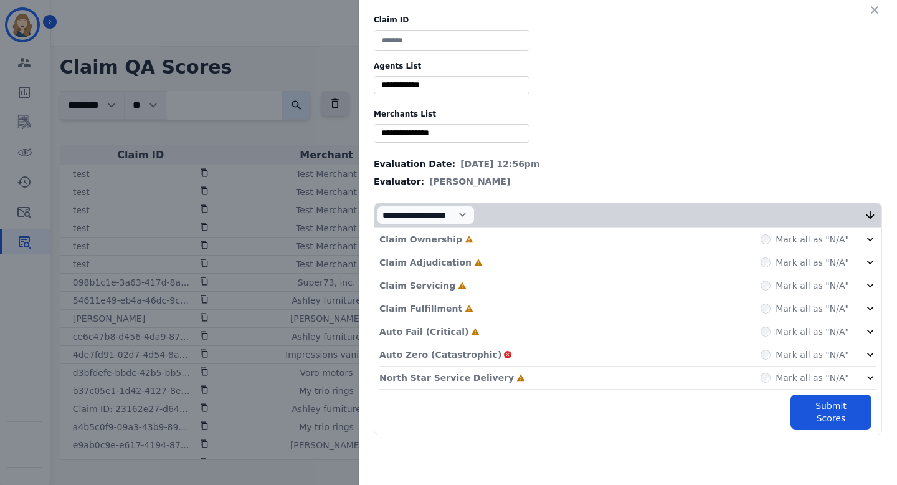
click at [290, 102] on div "Claim ID Agents List ** Abigail Joseph Alayna Sims Aleah Carroll Alejandra Wood…" at bounding box center [448, 242] width 897 height 485
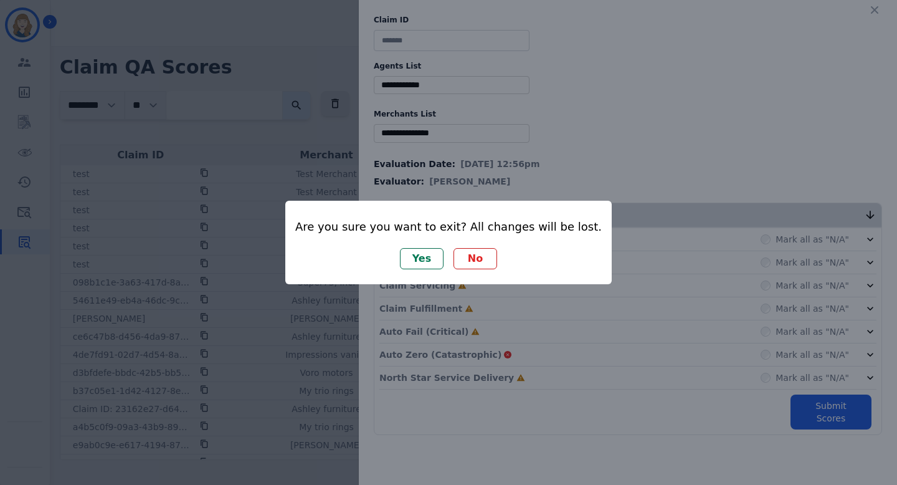
click at [428, 255] on button "Yes" at bounding box center [422, 258] width 44 height 21
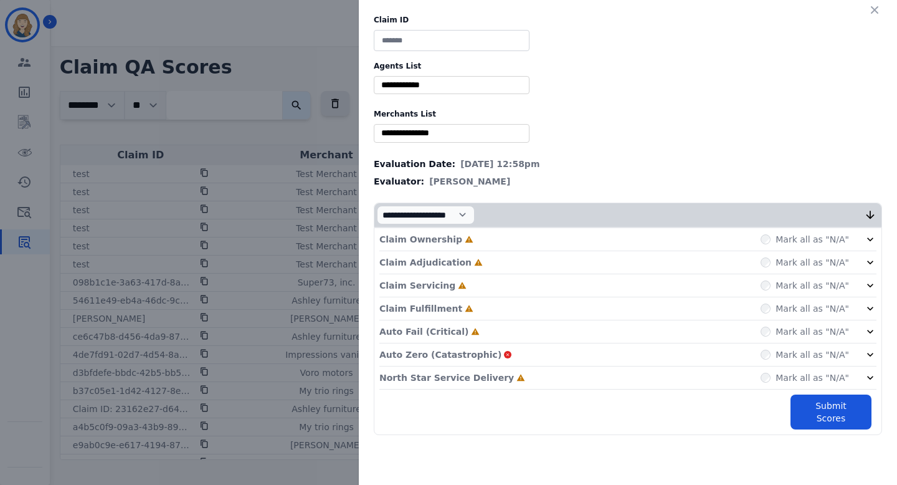
click at [236, 146] on div "Claim ID Agents List ** Abigail Joseph Alayna Sims Aleah Carroll Alejandra Wood…" at bounding box center [448, 242] width 897 height 485
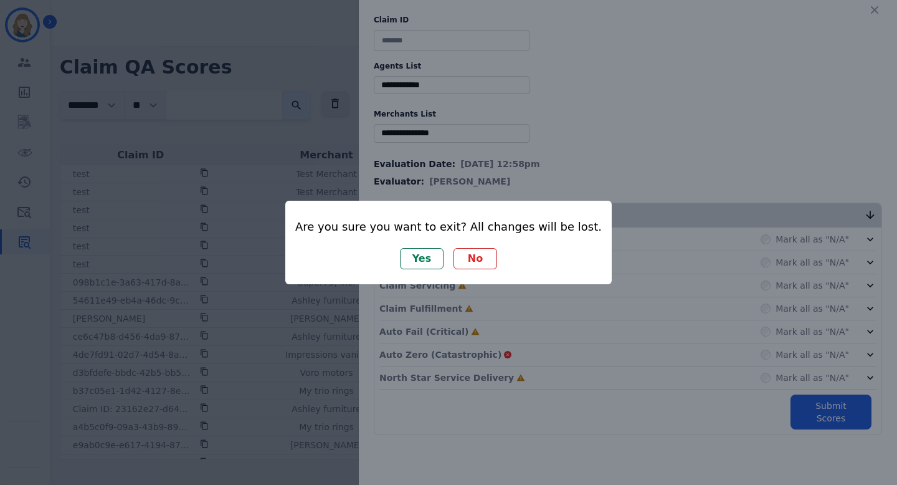
click at [414, 252] on button "Yes" at bounding box center [422, 258] width 44 height 21
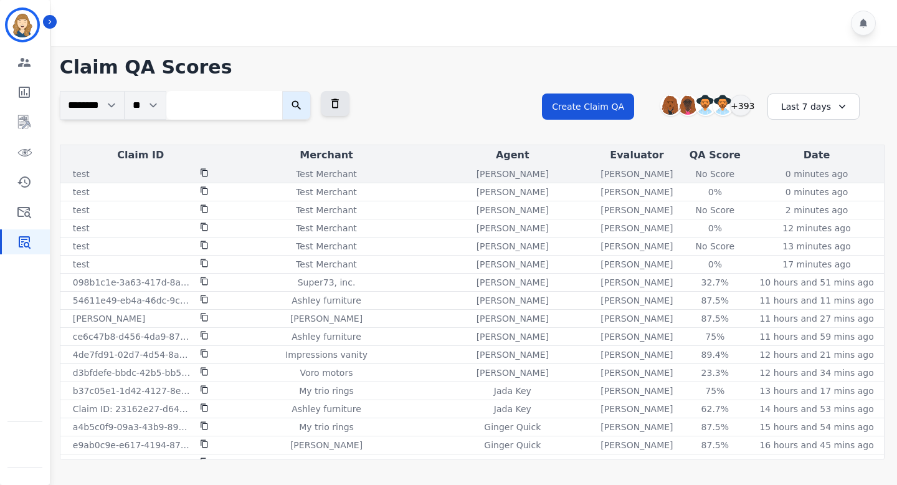
click at [687, 170] on div "No Score" at bounding box center [715, 174] width 56 height 12
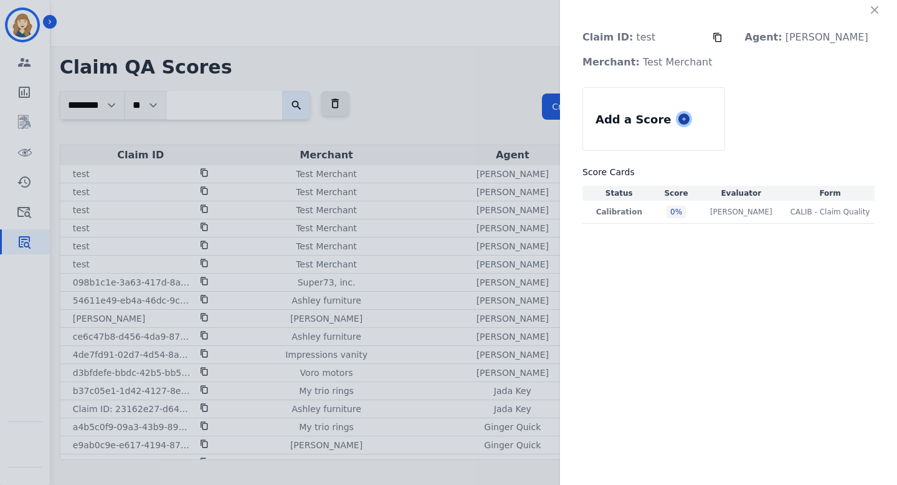
click at [687, 118] on icon at bounding box center [685, 119] width 4 height 4
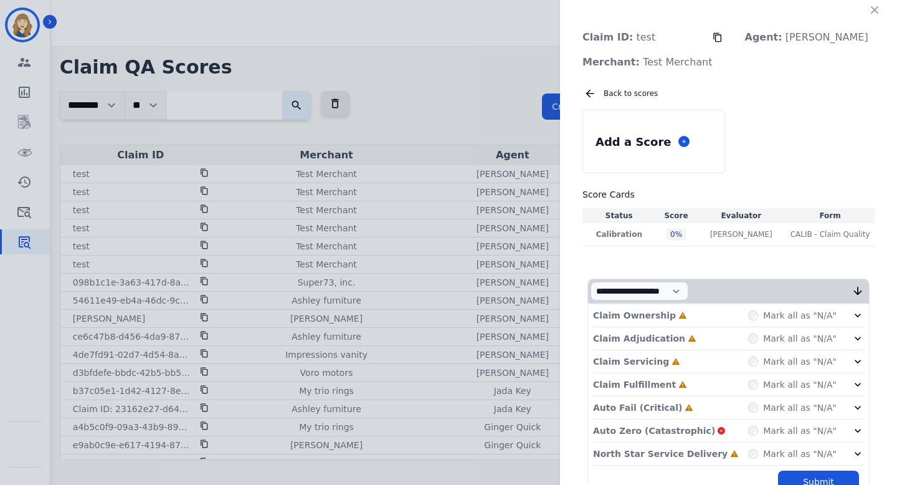
click at [493, 216] on div "**********" at bounding box center [448, 242] width 897 height 485
click at [758, 457] on div "Mark all as "N/A"" at bounding box center [792, 453] width 88 height 12
click at [793, 479] on button "Submit Scores" at bounding box center [818, 487] width 81 height 35
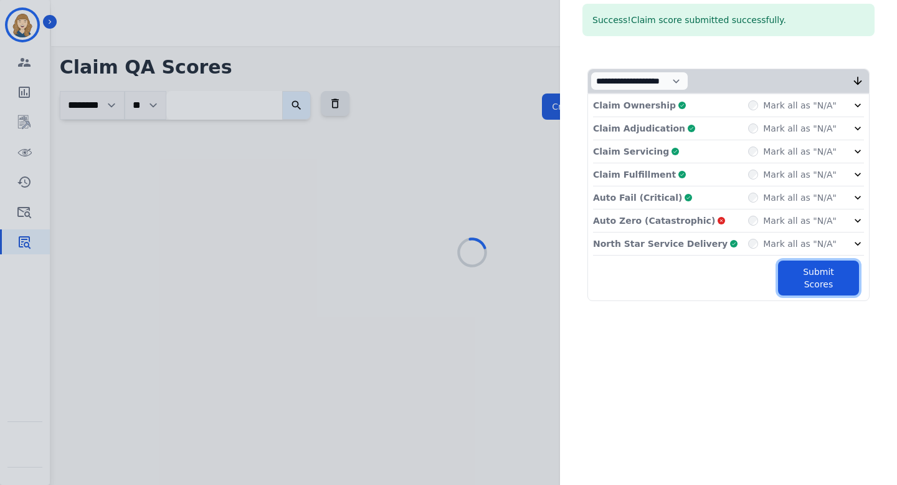
scroll to position [287, 0]
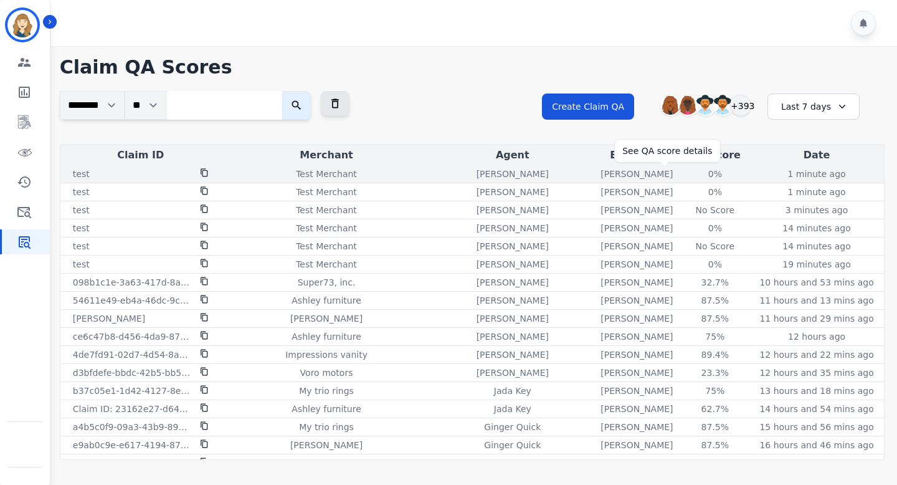
click at [687, 174] on div "0%" at bounding box center [715, 174] width 56 height 12
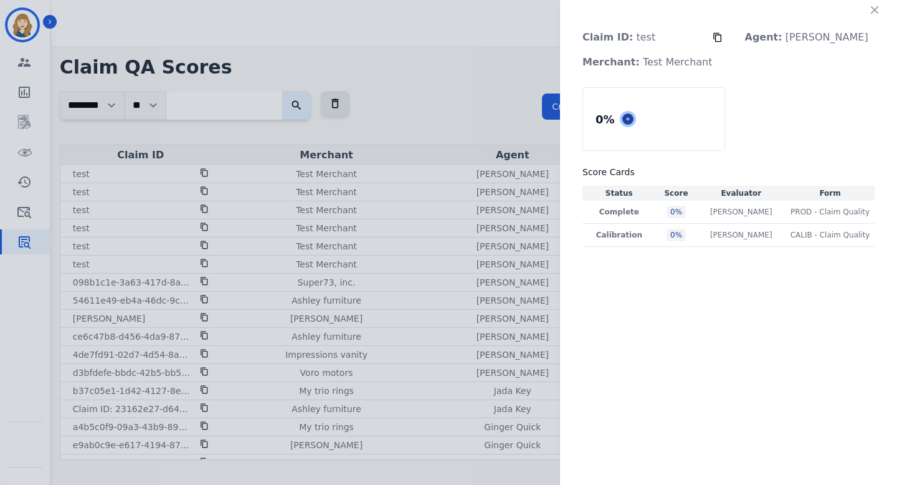
click at [631, 116] on icon at bounding box center [628, 119] width 6 height 6
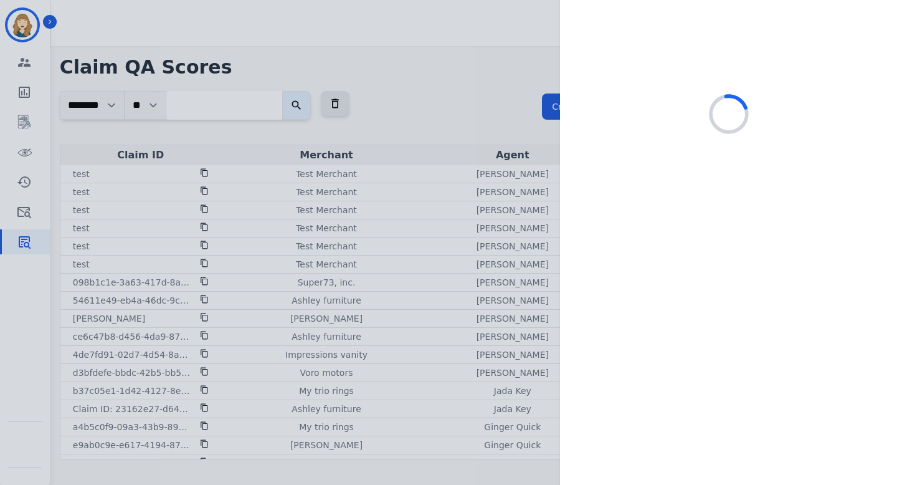
select select "*"
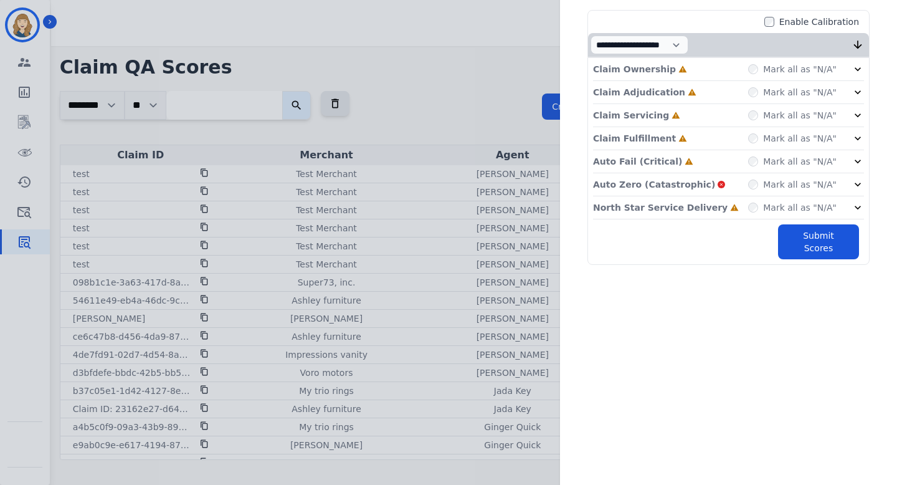
scroll to position [0, 0]
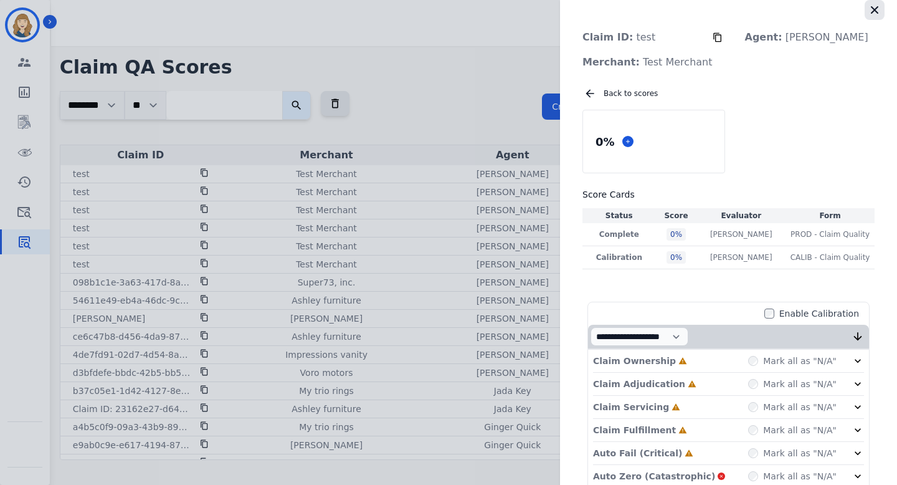
click at [869, 7] on icon "button" at bounding box center [875, 10] width 12 height 12
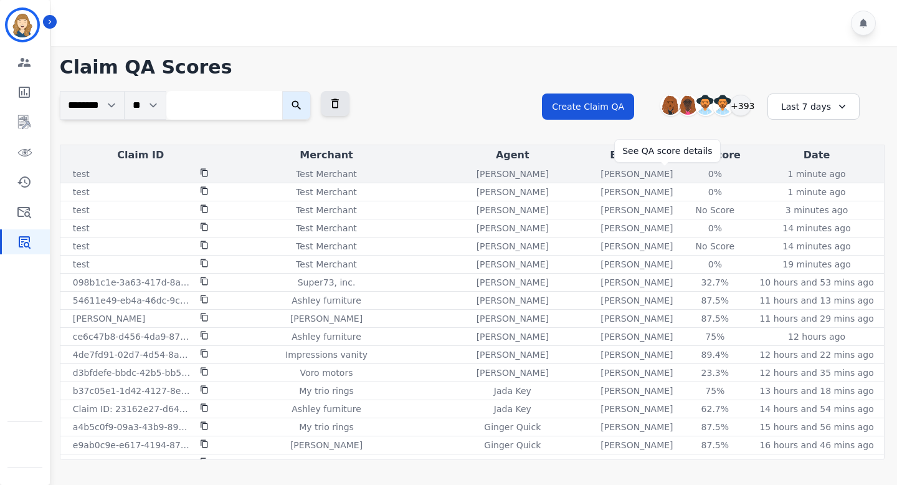
click at [687, 173] on div "0%" at bounding box center [715, 174] width 56 height 12
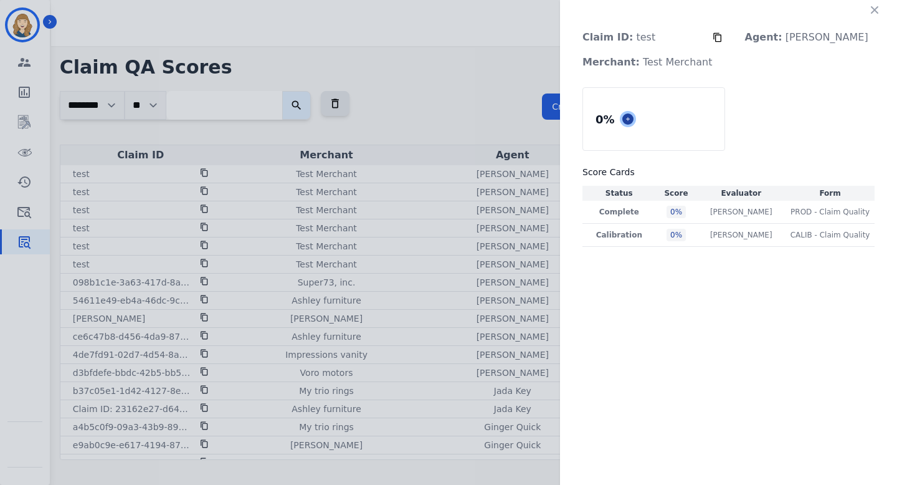
click at [634, 123] on button at bounding box center [627, 118] width 11 height 11
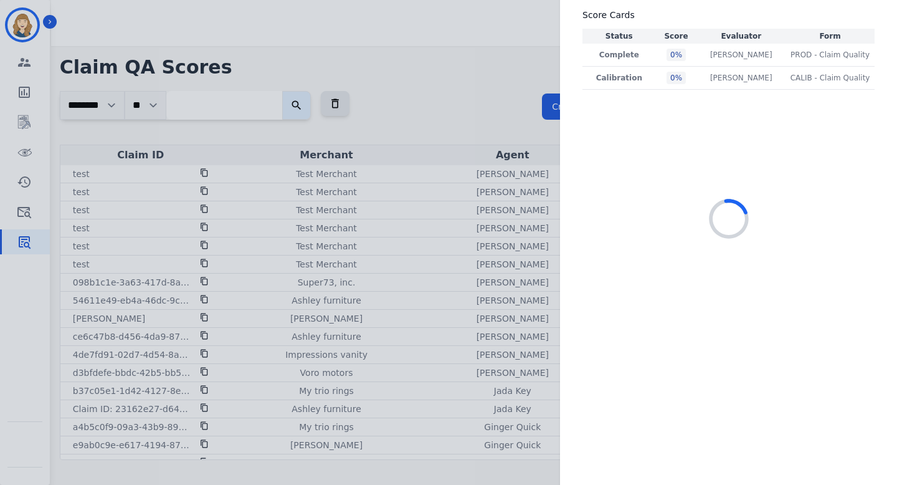
scroll to position [177, 0]
select select "*"
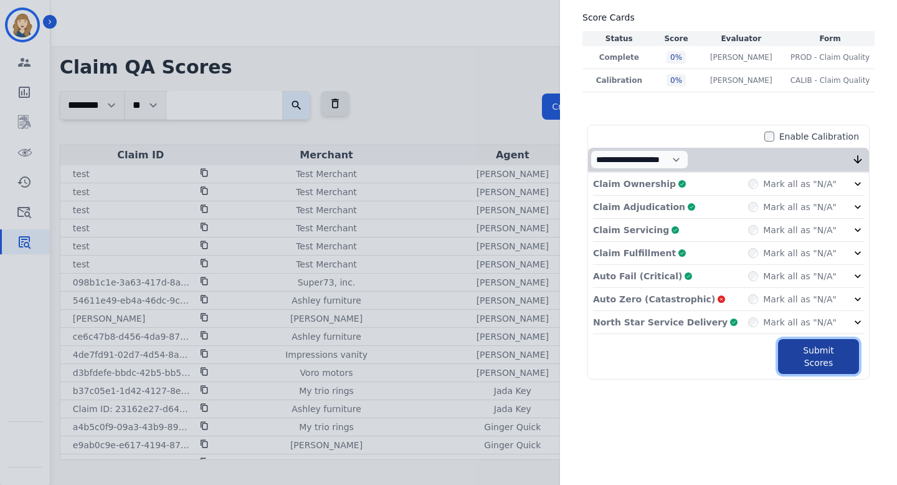
click at [788, 350] on button "Submit Scores" at bounding box center [818, 356] width 81 height 35
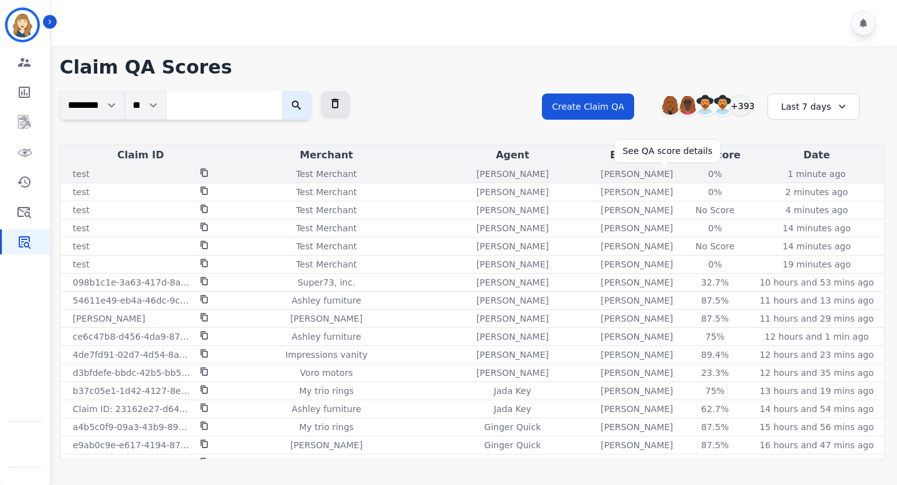
click at [687, 176] on div "0%" at bounding box center [715, 174] width 56 height 12
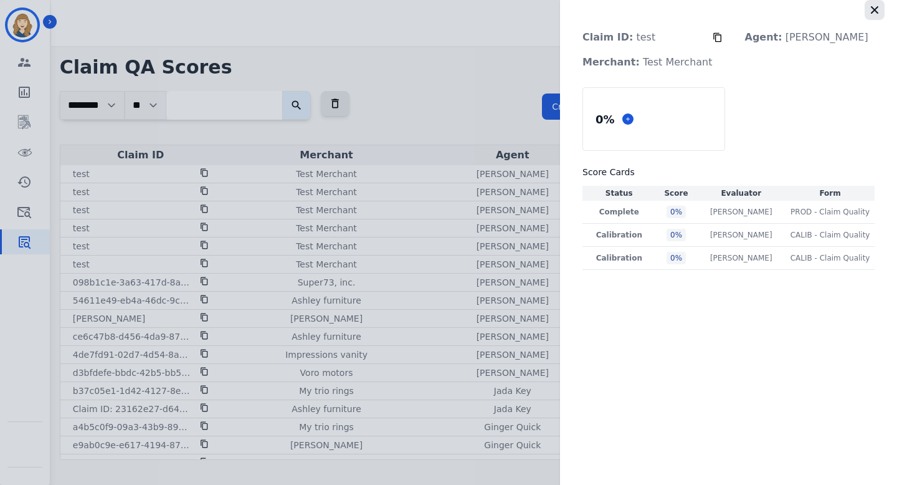
click at [876, 12] on icon "button" at bounding box center [875, 10] width 12 height 12
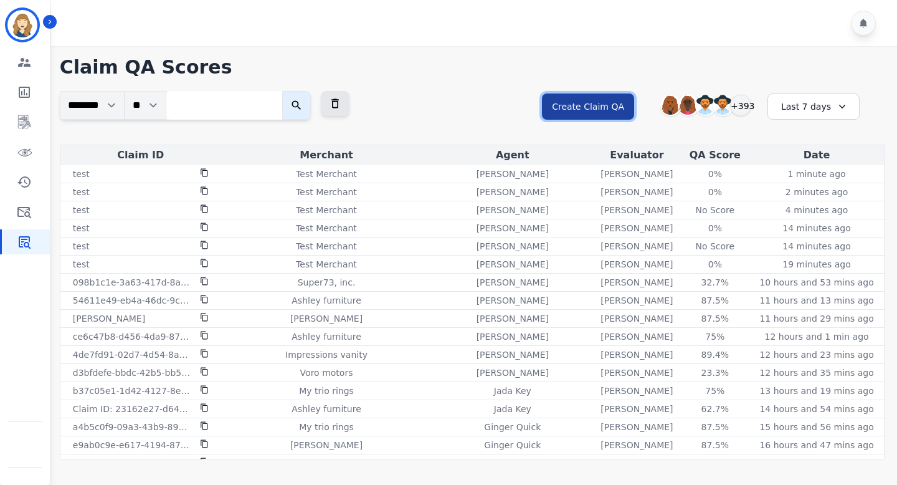
click at [615, 104] on button "Create Claim QA" at bounding box center [588, 106] width 92 height 26
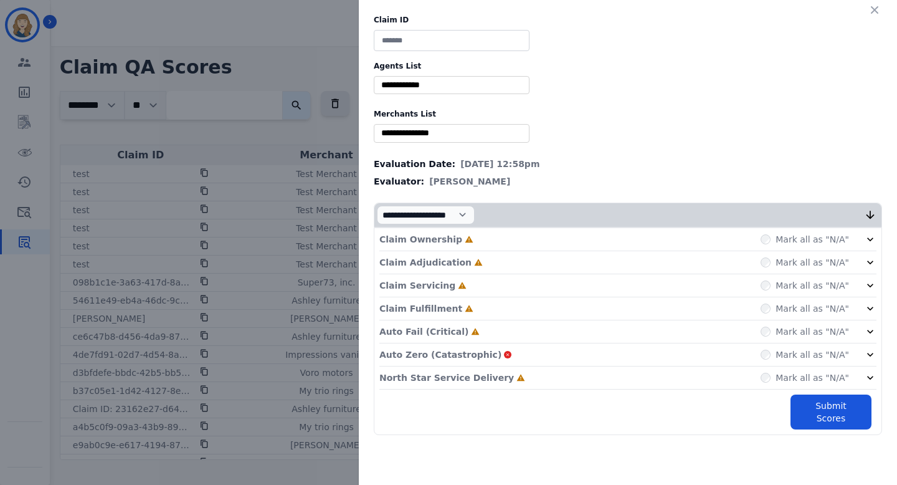
click at [462, 39] on input at bounding box center [452, 40] width 156 height 21
type input "****"
click at [425, 82] on input "selected options" at bounding box center [452, 85] width 150 height 13
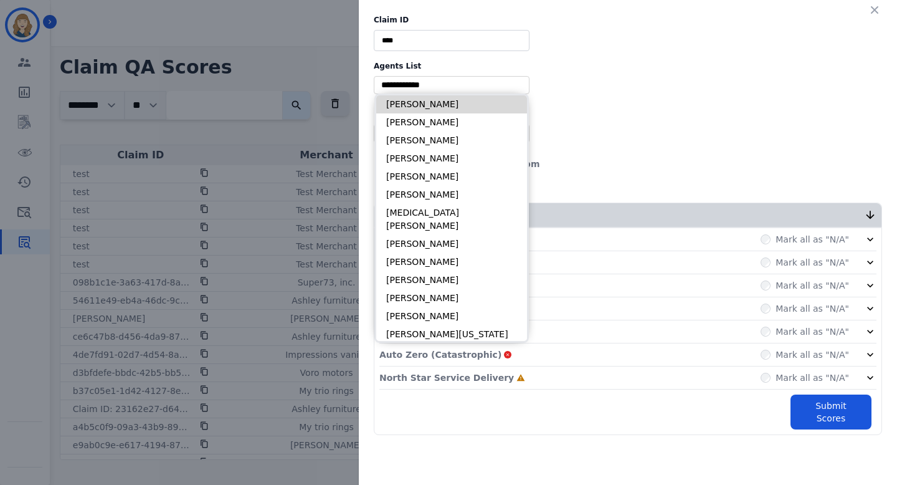
click at [423, 105] on li "Abigail Joseph" at bounding box center [451, 104] width 151 height 18
type input "**********"
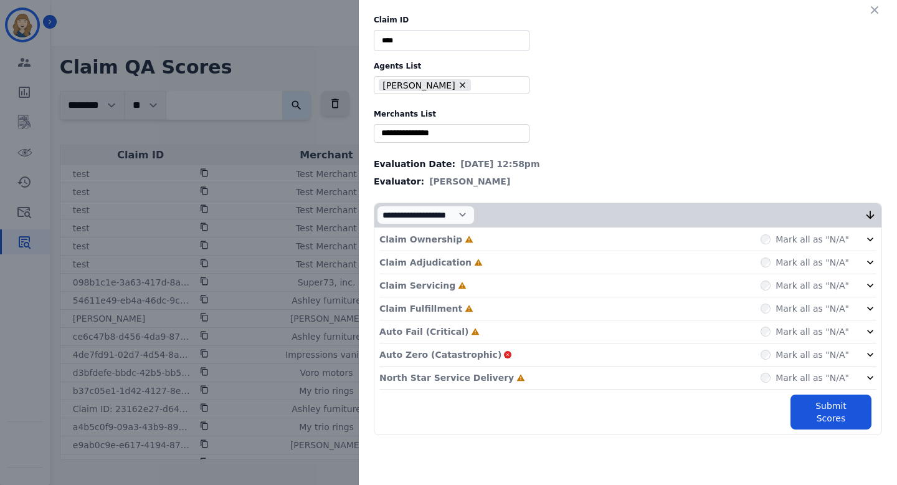
click at [417, 130] on input "selected options" at bounding box center [452, 132] width 150 height 13
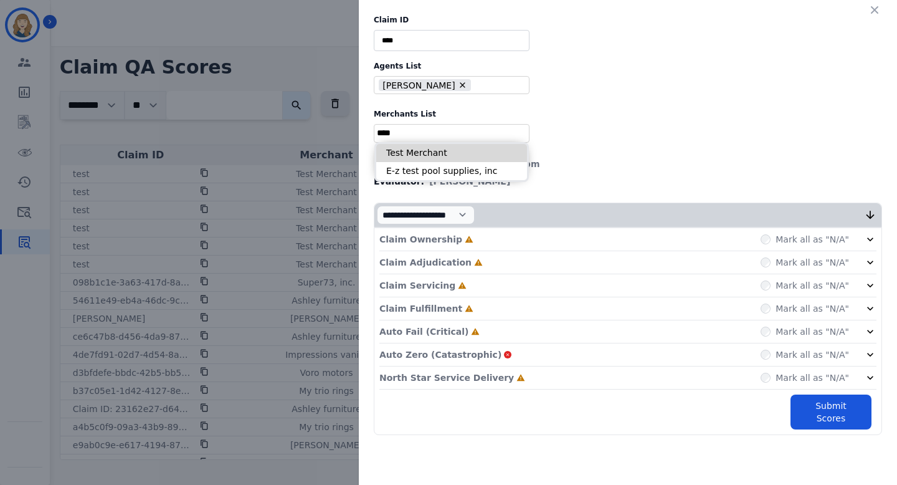
type input "****"
click at [421, 150] on li "Test Merchant" at bounding box center [451, 153] width 151 height 18
type input "**********"
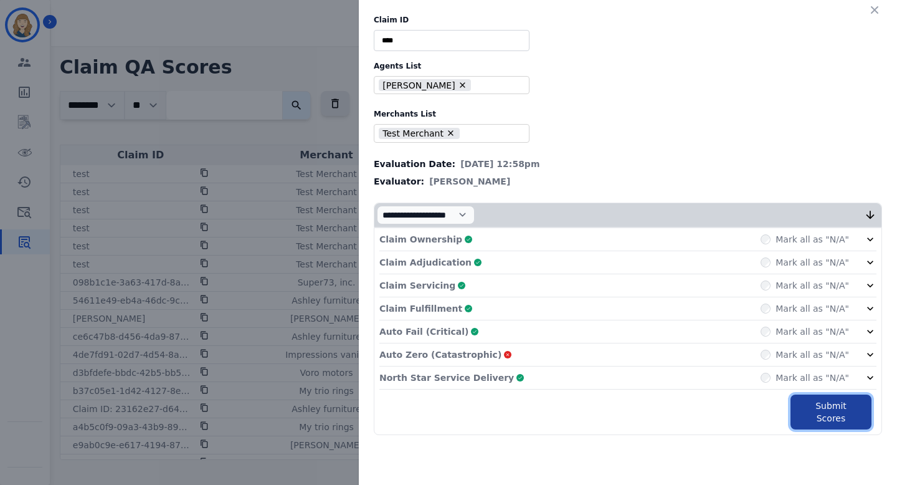
click at [827, 411] on button "Submit Scores" at bounding box center [831, 411] width 81 height 35
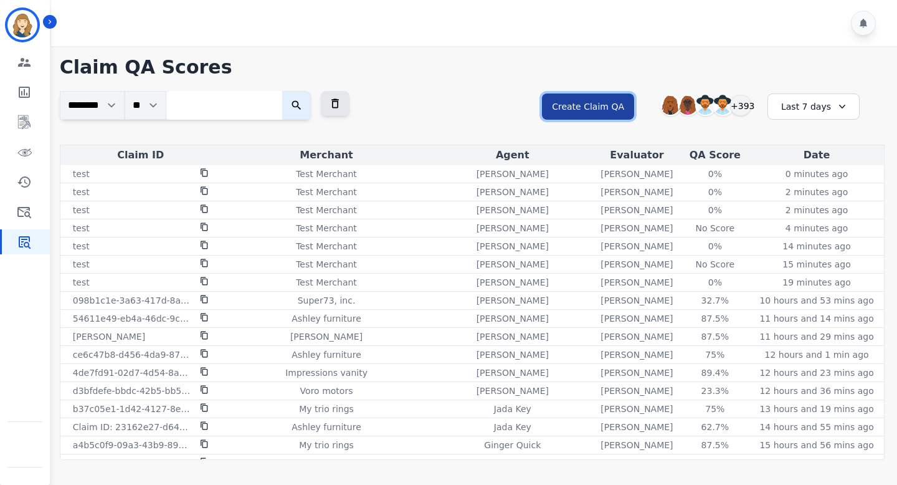
click at [603, 106] on button "Create Claim QA" at bounding box center [588, 106] width 92 height 26
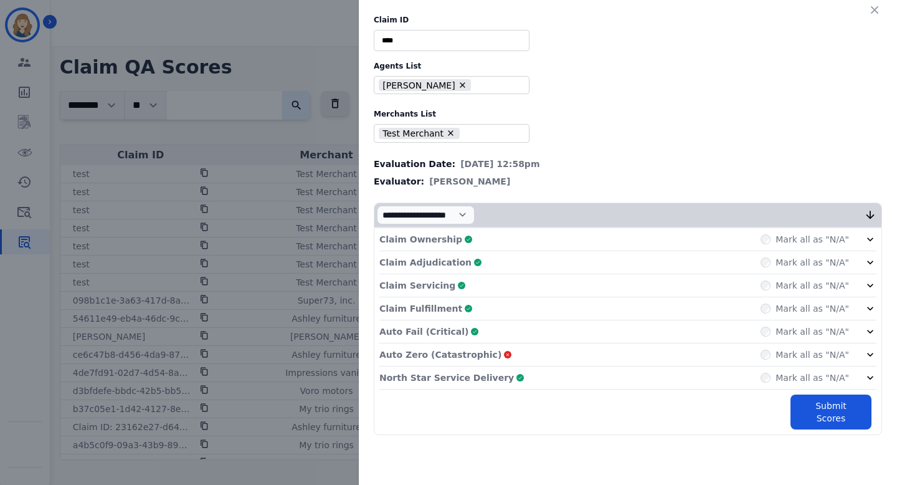
click at [308, 125] on div "**********" at bounding box center [448, 242] width 897 height 485
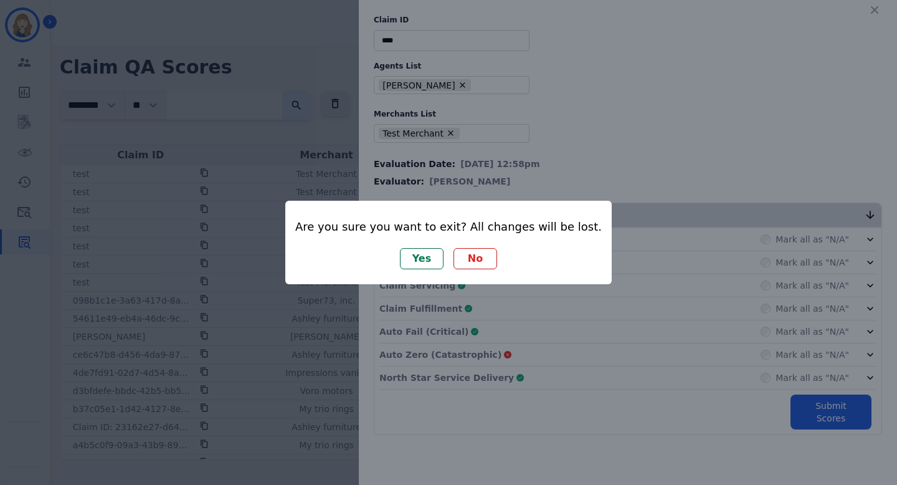
click at [422, 262] on button "Yes" at bounding box center [422, 258] width 44 height 21
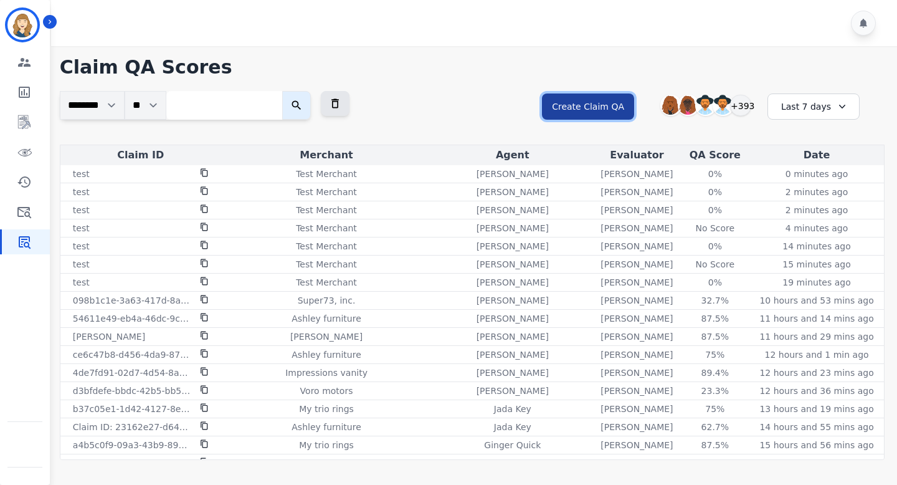
click at [565, 108] on button "Create Claim QA" at bounding box center [588, 106] width 92 height 26
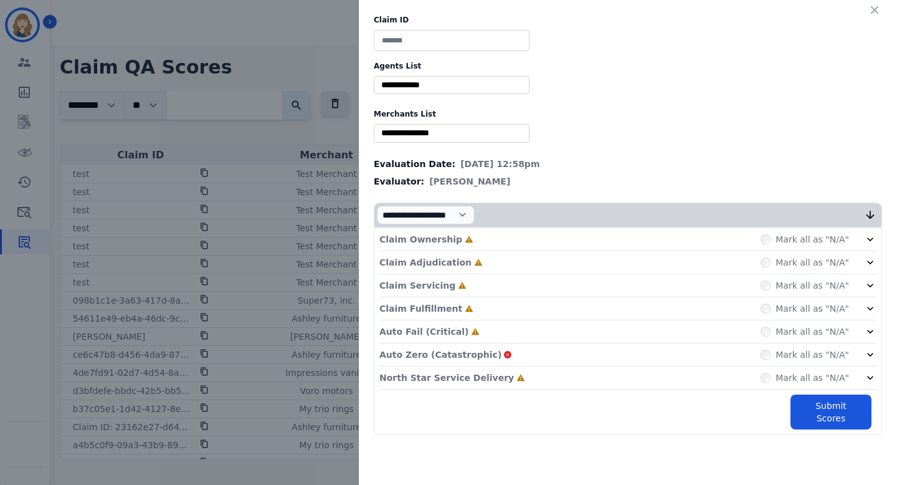
click at [314, 89] on div "Claim ID Agents List ** Abigail Joseph Alayna Sims Aleah Carroll Alejandra Wood…" at bounding box center [448, 242] width 897 height 485
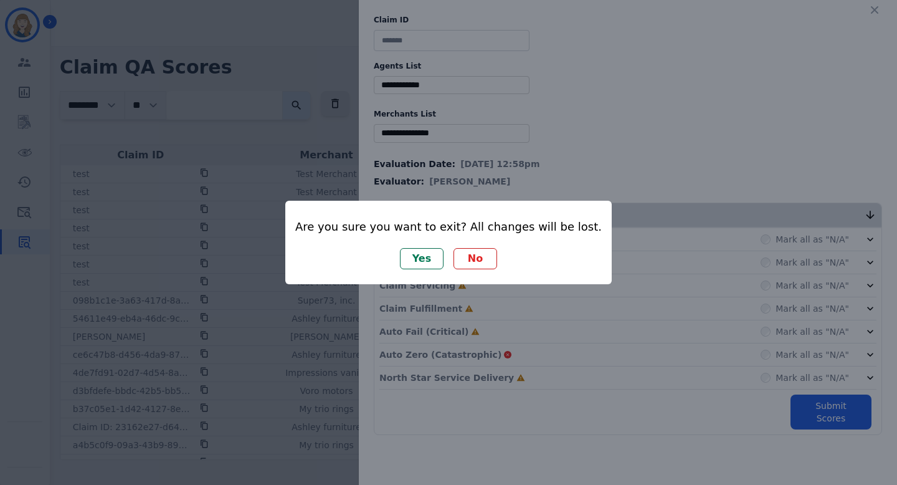
click at [434, 257] on button "Yes" at bounding box center [422, 258] width 44 height 21
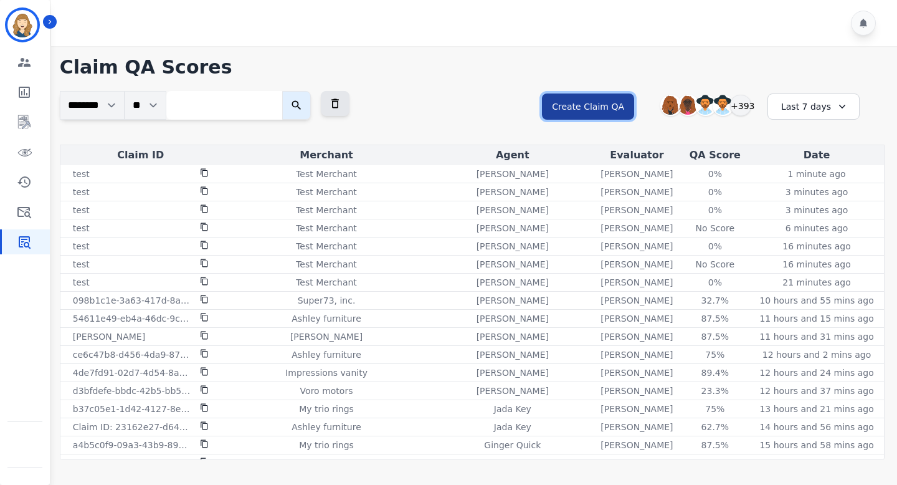
click at [587, 104] on button "Create Claim QA" at bounding box center [588, 106] width 92 height 26
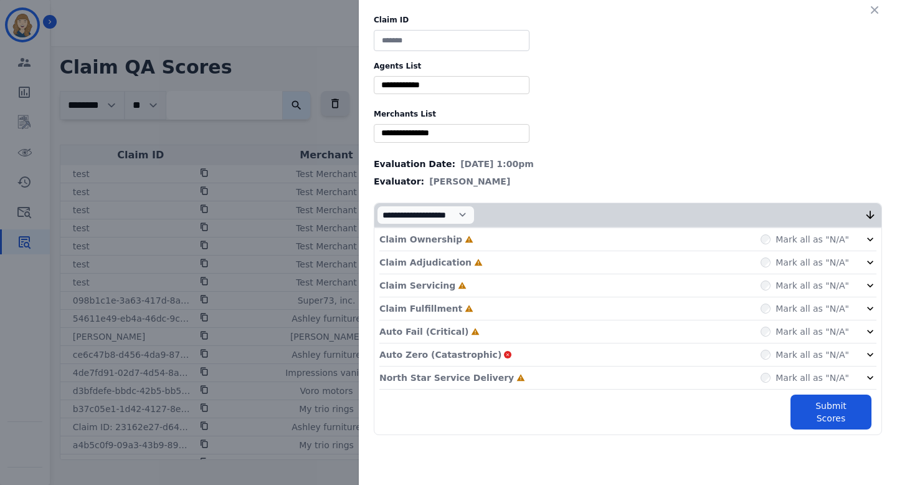
click at [439, 34] on input at bounding box center [452, 40] width 156 height 21
type input "****"
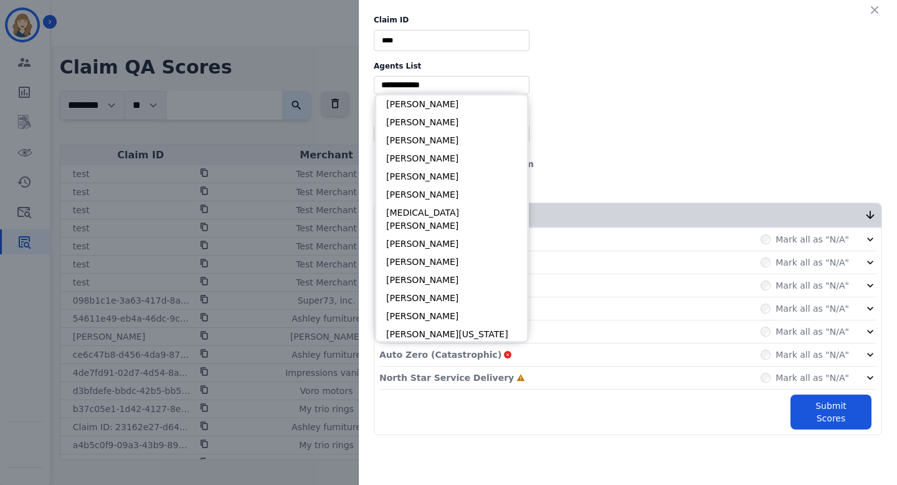
click at [434, 85] on input "selected options" at bounding box center [452, 85] width 150 height 13
click at [273, 96] on div "Claim ID **** Agents List ** Abigail Joseph Alayna Sims Aleah Carroll Alejandra…" at bounding box center [448, 242] width 897 height 485
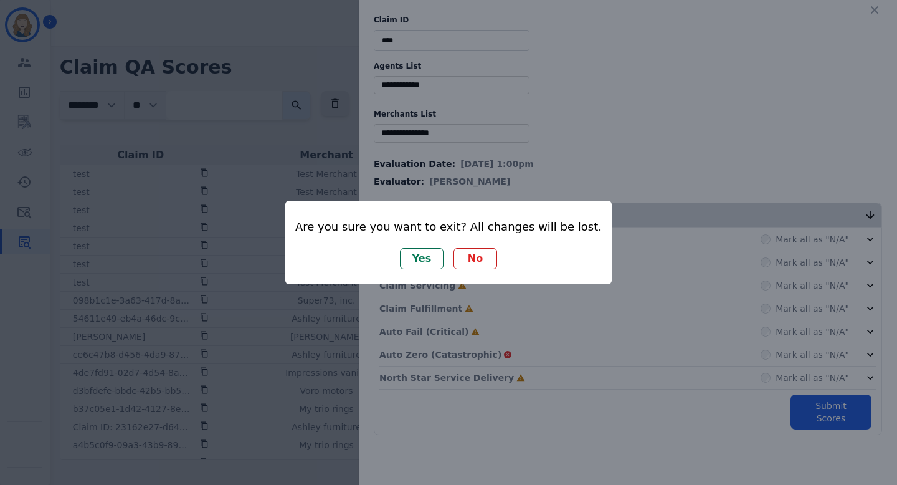
click at [408, 265] on button "Yes" at bounding box center [422, 258] width 44 height 21
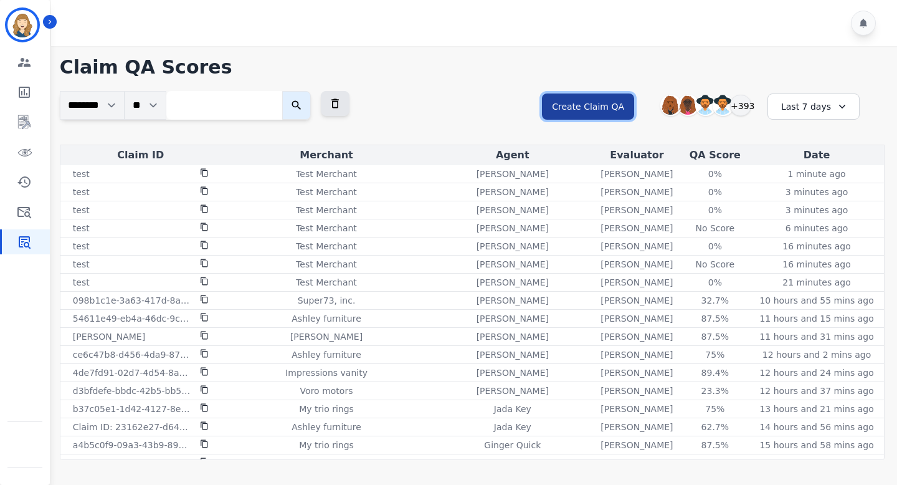
click at [582, 112] on button "Create Claim QA" at bounding box center [588, 106] width 92 height 26
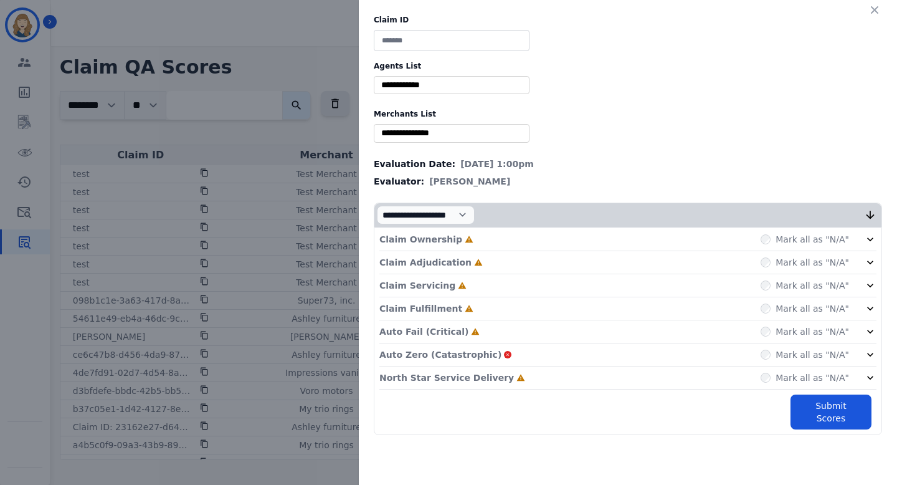
click at [257, 152] on div "Claim ID Agents List ** Abigail Joseph Alayna Sims Aleah Carroll Alejandra Wood…" at bounding box center [448, 242] width 897 height 485
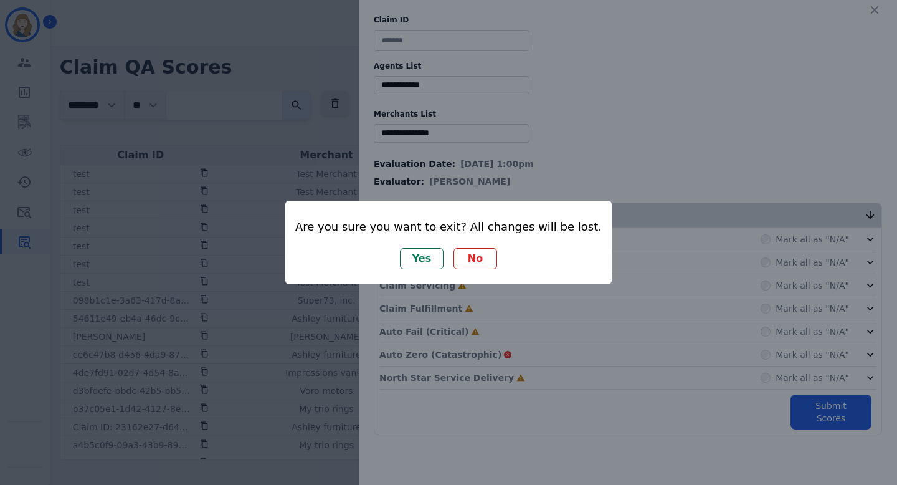
click at [474, 259] on button "No" at bounding box center [476, 258] width 44 height 21
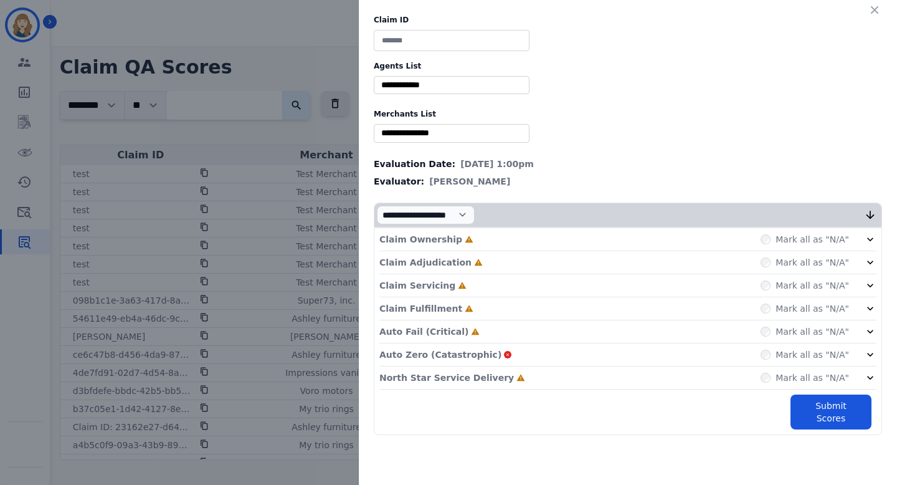
click at [448, 42] on input at bounding box center [452, 40] width 156 height 21
type input "****"
click at [437, 80] on input "selected options" at bounding box center [452, 85] width 150 height 13
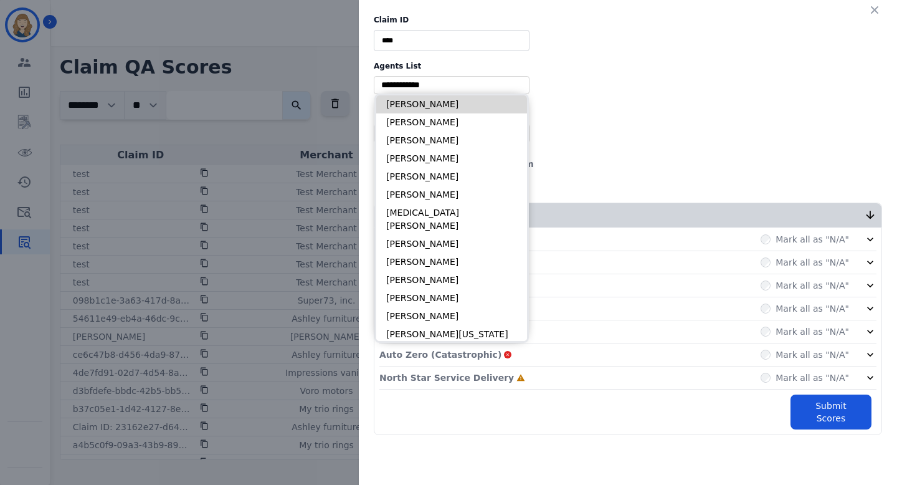
click at [431, 104] on li "Abigail Joseph" at bounding box center [451, 104] width 151 height 18
type input "**********"
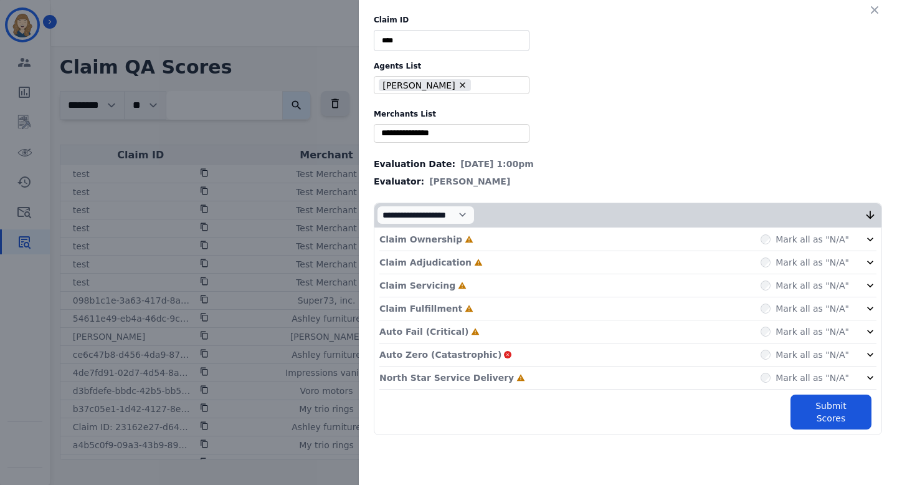
click at [419, 123] on div "**********" at bounding box center [628, 225] width 538 height 450
click at [419, 128] on input "selected options" at bounding box center [452, 132] width 150 height 13
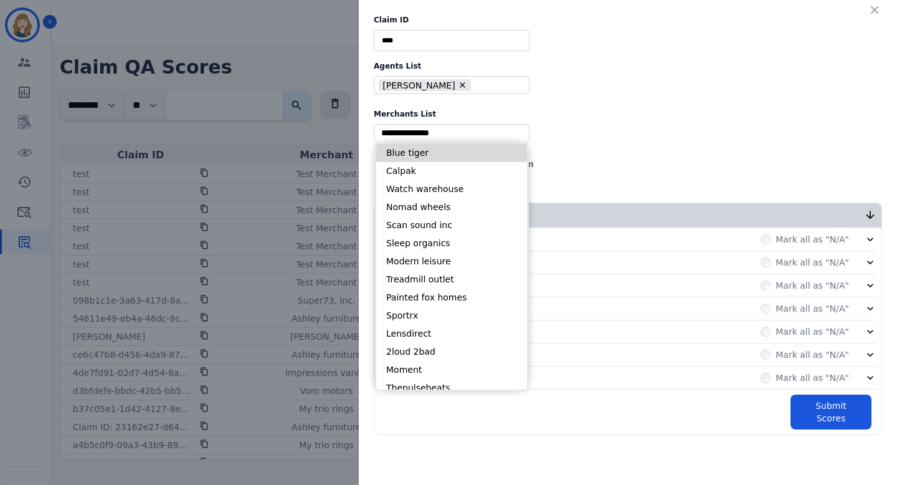
click at [419, 148] on li "Blue tiger" at bounding box center [451, 153] width 151 height 18
type input "**********"
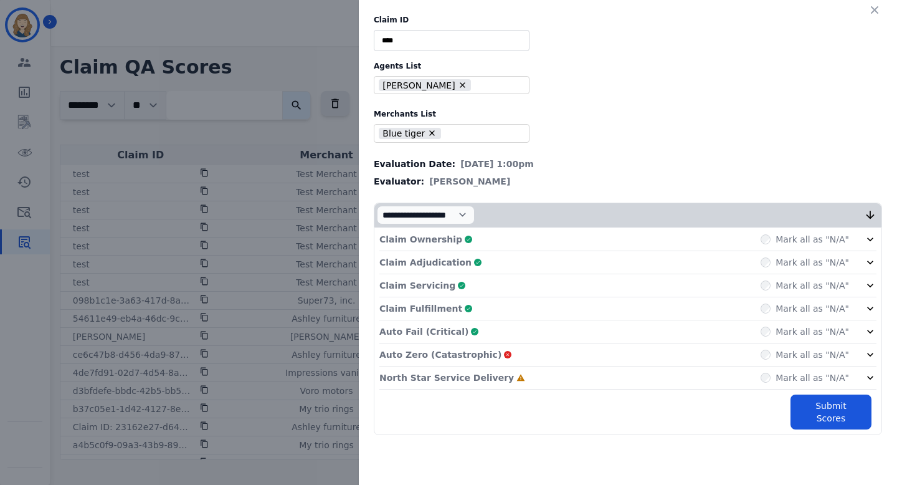
click at [774, 348] on div "Mark all as "N/A"" at bounding box center [805, 354] width 88 height 12
click at [825, 403] on button "Submit Scores" at bounding box center [831, 411] width 81 height 35
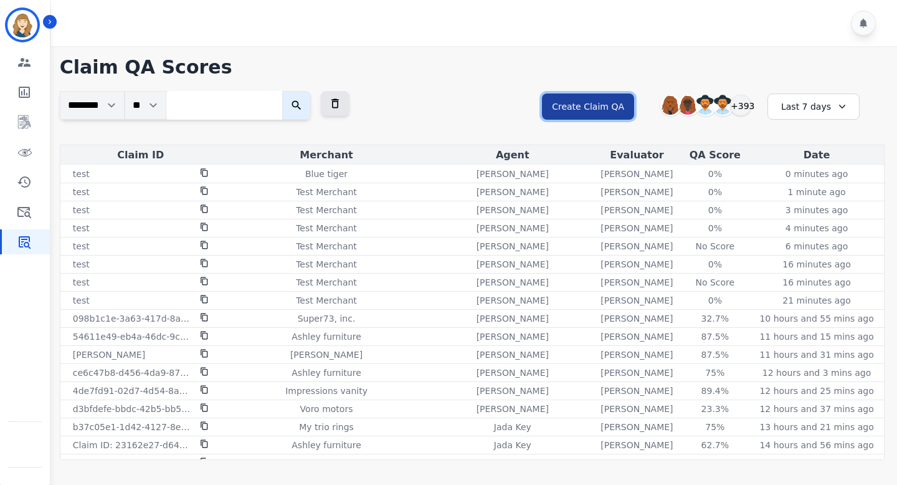
click at [584, 107] on button "Create Claim QA" at bounding box center [588, 106] width 92 height 26
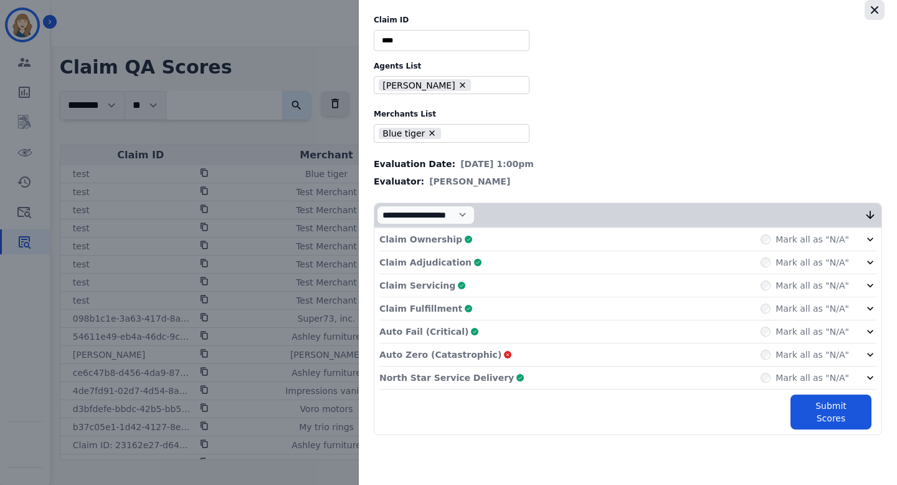
click at [877, 6] on icon "button" at bounding box center [875, 10] width 12 height 12
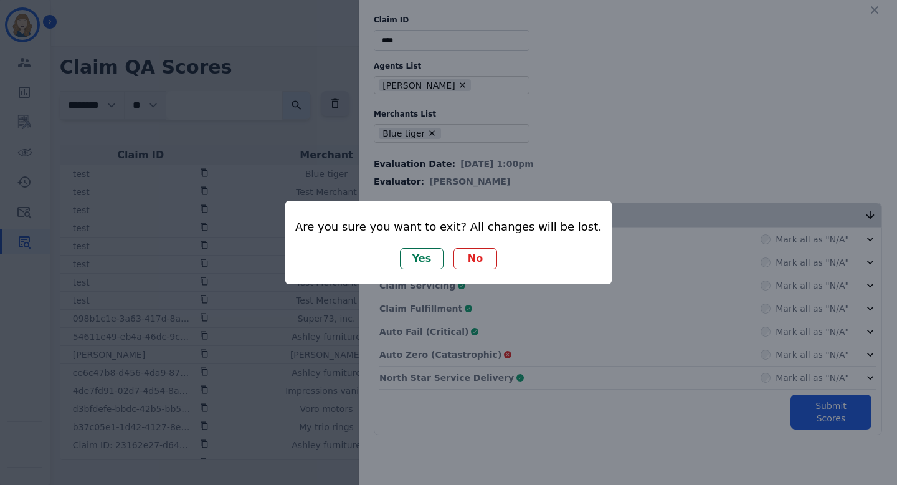
click at [419, 263] on button "Yes" at bounding box center [422, 258] width 44 height 21
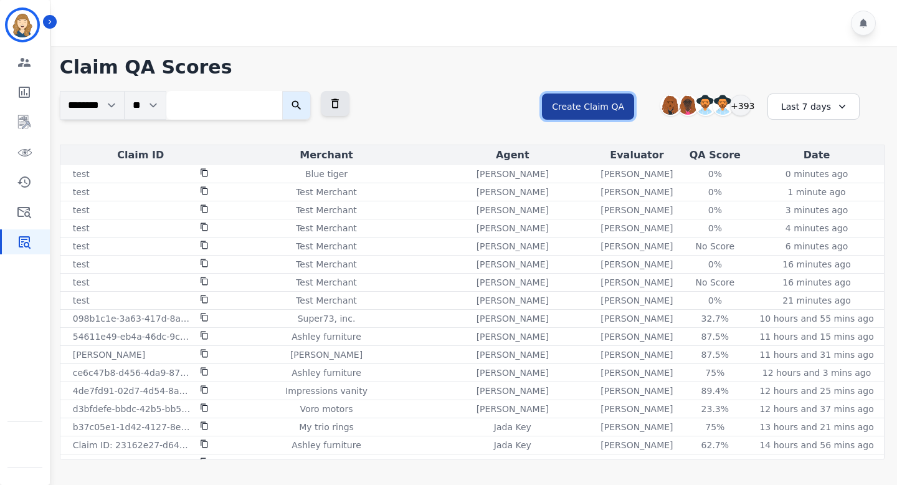
click at [558, 110] on button "Create Claim QA" at bounding box center [588, 106] width 92 height 26
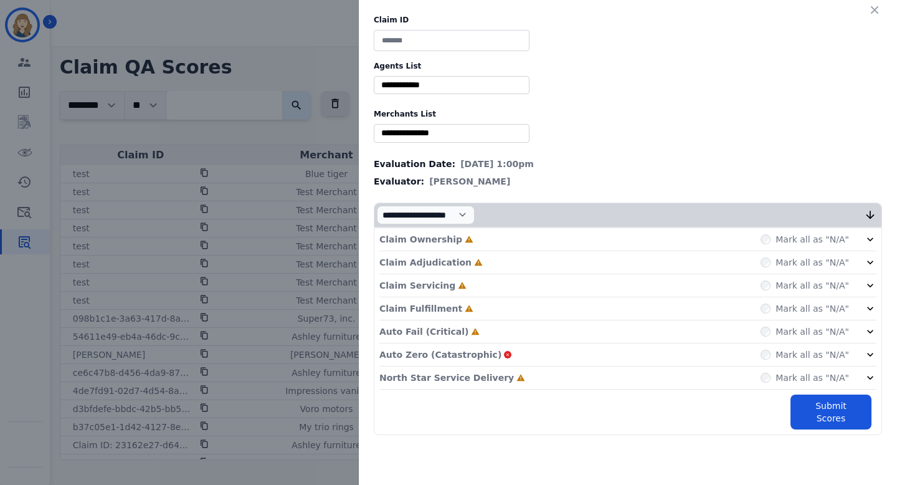
click at [452, 46] on input at bounding box center [452, 40] width 156 height 21
type input "****"
click at [462, 85] on input "selected options" at bounding box center [452, 85] width 150 height 13
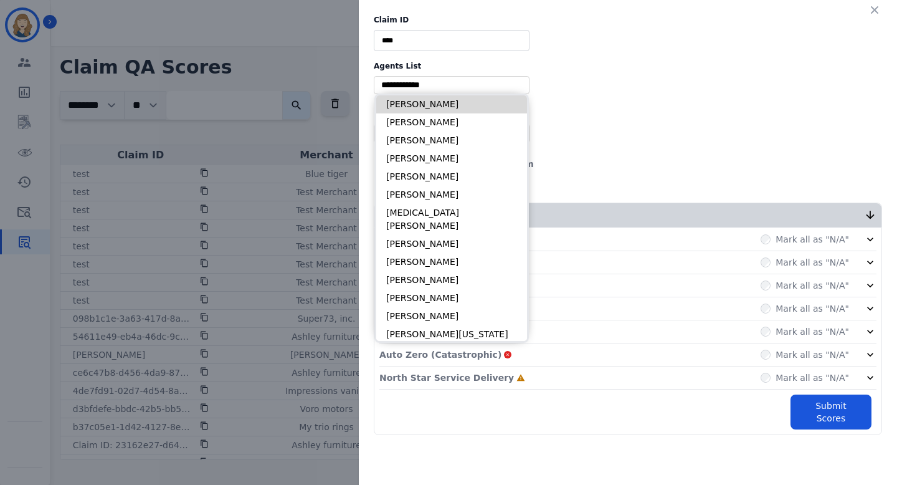
click at [454, 98] on li "Abigail Joseph" at bounding box center [451, 104] width 151 height 18
type input "**********"
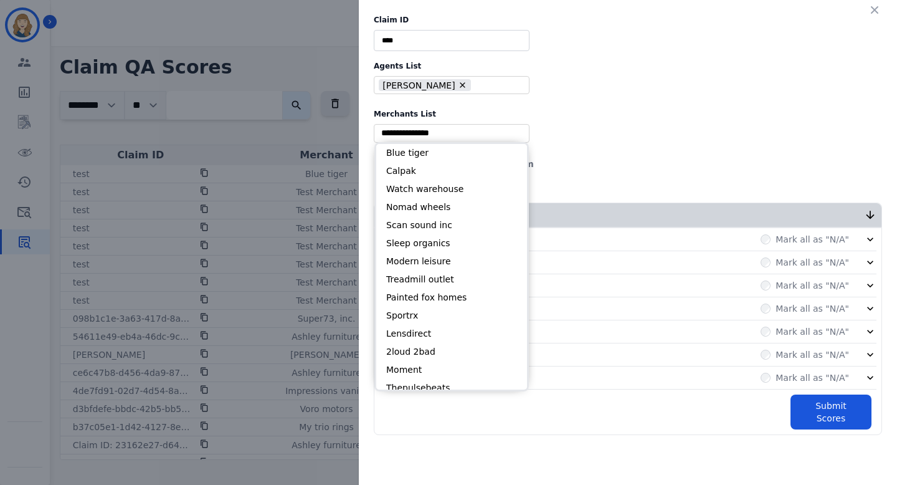
click at [448, 131] on input "selected options" at bounding box center [452, 132] width 150 height 13
click at [434, 153] on li "Blue tiger" at bounding box center [451, 153] width 151 height 18
type input "**********"
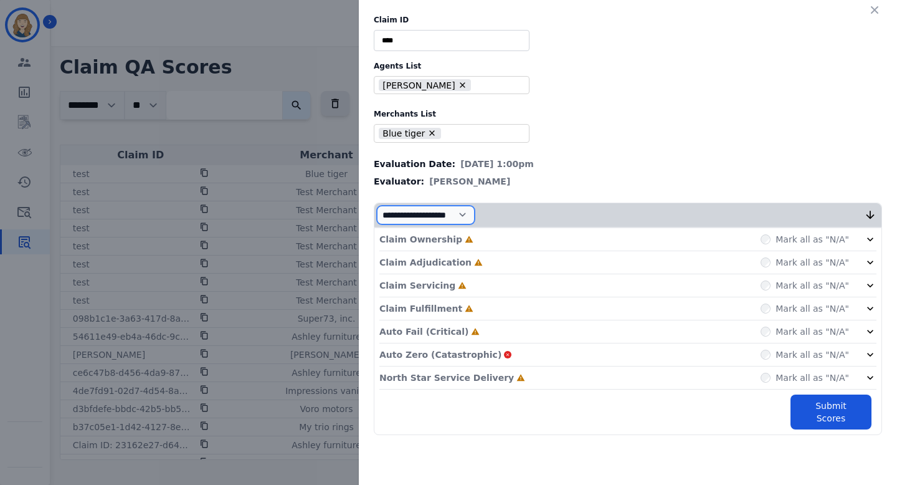
click at [474, 208] on select "**********" at bounding box center [426, 215] width 98 height 19
select select "*"
click at [377, 224] on select "**********" at bounding box center [426, 215] width 98 height 19
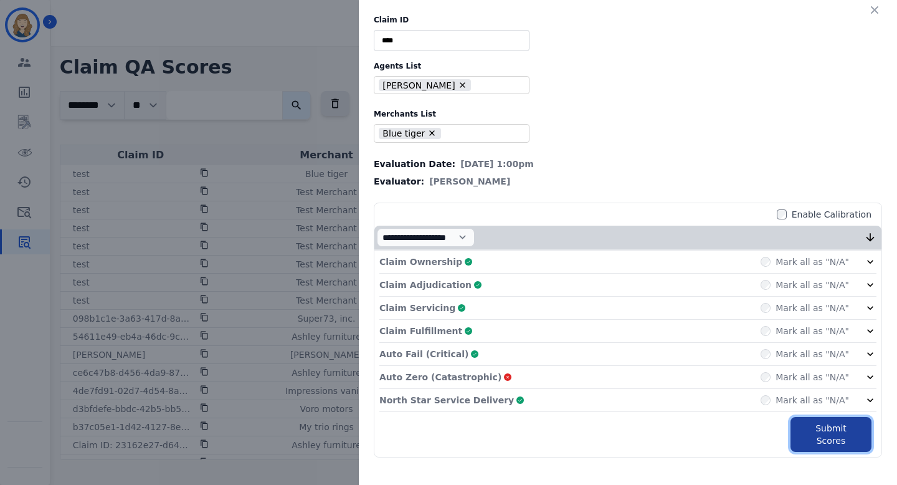
click at [808, 425] on button "Submit Scores" at bounding box center [831, 434] width 81 height 35
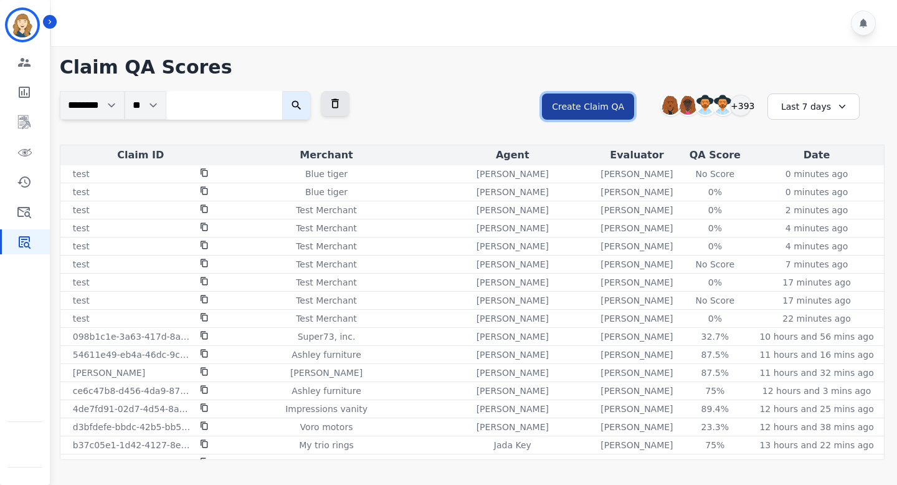
click at [606, 110] on button "Create Claim QA" at bounding box center [588, 106] width 92 height 26
click at [587, 105] on button "Create Claim QA" at bounding box center [588, 106] width 92 height 26
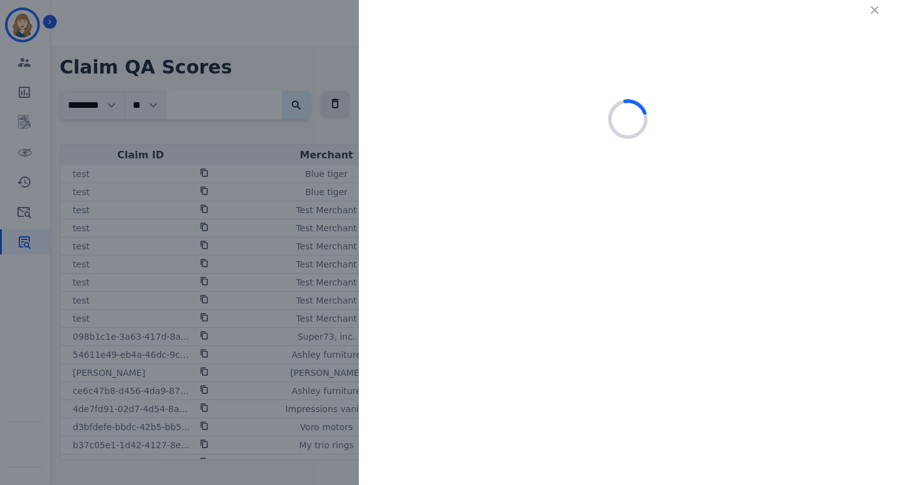
click at [328, 91] on div at bounding box center [448, 242] width 897 height 485
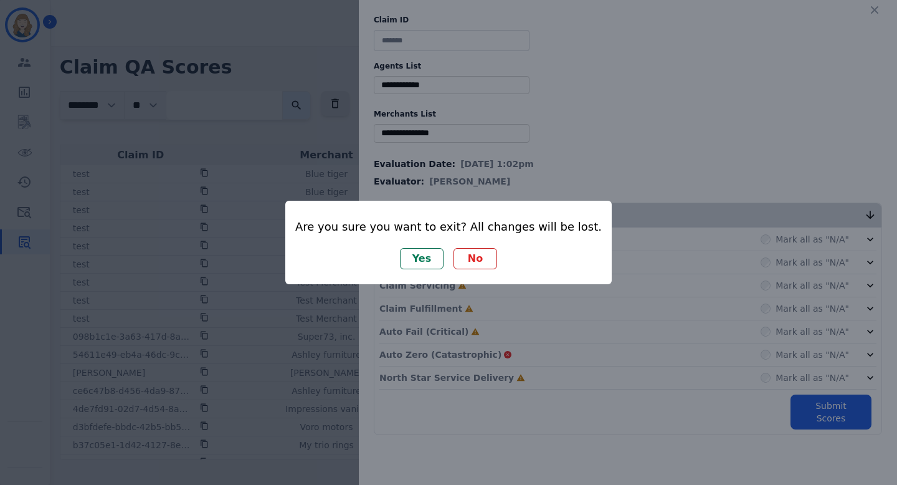
click at [422, 257] on button "Yes" at bounding box center [422, 258] width 44 height 21
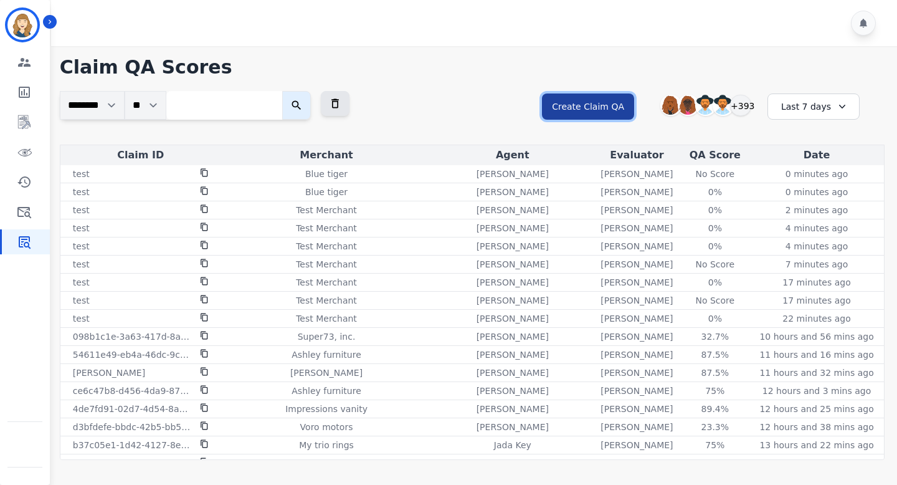
click at [584, 102] on button "Create Claim QA" at bounding box center [588, 106] width 92 height 26
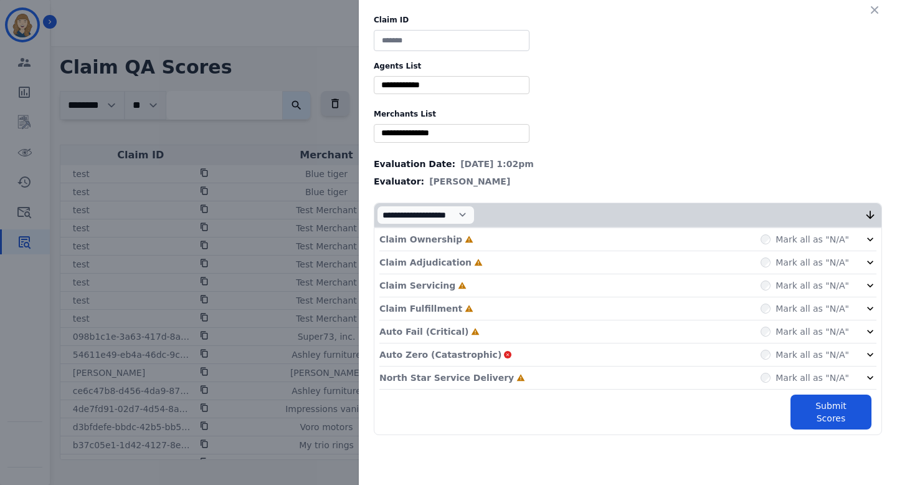
click at [456, 35] on input at bounding box center [452, 40] width 156 height 21
type input "****"
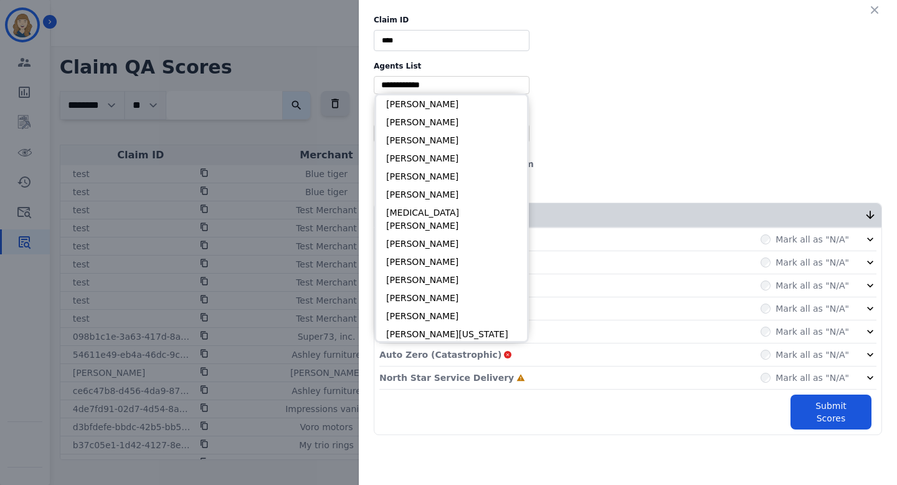
click at [452, 84] on input "selected options" at bounding box center [452, 85] width 150 height 13
click at [439, 110] on li "Abigail Joseph" at bounding box center [451, 104] width 151 height 18
type input "**********"
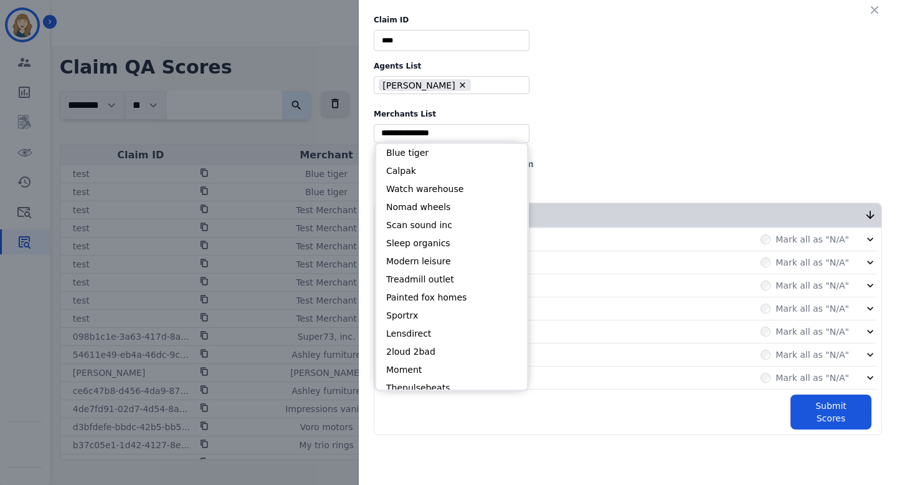
click at [426, 133] on input "selected options" at bounding box center [452, 132] width 150 height 13
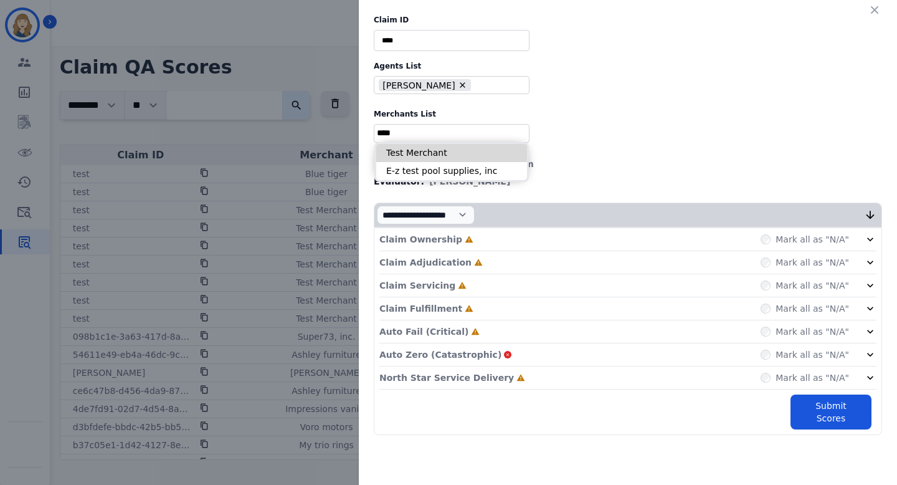
type input "****"
click at [417, 149] on li "Test Merchant" at bounding box center [451, 153] width 151 height 18
type input "**********"
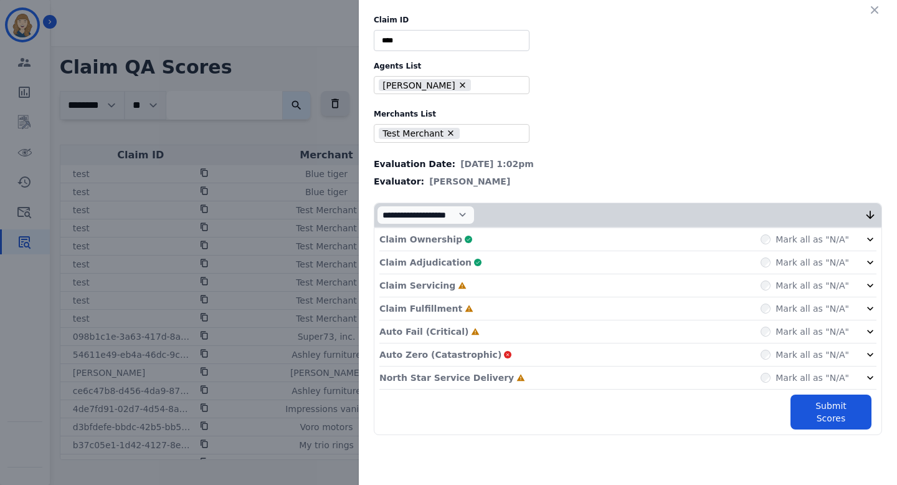
click at [767, 280] on div "Mark all as "N/A"" at bounding box center [805, 285] width 88 height 12
click at [815, 401] on button "Submit Scores" at bounding box center [831, 411] width 81 height 35
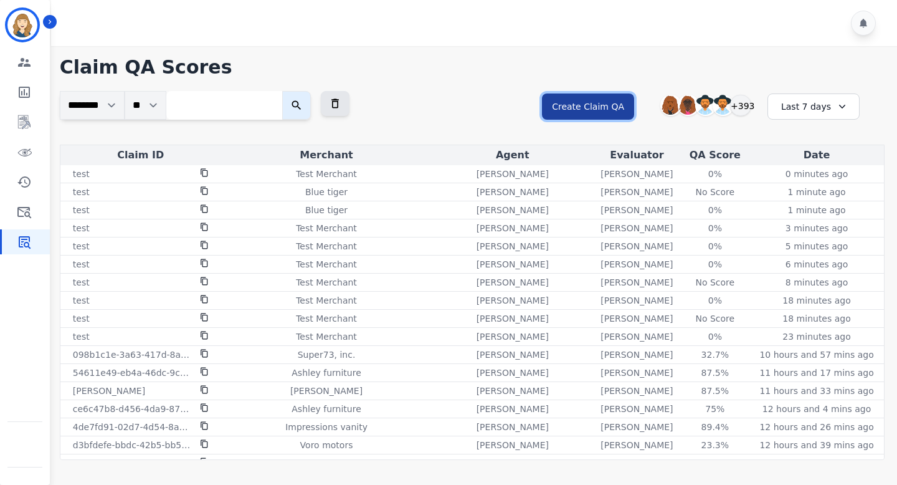
click at [566, 112] on button "Create Claim QA" at bounding box center [588, 106] width 92 height 26
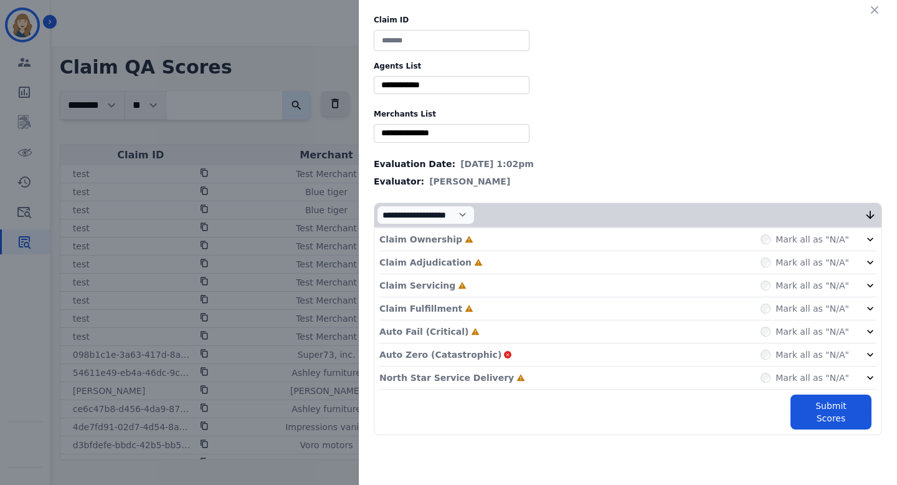
click at [314, 214] on div "Claim ID Agents List ** Abigail Joseph Alayna Sims Aleah Carroll Alejandra Wood…" at bounding box center [448, 242] width 897 height 485
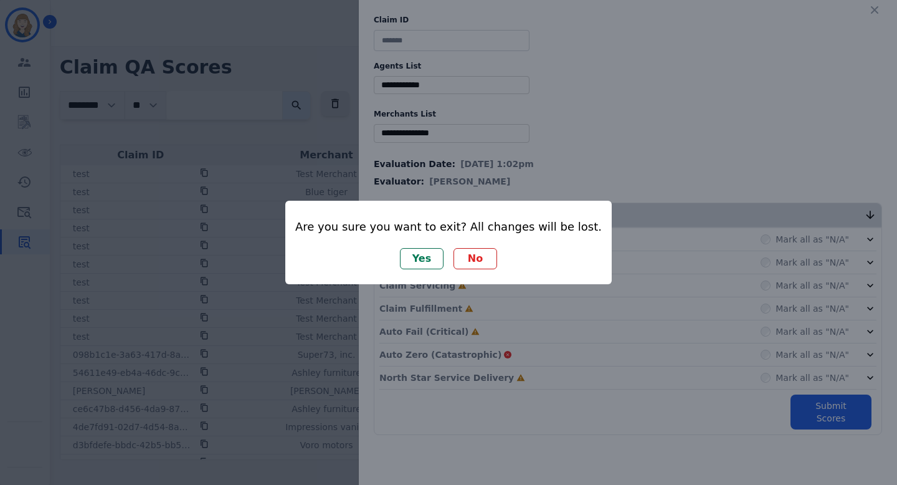
click at [422, 257] on button "Yes" at bounding box center [422, 258] width 44 height 21
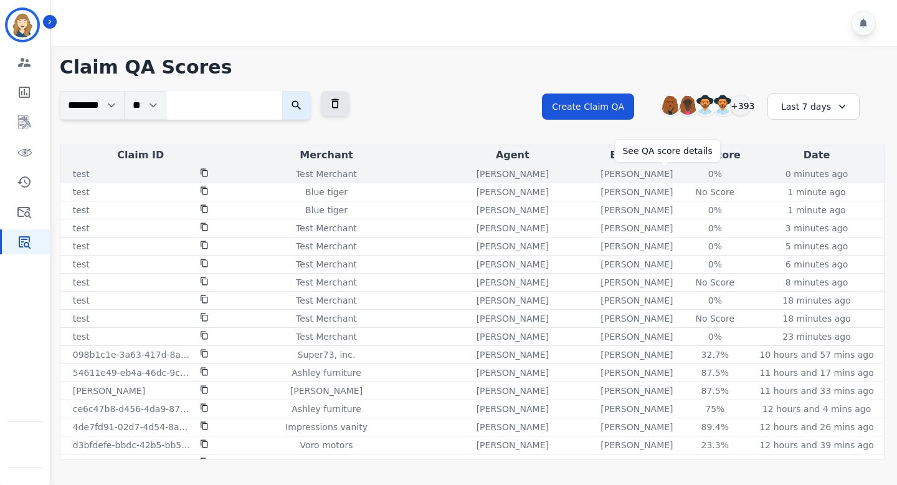
click at [687, 173] on div "0%" at bounding box center [715, 174] width 56 height 12
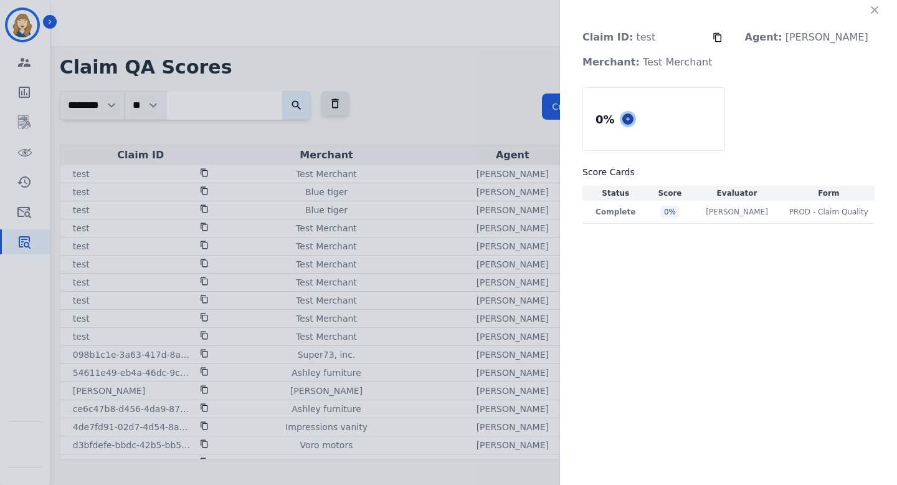
click at [634, 118] on button at bounding box center [627, 118] width 11 height 11
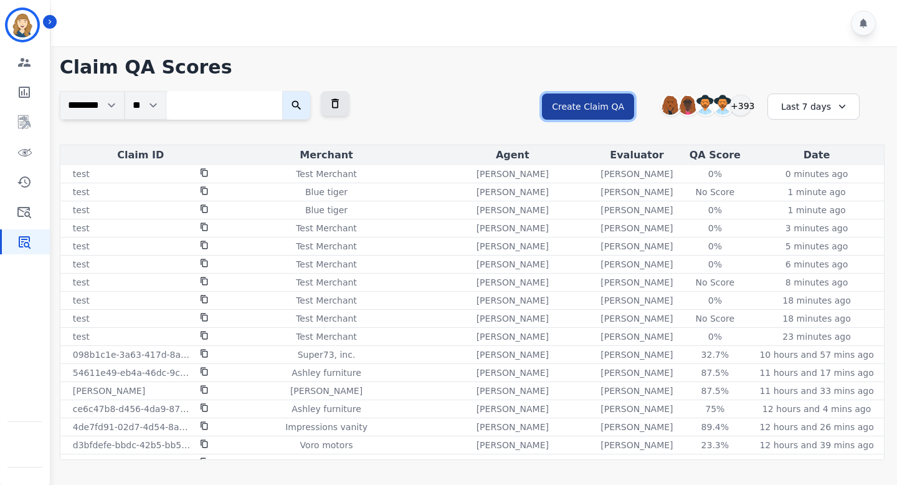
click at [603, 105] on button "Create Claim QA" at bounding box center [588, 106] width 92 height 26
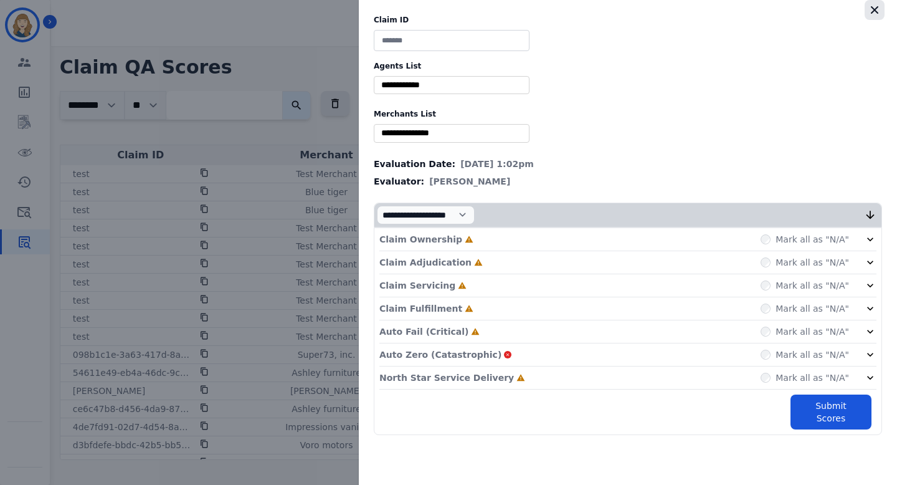
click at [880, 9] on icon "button" at bounding box center [875, 10] width 12 height 12
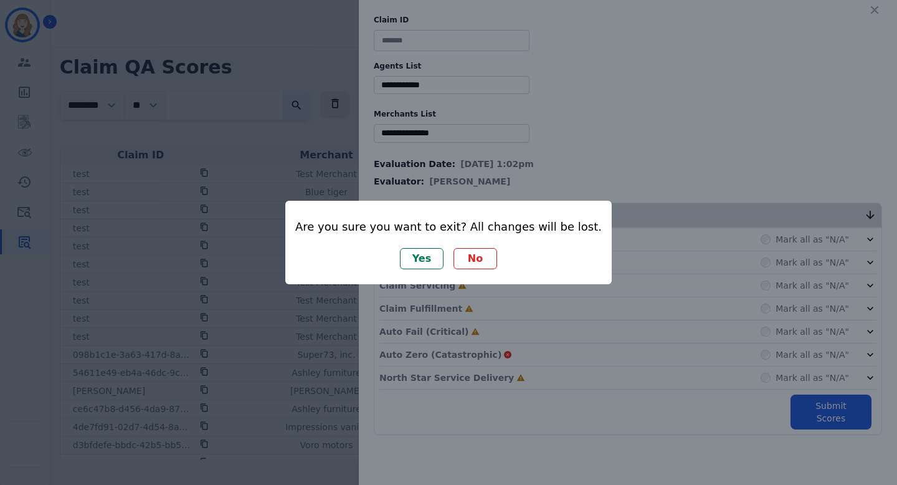
click at [418, 262] on button "Yes" at bounding box center [422, 258] width 44 height 21
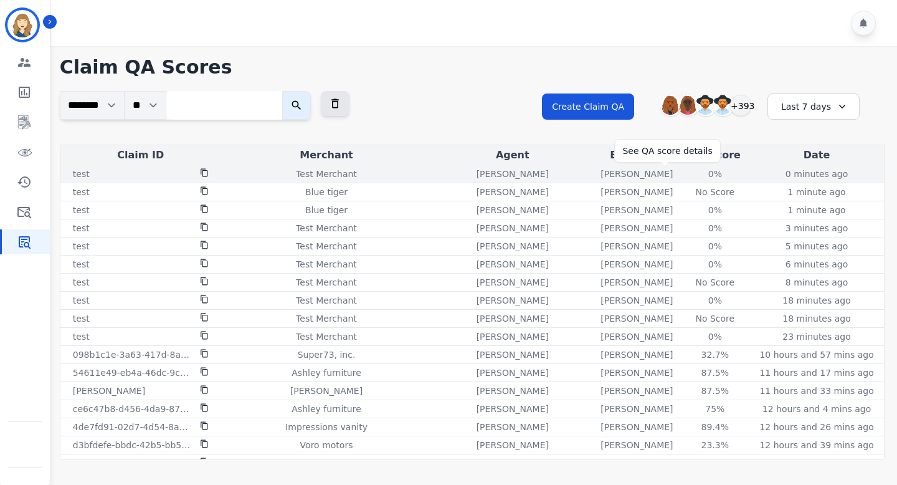
click at [687, 173] on div "0%" at bounding box center [715, 174] width 56 height 12
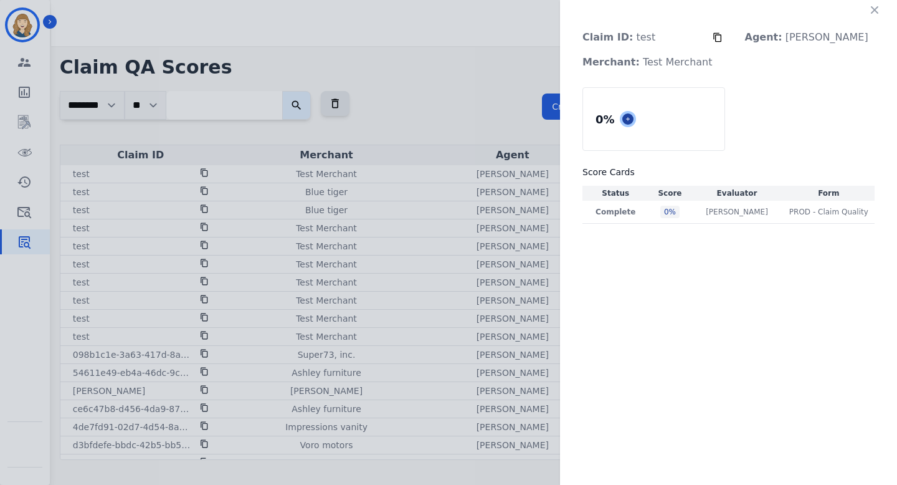
click at [631, 118] on icon at bounding box center [628, 119] width 6 height 6
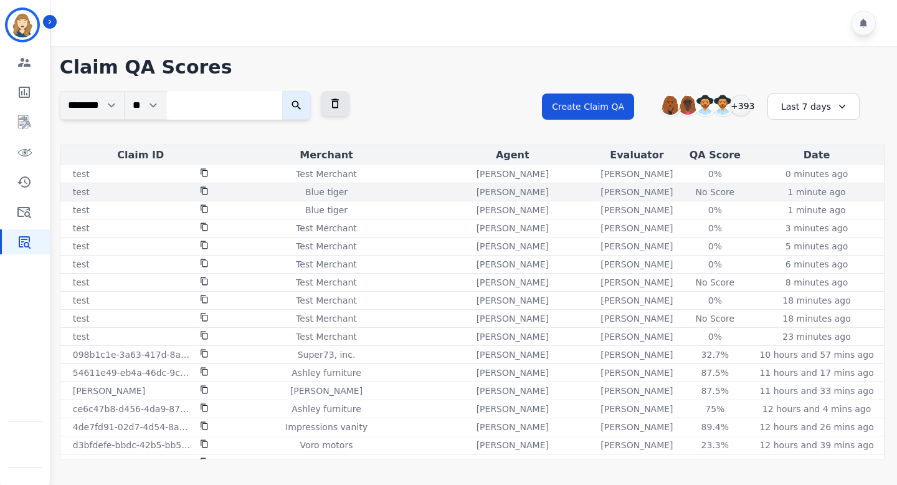
click at [687, 193] on div "No Score" at bounding box center [715, 192] width 56 height 12
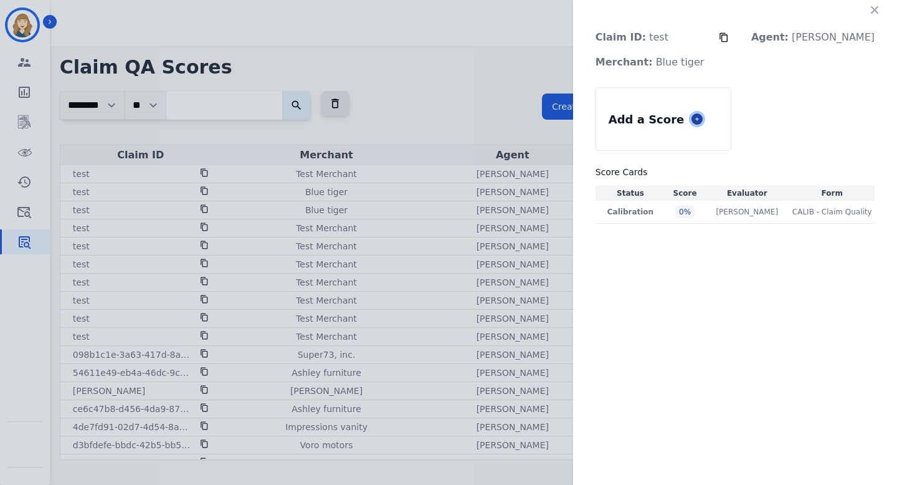
click at [700, 120] on icon at bounding box center [697, 119] width 6 height 6
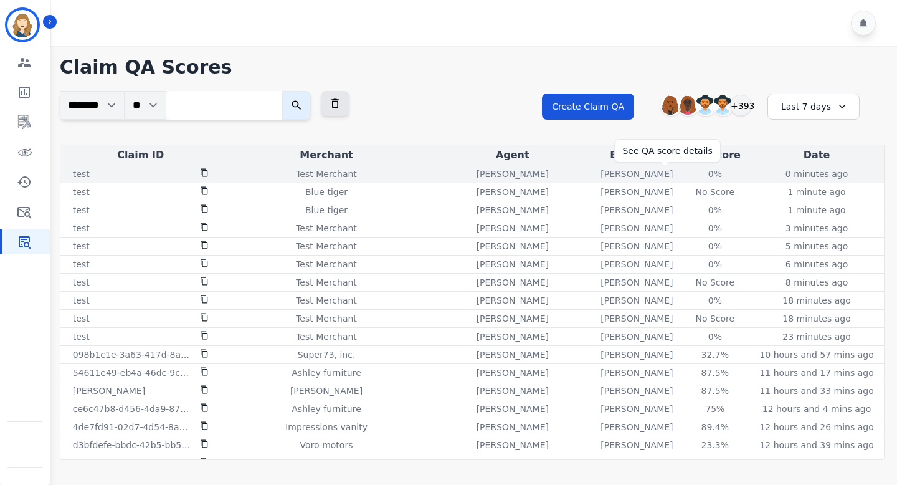
click at [687, 175] on div "0%" at bounding box center [715, 174] width 56 height 12
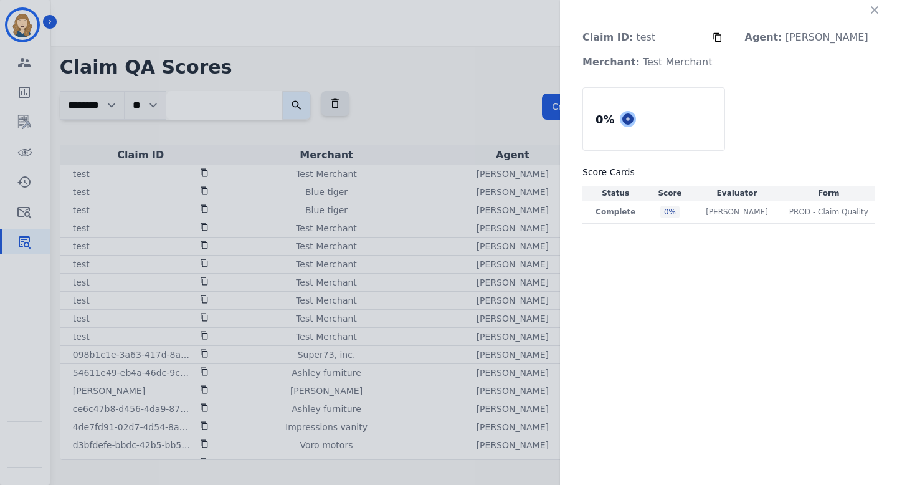
click at [634, 114] on button at bounding box center [627, 118] width 11 height 11
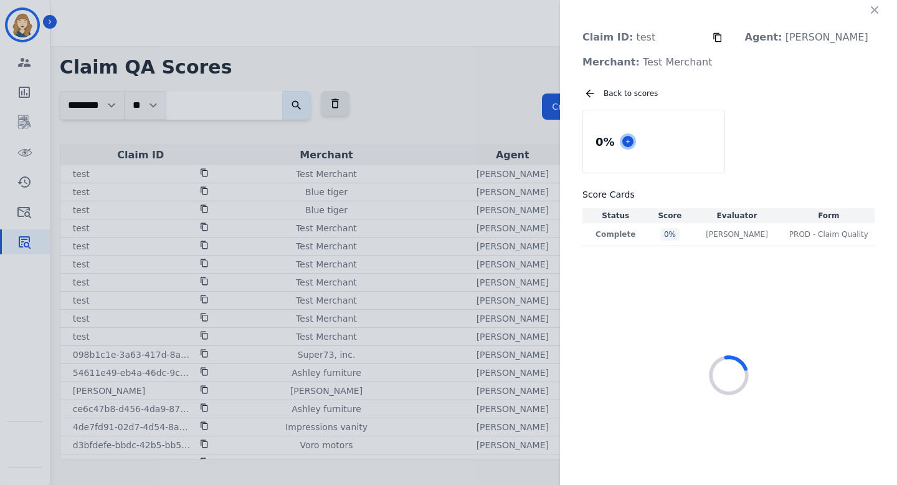
select select "*"
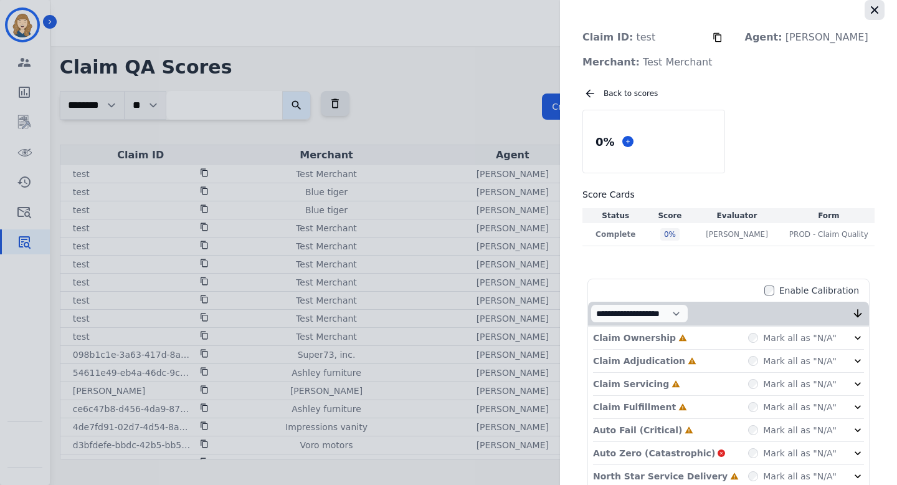
click at [869, 15] on icon "button" at bounding box center [875, 10] width 12 height 12
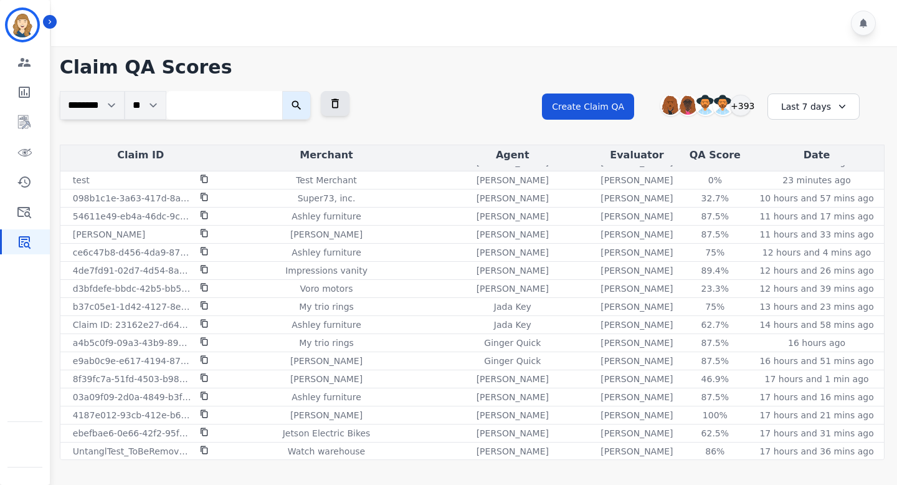
scroll to position [284, 0]
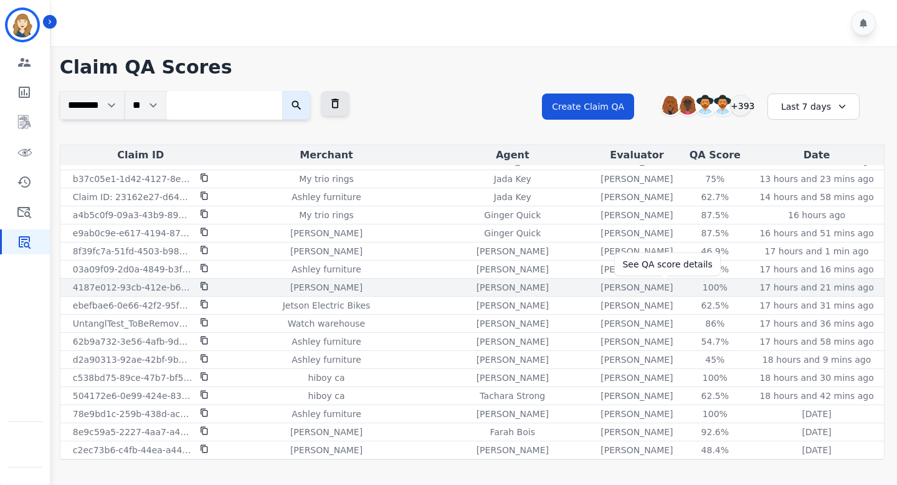
click at [687, 285] on div "100%" at bounding box center [715, 287] width 56 height 12
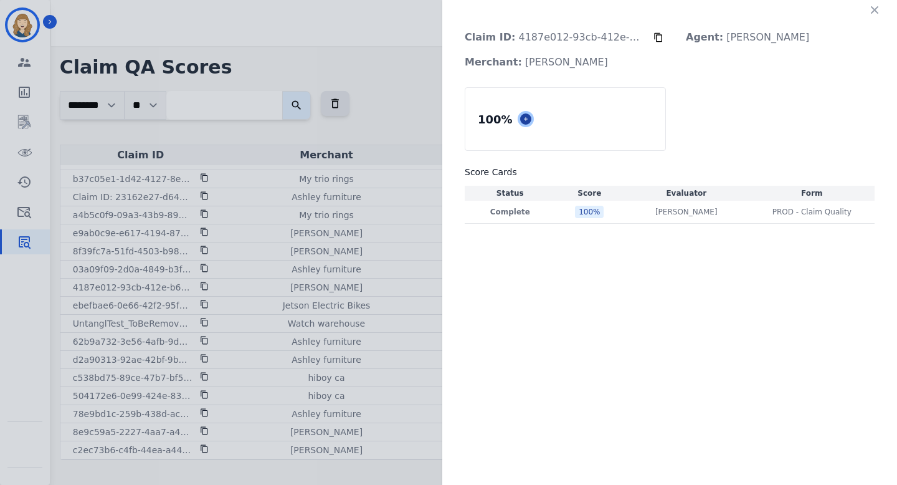
click at [528, 120] on button at bounding box center [525, 118] width 11 height 11
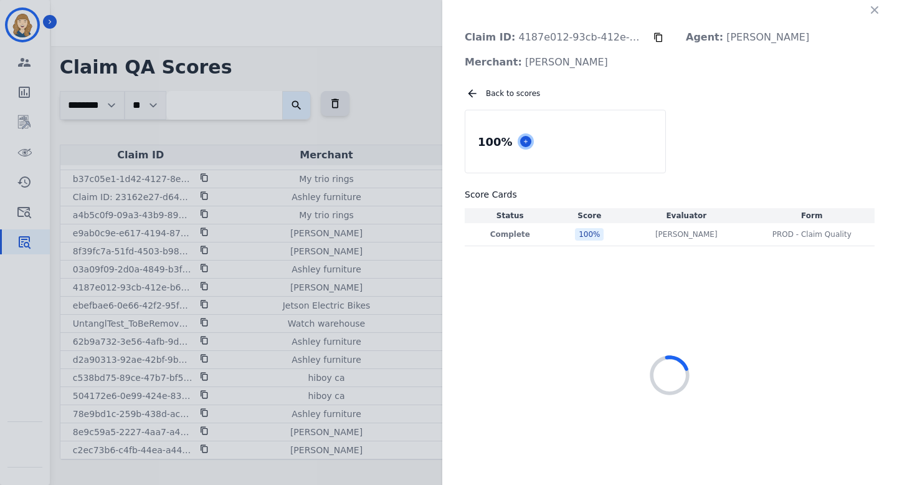
select select "*"
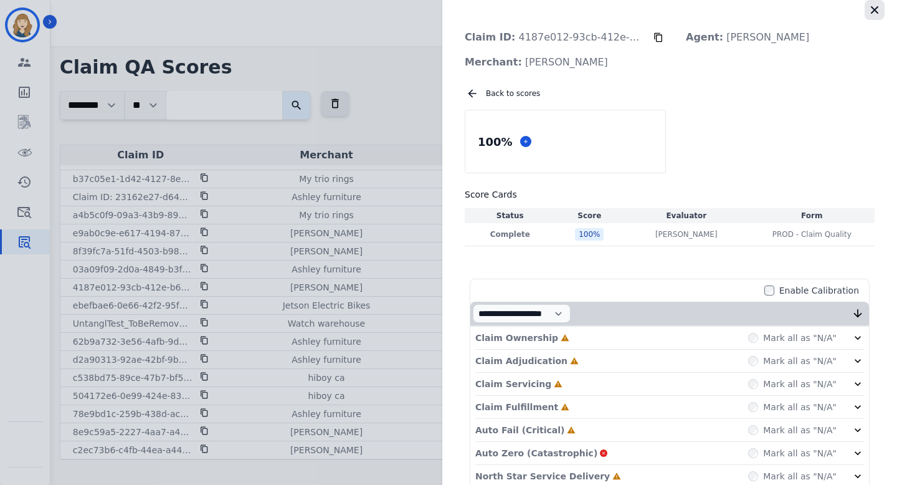
click at [869, 9] on icon "button" at bounding box center [875, 10] width 12 height 12
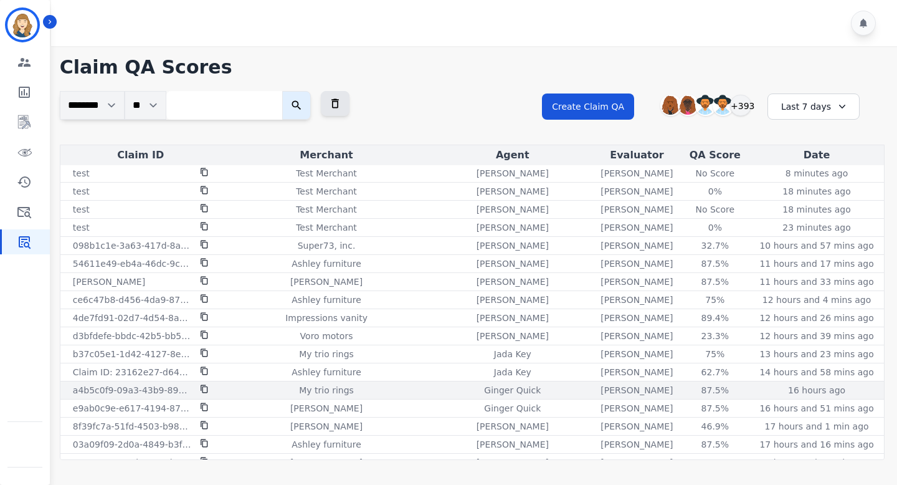
scroll to position [0, 0]
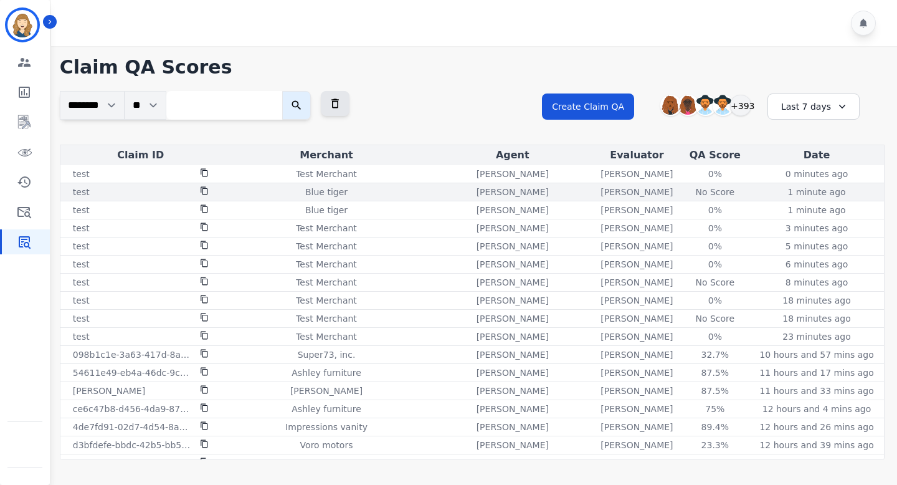
click at [687, 189] on div "No Score" at bounding box center [715, 192] width 56 height 12
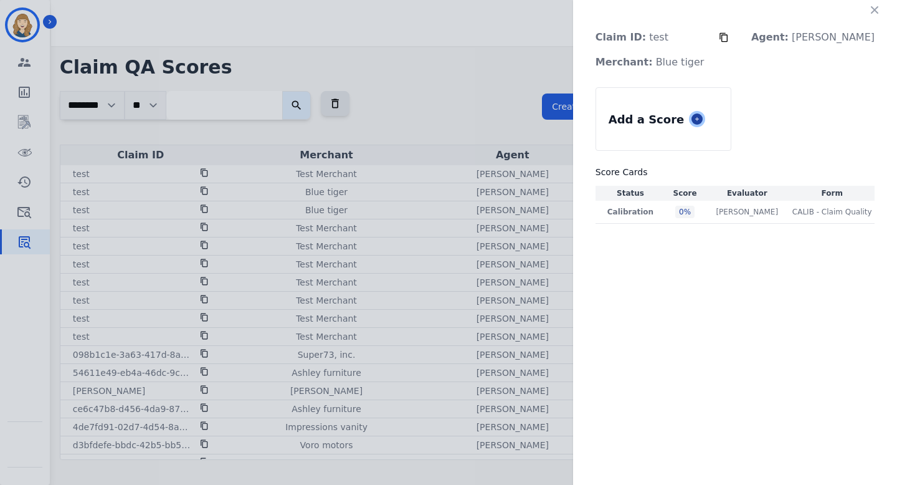
click at [700, 119] on icon at bounding box center [697, 119] width 6 height 6
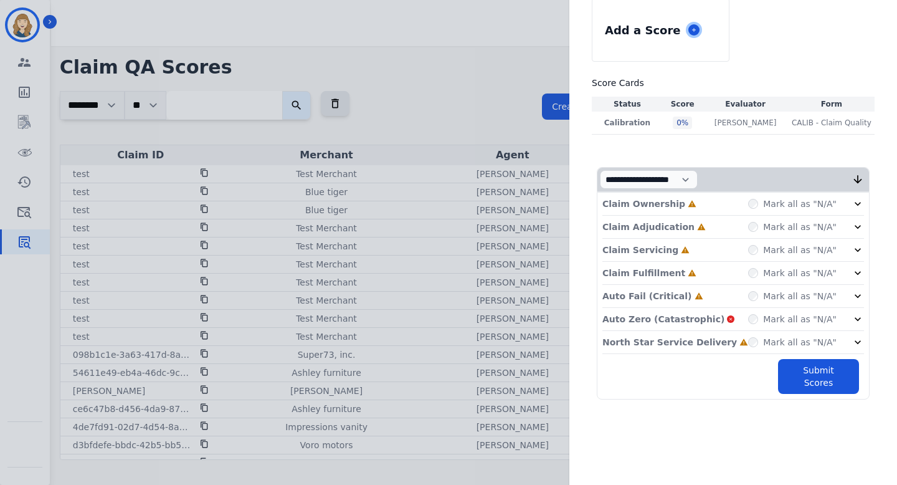
scroll to position [58, 0]
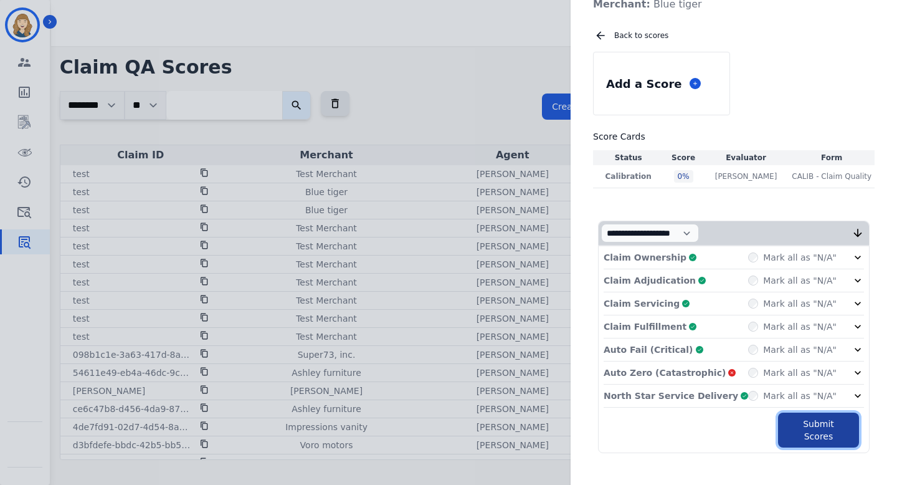
click at [801, 421] on button "Submit Scores" at bounding box center [818, 429] width 81 height 35
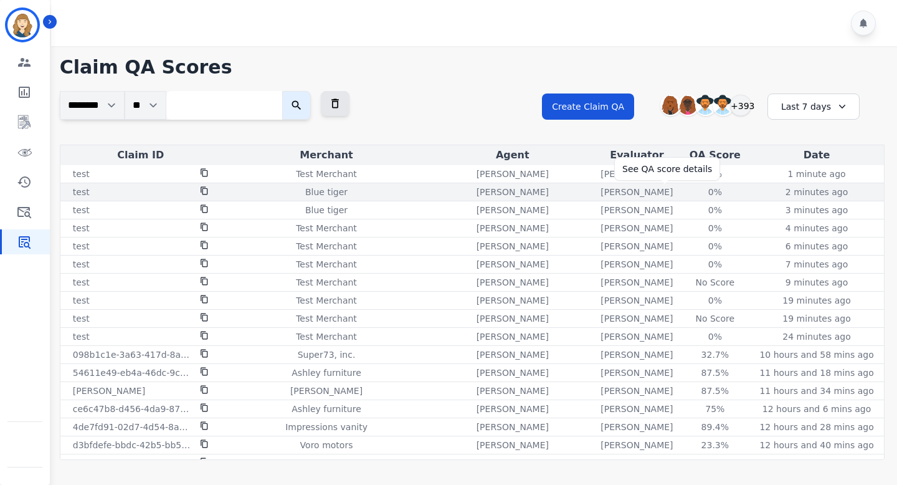
click at [687, 193] on div "0%" at bounding box center [715, 192] width 56 height 12
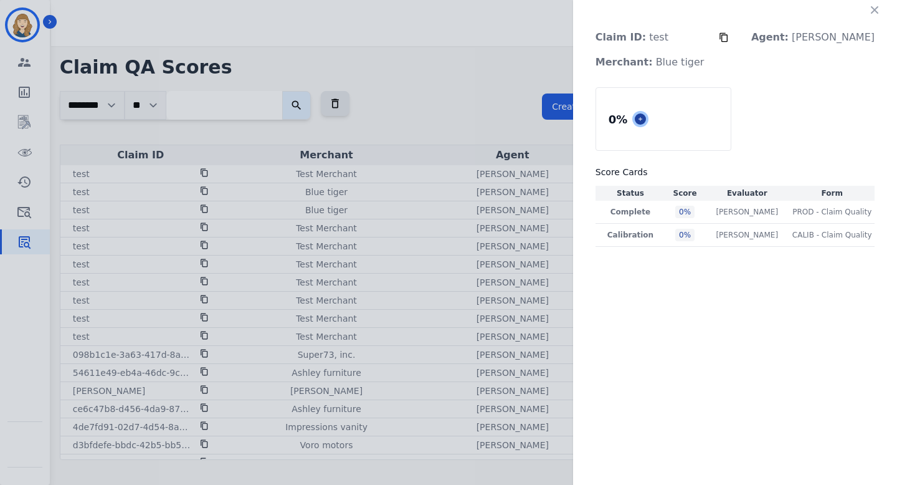
click at [644, 117] on icon at bounding box center [640, 119] width 6 height 6
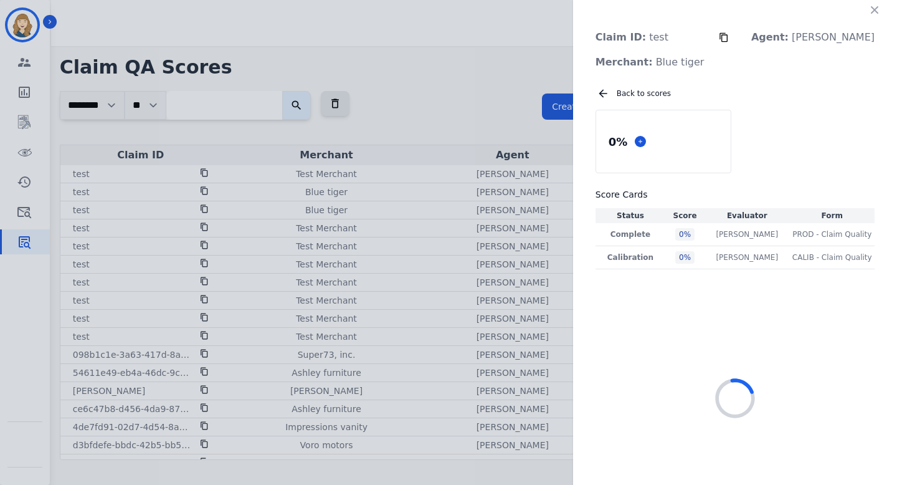
click at [555, 237] on div "Claim ID: test Agent: Abigail Joseph Merchant: Blue tiger Back to scores 0 % Sc…" at bounding box center [448, 242] width 897 height 485
select select "*"
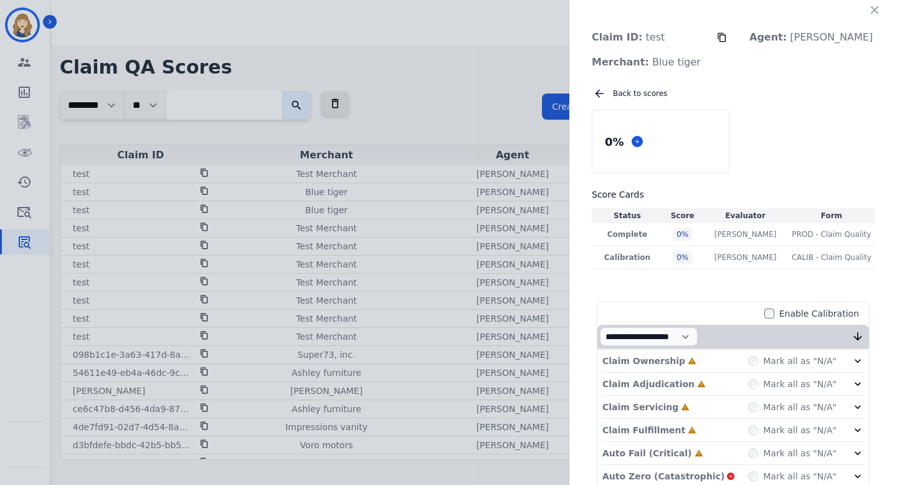
click at [544, 204] on div "**********" at bounding box center [448, 242] width 897 height 485
click at [871, 11] on icon "button" at bounding box center [874, 9] width 7 height 7
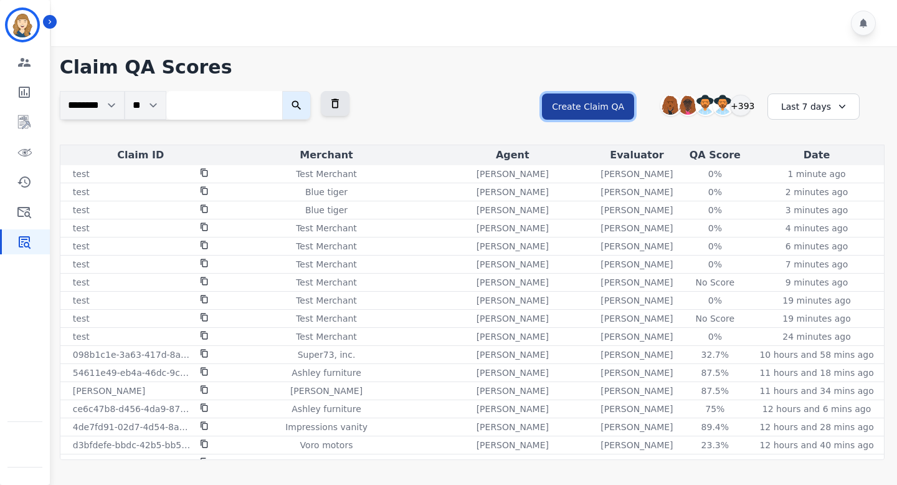
click at [617, 108] on button "Create Claim QA" at bounding box center [588, 106] width 92 height 26
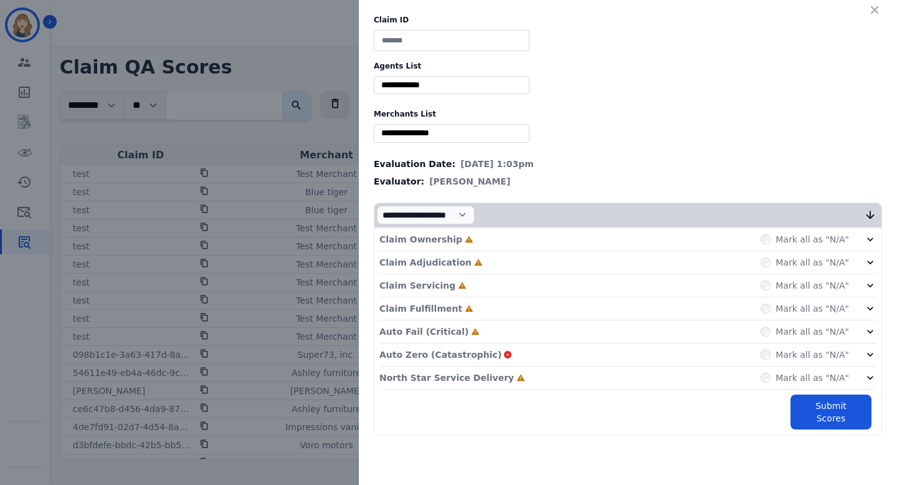
click at [284, 206] on div "Claim ID Agents List ** Abigail Joseph Alayna Sims Aleah Carroll Alejandra Wood…" at bounding box center [448, 242] width 897 height 485
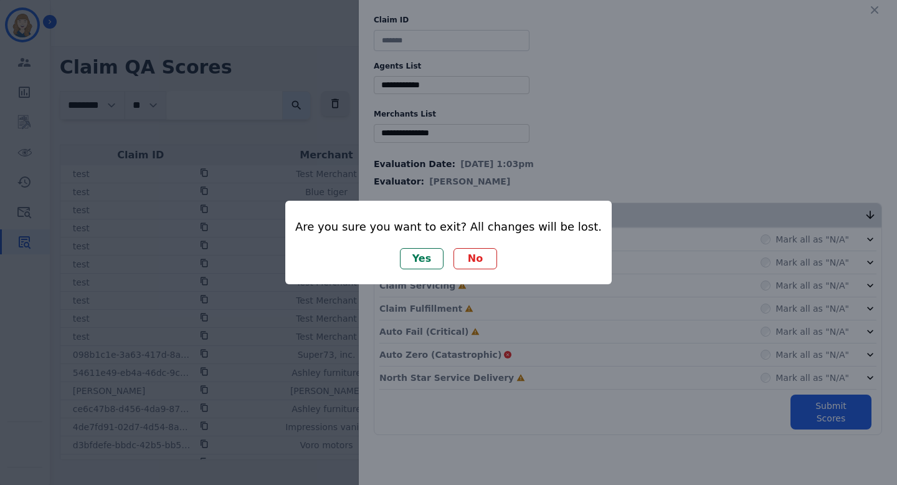
click at [426, 260] on button "Yes" at bounding box center [422, 258] width 44 height 21
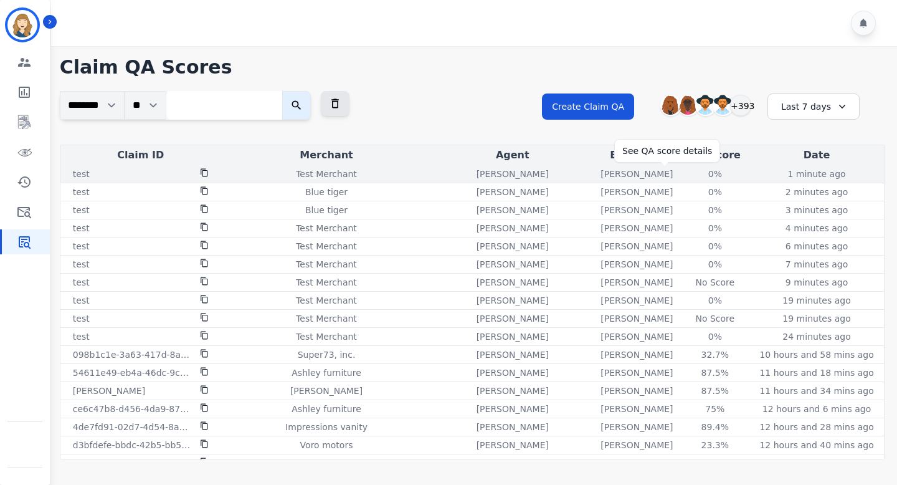
click at [687, 174] on div "0%" at bounding box center [715, 174] width 56 height 12
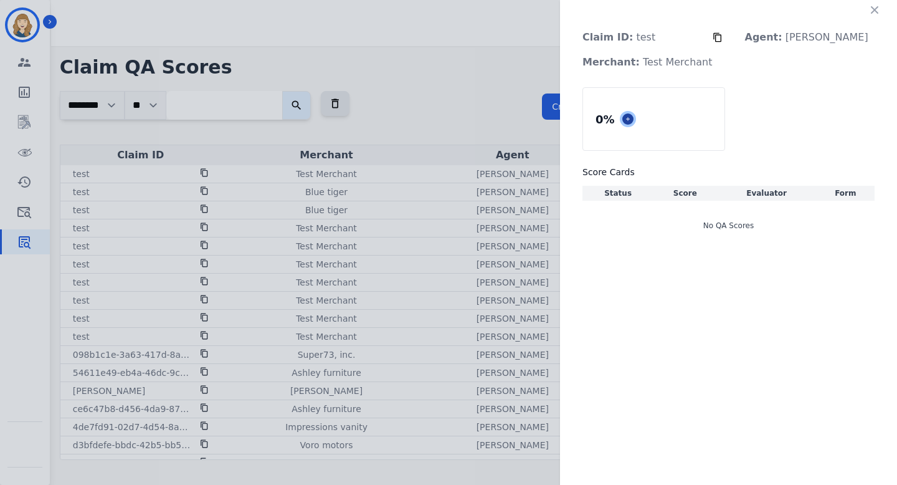
click at [630, 118] on icon at bounding box center [628, 119] width 4 height 4
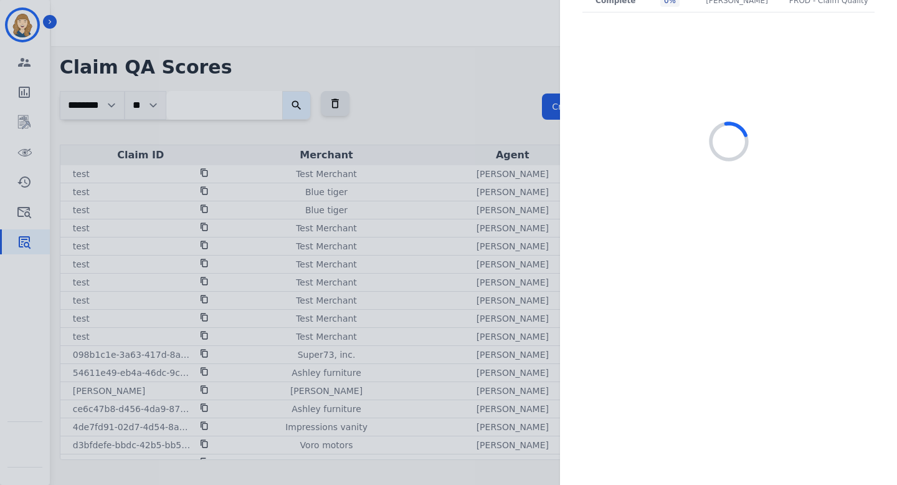
select select "*"
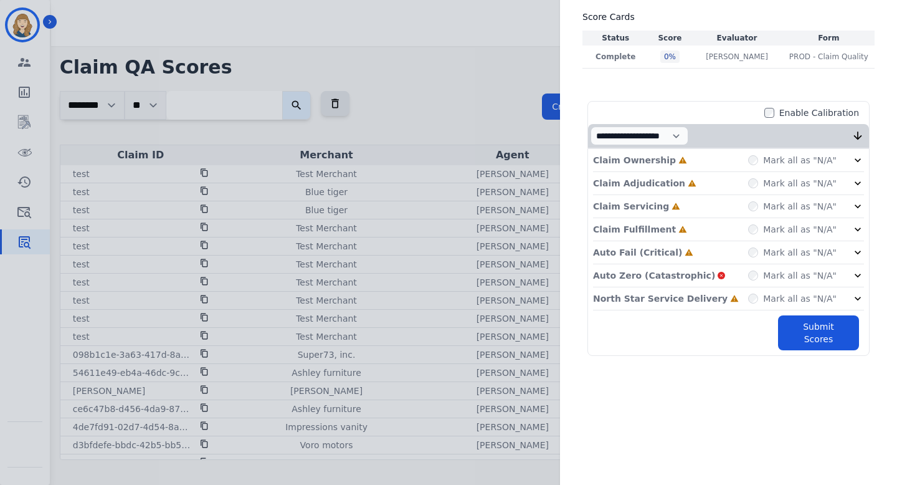
scroll to position [137, 0]
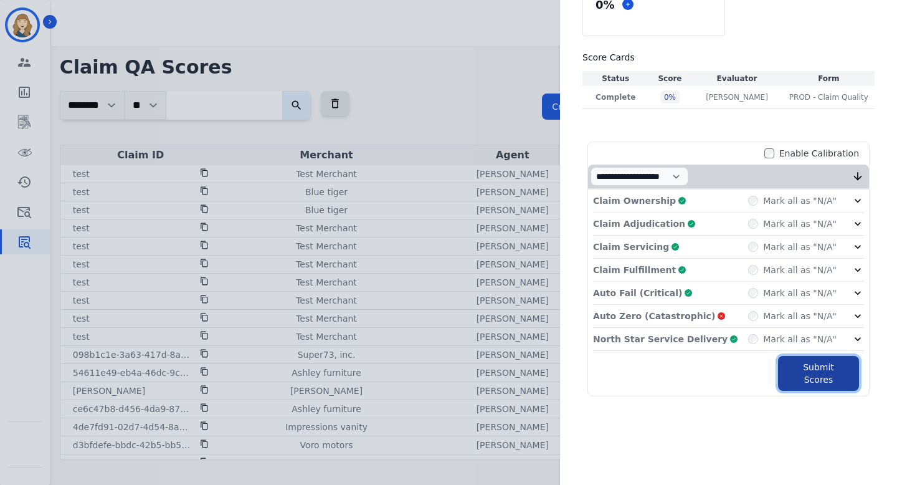
click at [806, 374] on button "Submit Scores" at bounding box center [818, 373] width 81 height 35
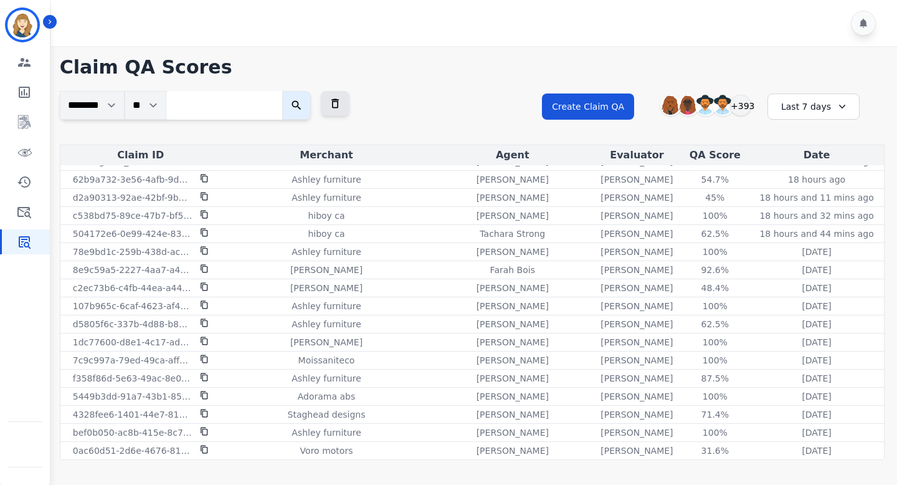
scroll to position [0, 0]
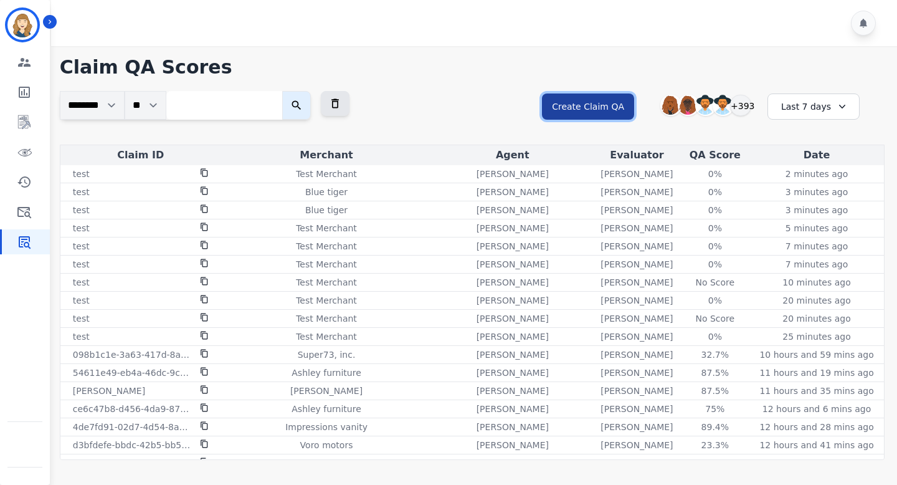
click at [616, 102] on button "Create Claim QA" at bounding box center [588, 106] width 92 height 26
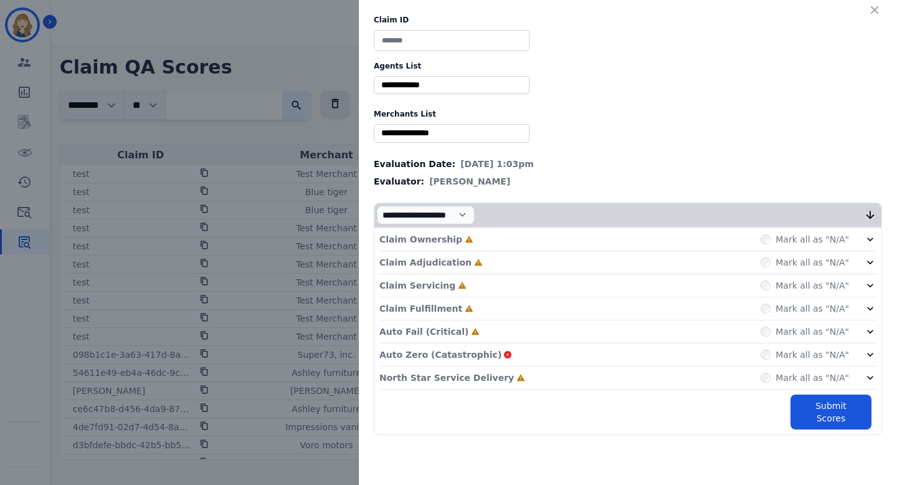
click at [292, 117] on div "Claim ID Agents List ** Abigail Joseph Alayna Sims Aleah Carroll Alejandra Wood…" at bounding box center [448, 242] width 897 height 485
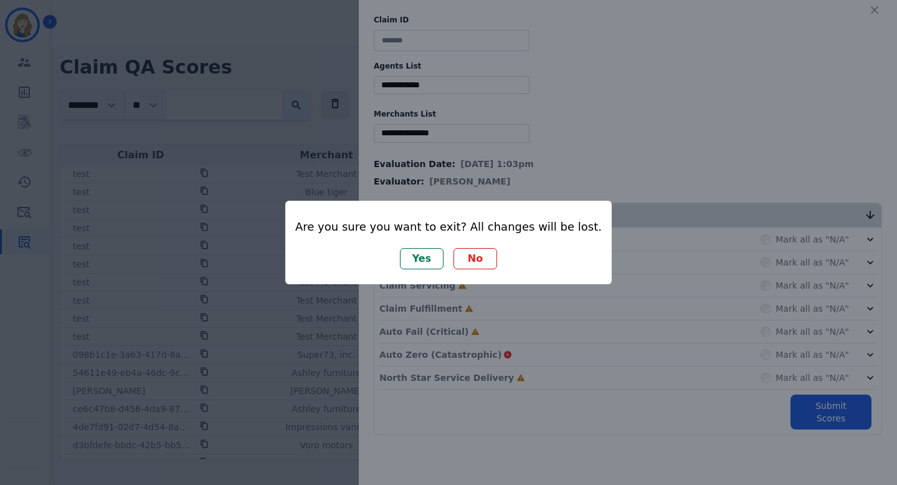
click at [431, 263] on button "Yes" at bounding box center [422, 258] width 44 height 21
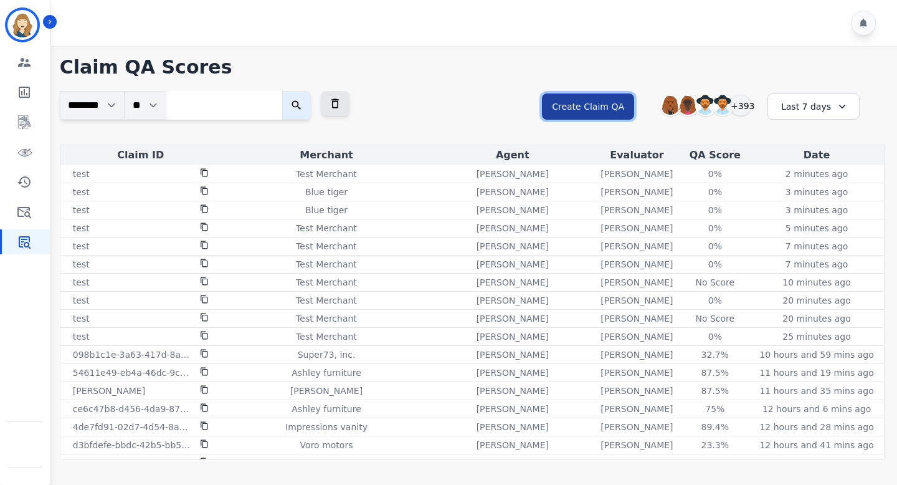
click at [609, 112] on button "Create Claim QA" at bounding box center [588, 106] width 92 height 26
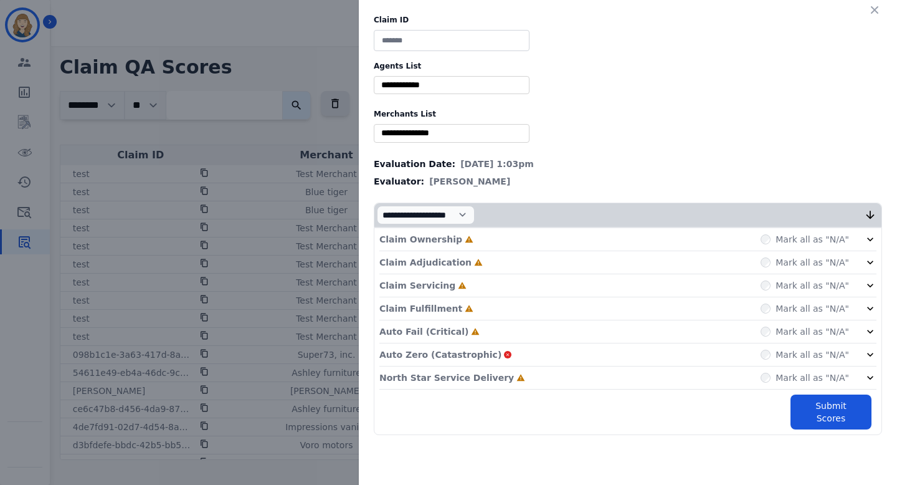
click at [312, 146] on div "Claim ID Agents List ** Abigail Joseph Alayna Sims Aleah Carroll Alejandra Wood…" at bounding box center [448, 242] width 897 height 485
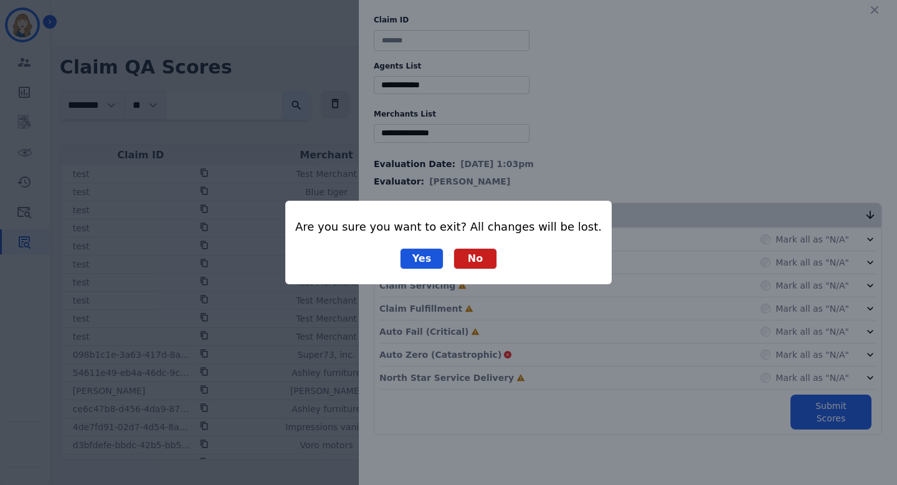
click at [533, 111] on div "Are you sure you want to exit? All changes will be lost. Yes No" at bounding box center [448, 242] width 897 height 485
click at [424, 267] on button "Yes" at bounding box center [422, 258] width 44 height 21
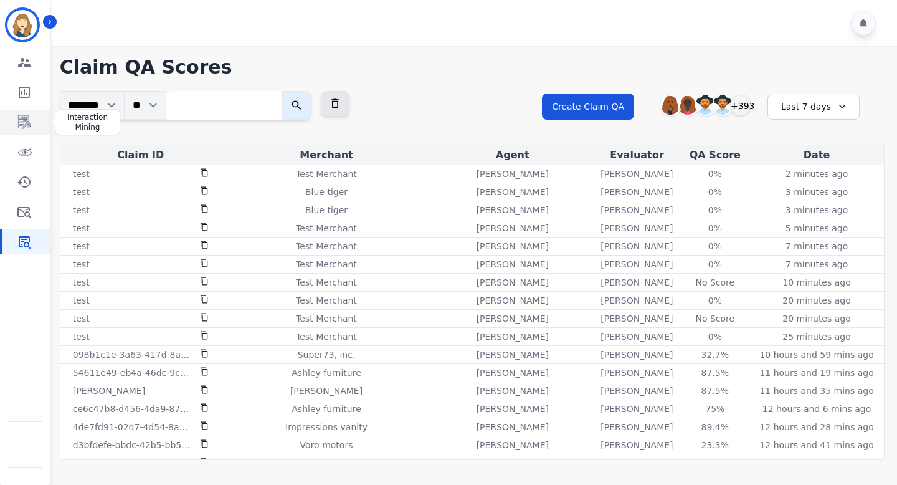
click at [22, 130] on link "Sidebar" at bounding box center [26, 122] width 48 height 25
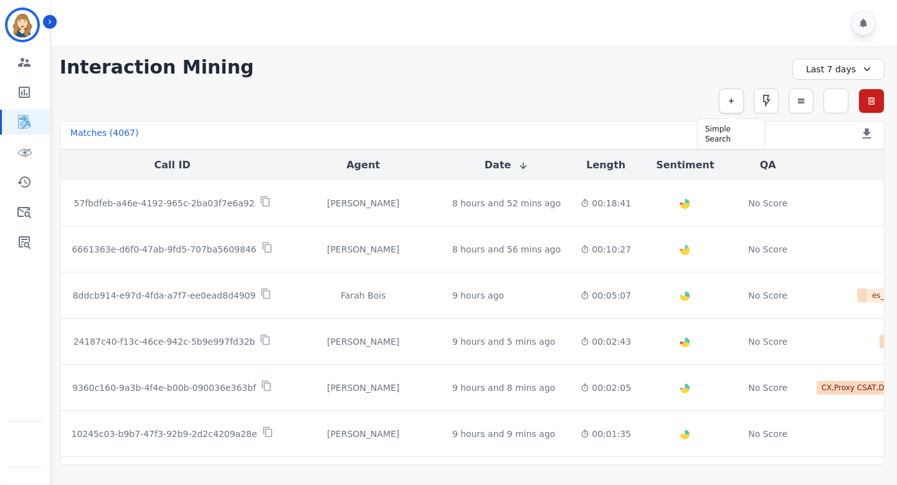
click at [732, 100] on icon "button" at bounding box center [731, 101] width 9 height 9
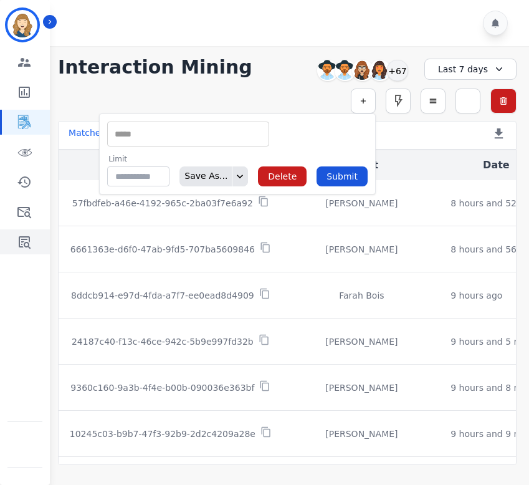
click at [27, 234] on icon "Sidebar" at bounding box center [24, 241] width 15 height 15
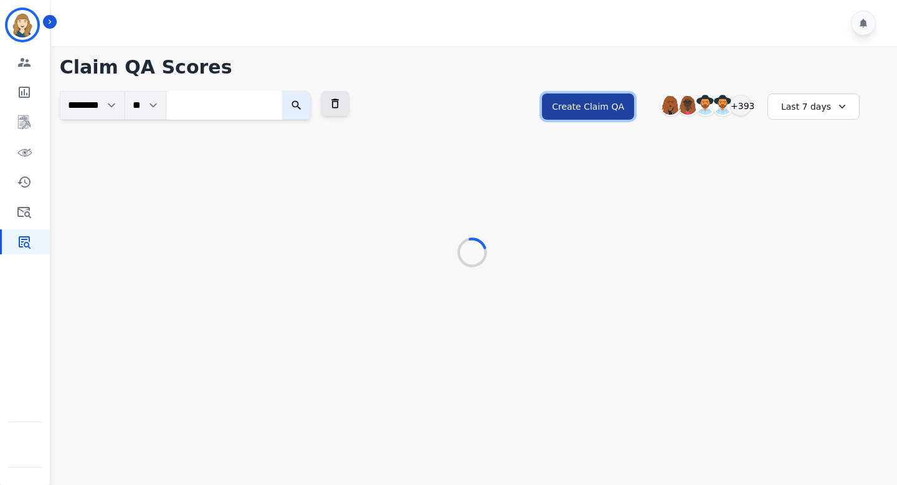
click at [603, 107] on button "Create Claim QA" at bounding box center [588, 106] width 92 height 26
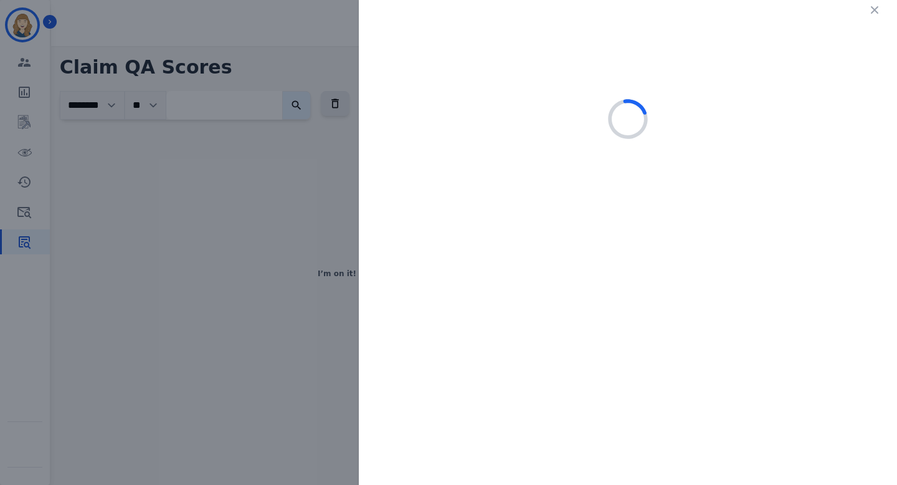
click at [271, 164] on div at bounding box center [448, 242] width 897 height 485
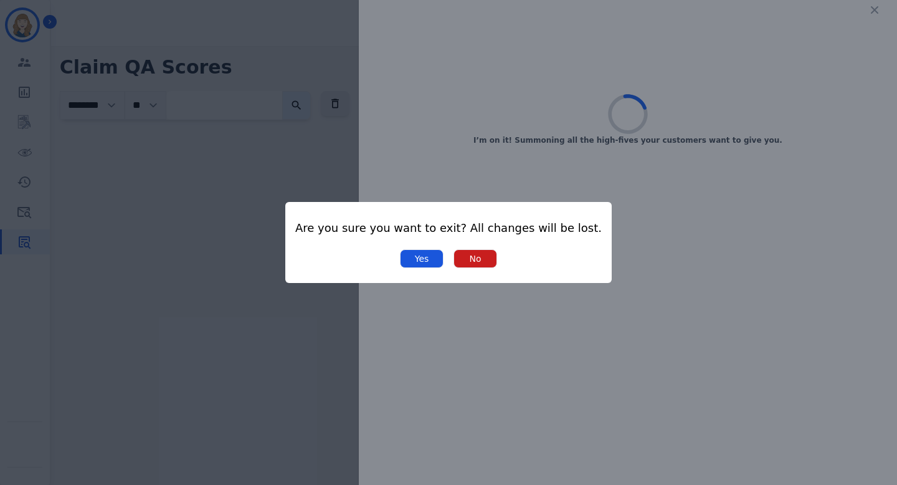
click at [424, 259] on button "Yes" at bounding box center [422, 258] width 44 height 19
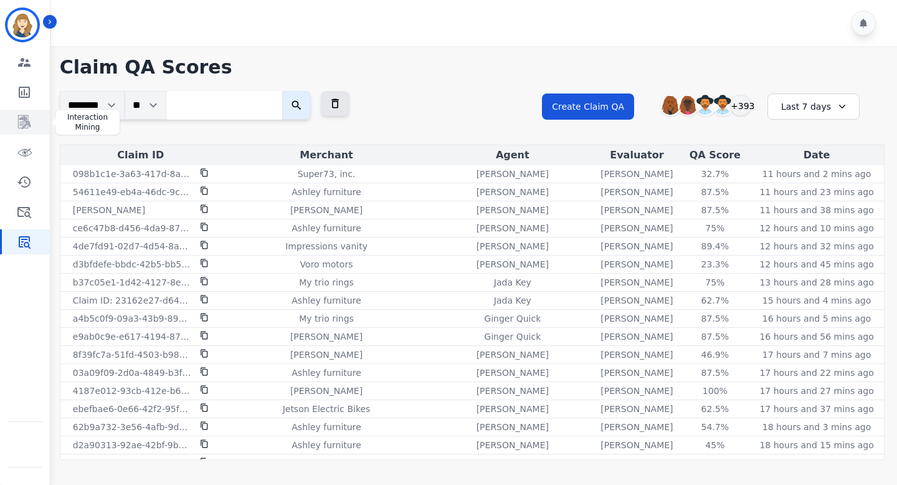
click at [26, 117] on icon "Sidebar" at bounding box center [24, 122] width 15 height 15
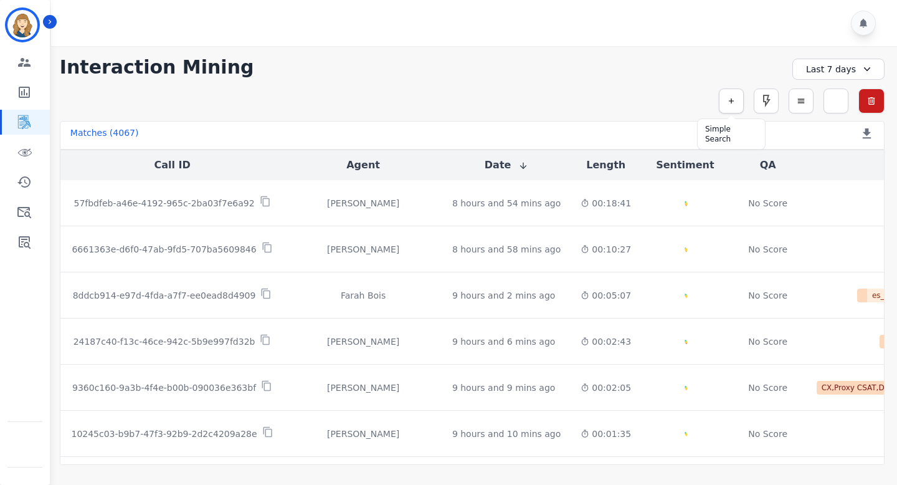
click at [725, 97] on button "button" at bounding box center [731, 100] width 25 height 25
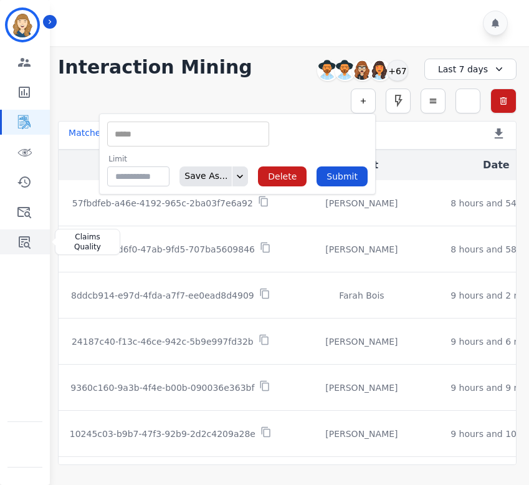
click at [30, 234] on icon "Sidebar" at bounding box center [24, 241] width 15 height 15
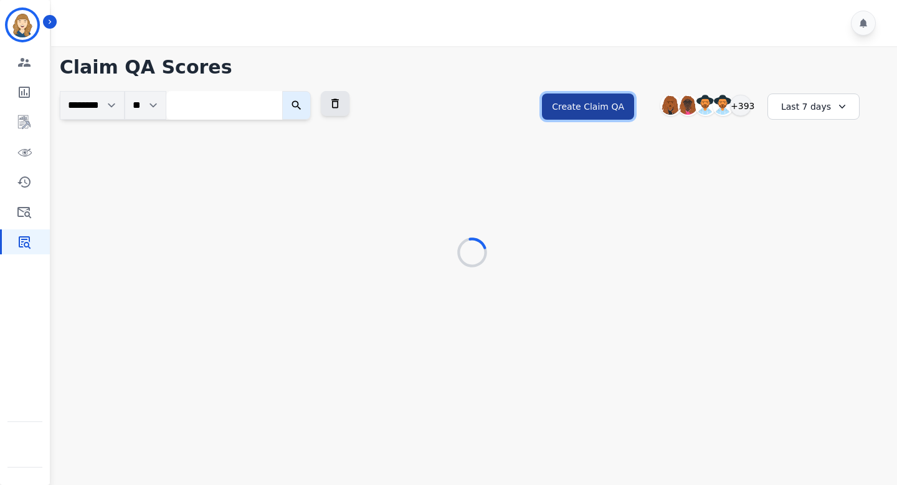
click at [585, 102] on button "Create Claim QA" at bounding box center [588, 106] width 92 height 26
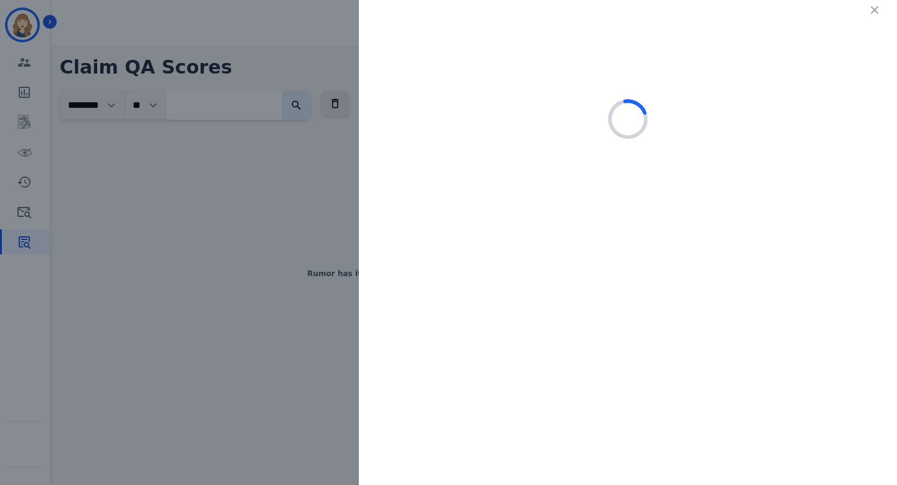
click at [287, 173] on div at bounding box center [448, 242] width 897 height 485
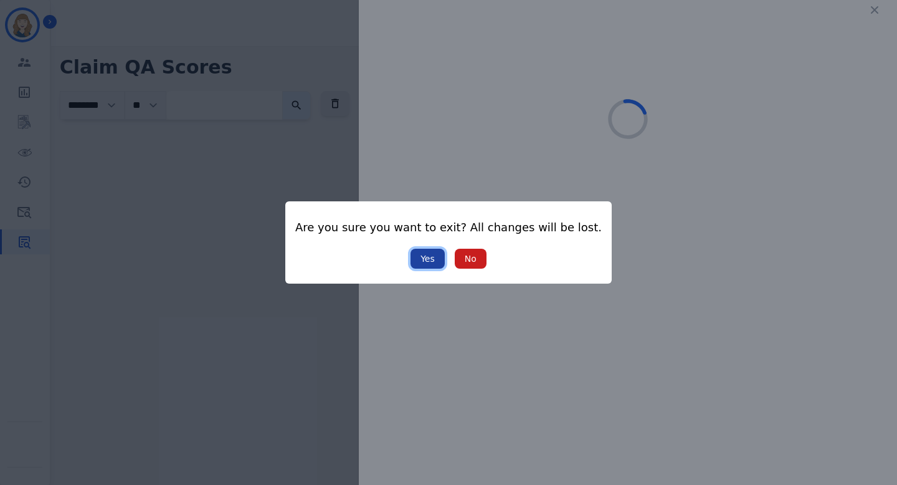
click at [431, 260] on button "Yes" at bounding box center [428, 259] width 34 height 20
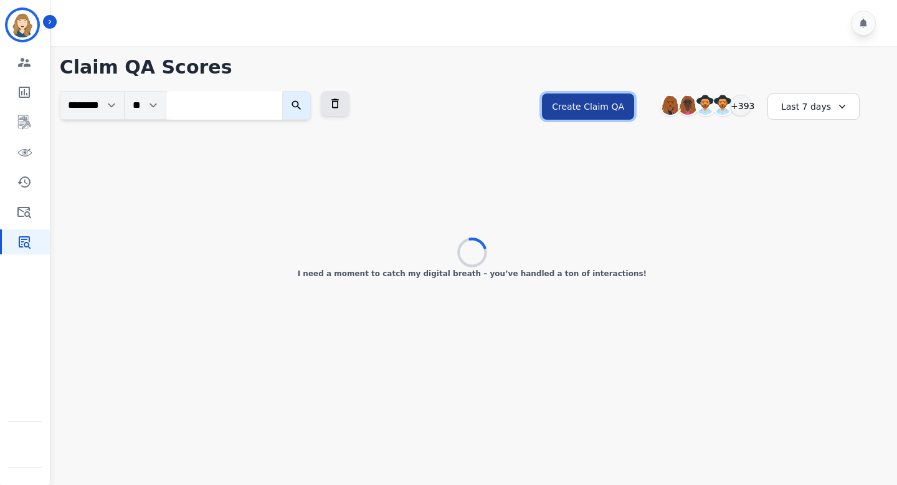
click at [582, 105] on button "Create Claim QA" at bounding box center [588, 106] width 92 height 26
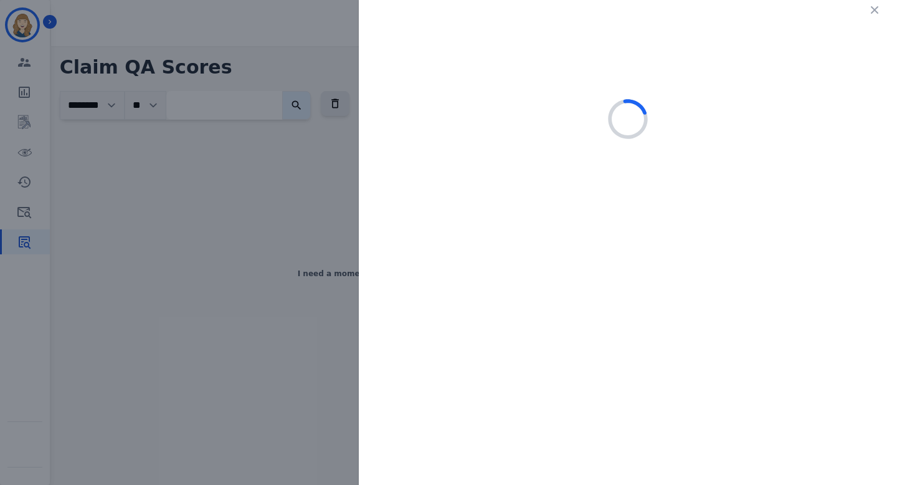
click at [330, 227] on div at bounding box center [448, 242] width 897 height 485
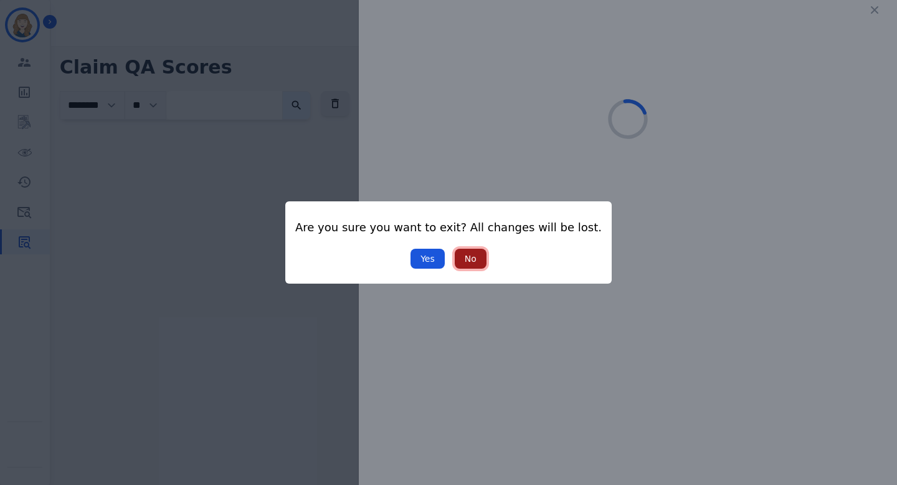
click at [466, 261] on button "No" at bounding box center [471, 259] width 32 height 20
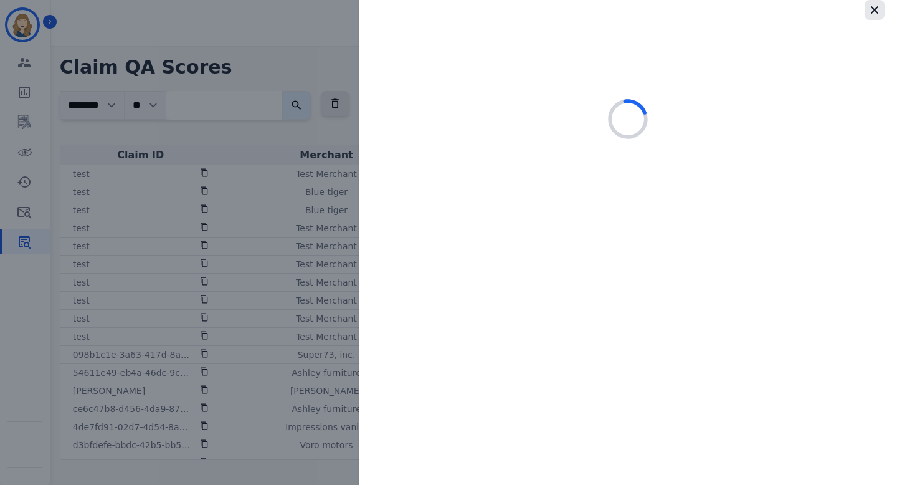
click at [878, 12] on icon "button" at bounding box center [875, 10] width 12 height 12
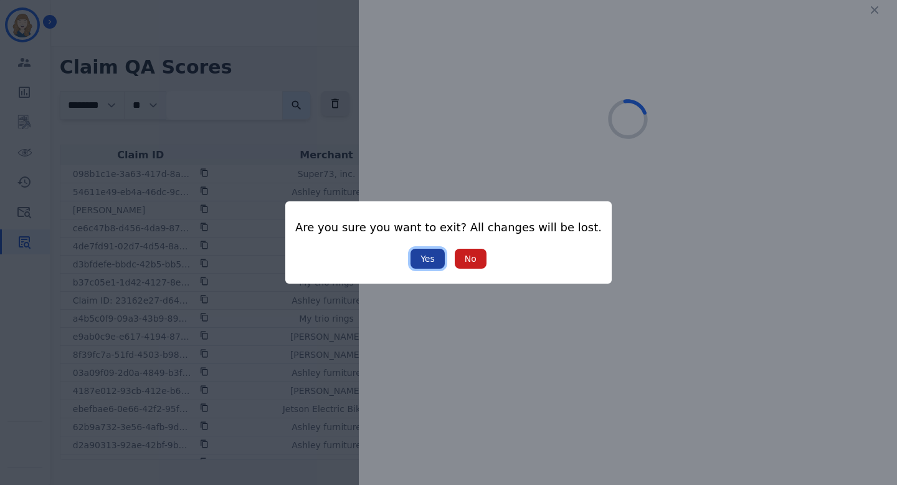
click at [430, 260] on button "Yes" at bounding box center [428, 259] width 34 height 20
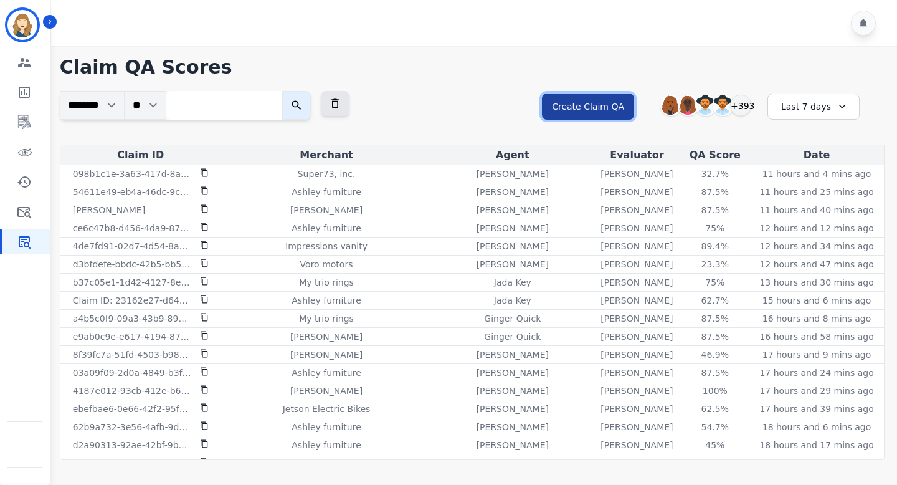
click at [571, 99] on button "Create Claim QA" at bounding box center [588, 106] width 92 height 26
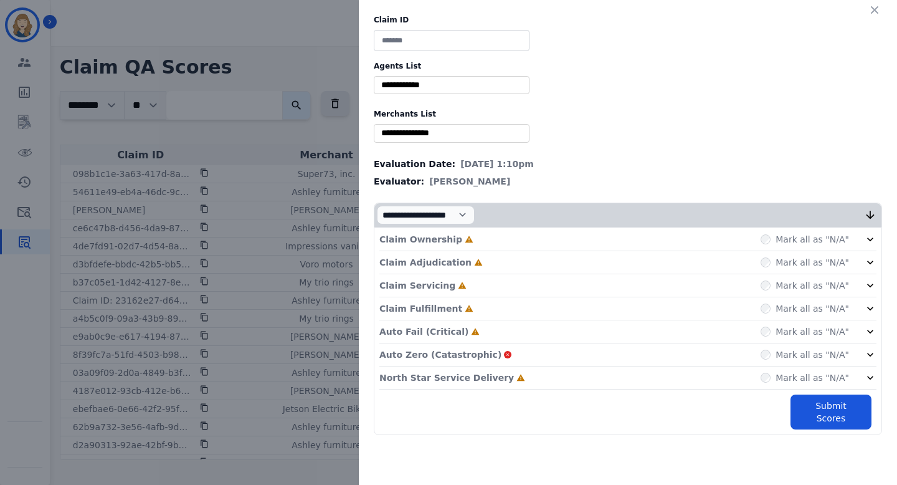
click at [885, 10] on div "Claim ID Agents List ** Abigail Joseph Alayna Sims Aleah Carroll Alejandra Wood…" at bounding box center [628, 225] width 538 height 450
click at [880, 11] on icon "button" at bounding box center [875, 10] width 12 height 12
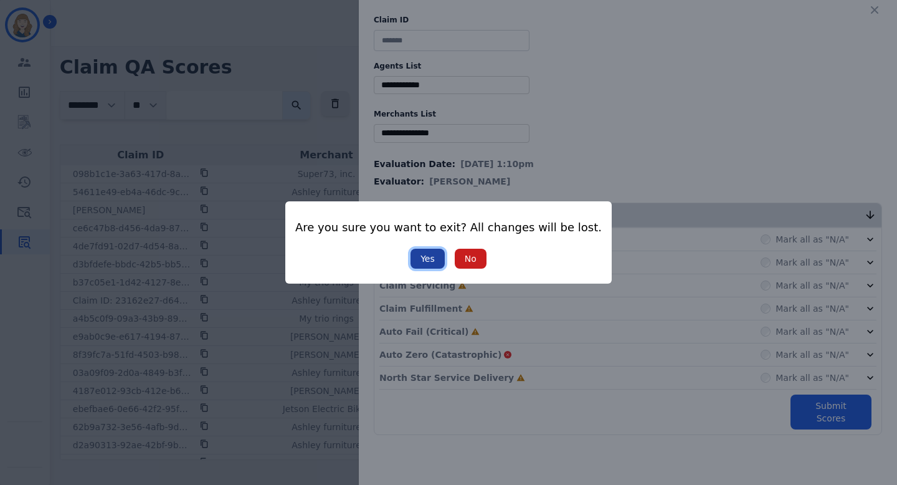
click at [434, 259] on button "Yes" at bounding box center [428, 259] width 34 height 20
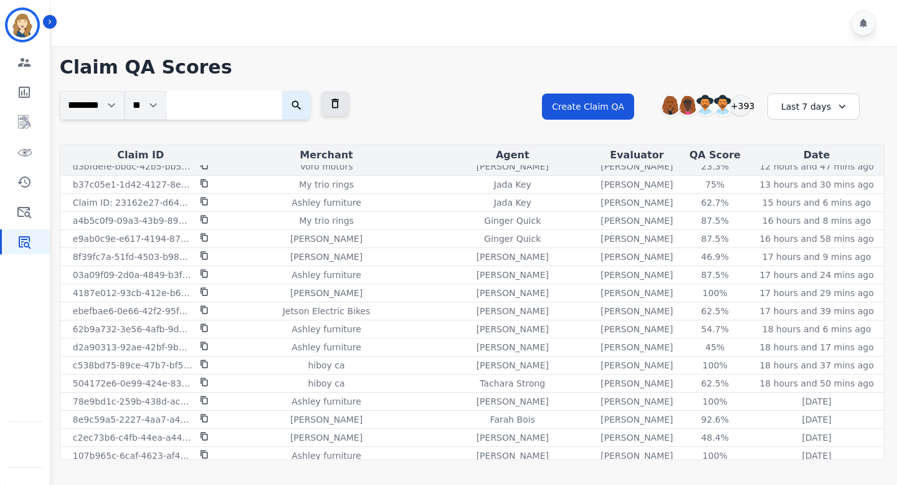
scroll to position [74, 0]
